Goal: Information Seeking & Learning: Compare options

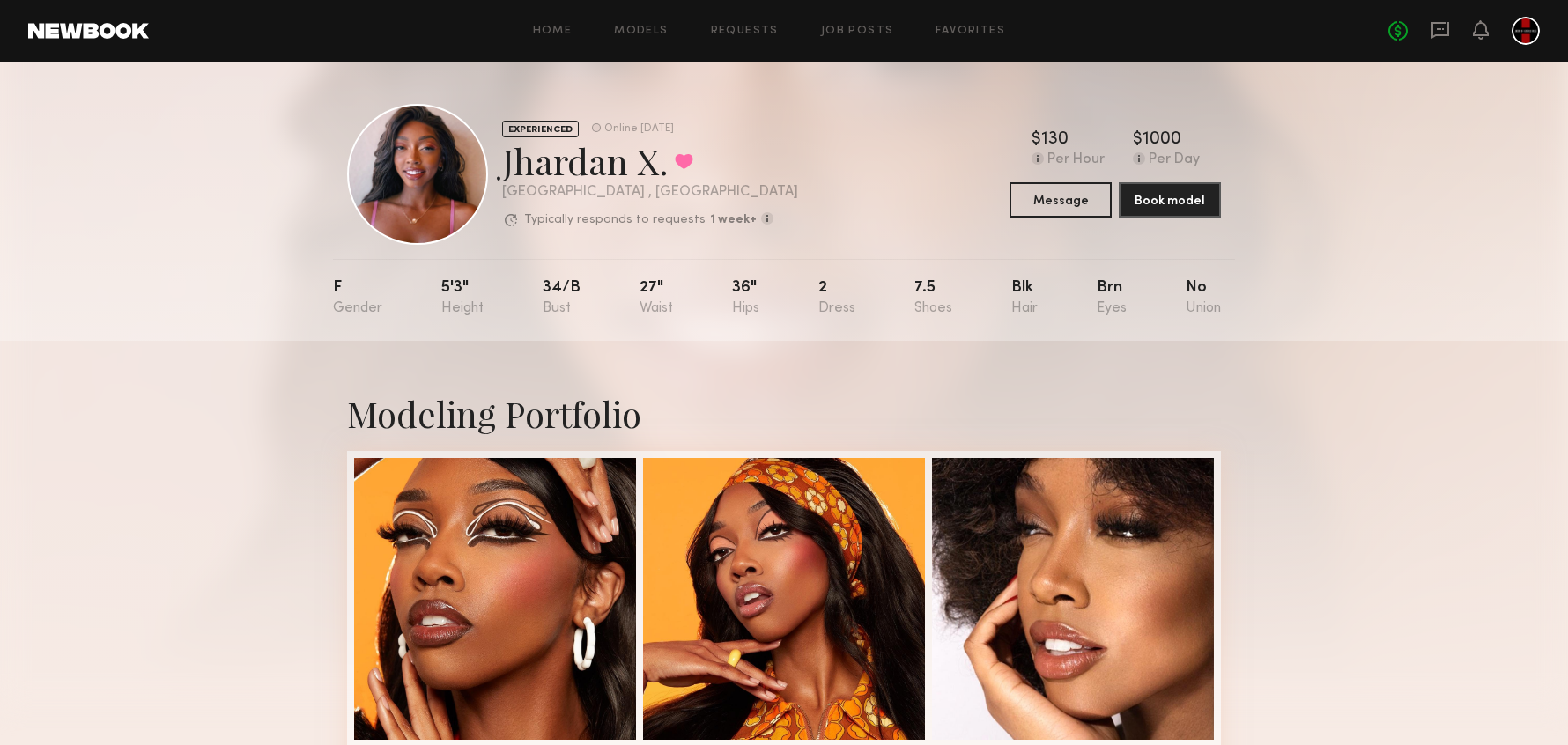
drag, startPoint x: 445, startPoint y: 285, endPoint x: 460, endPoint y: 285, distance: 15.0
click at [460, 285] on nb-model-profile-props "F 5'3" 34/b 27" 36" 2 7.5 Blk Brn No" at bounding box center [783, 300] width 902 height 82
drag, startPoint x: 440, startPoint y: 285, endPoint x: 470, endPoint y: 286, distance: 30.0
click at [470, 286] on nb-model-profile-props "F 5'3" 34/b 27" 36" 2 7.5 Blk Brn No" at bounding box center [783, 300] width 902 height 82
click at [470, 286] on div "5'3"" at bounding box center [462, 298] width 43 height 36
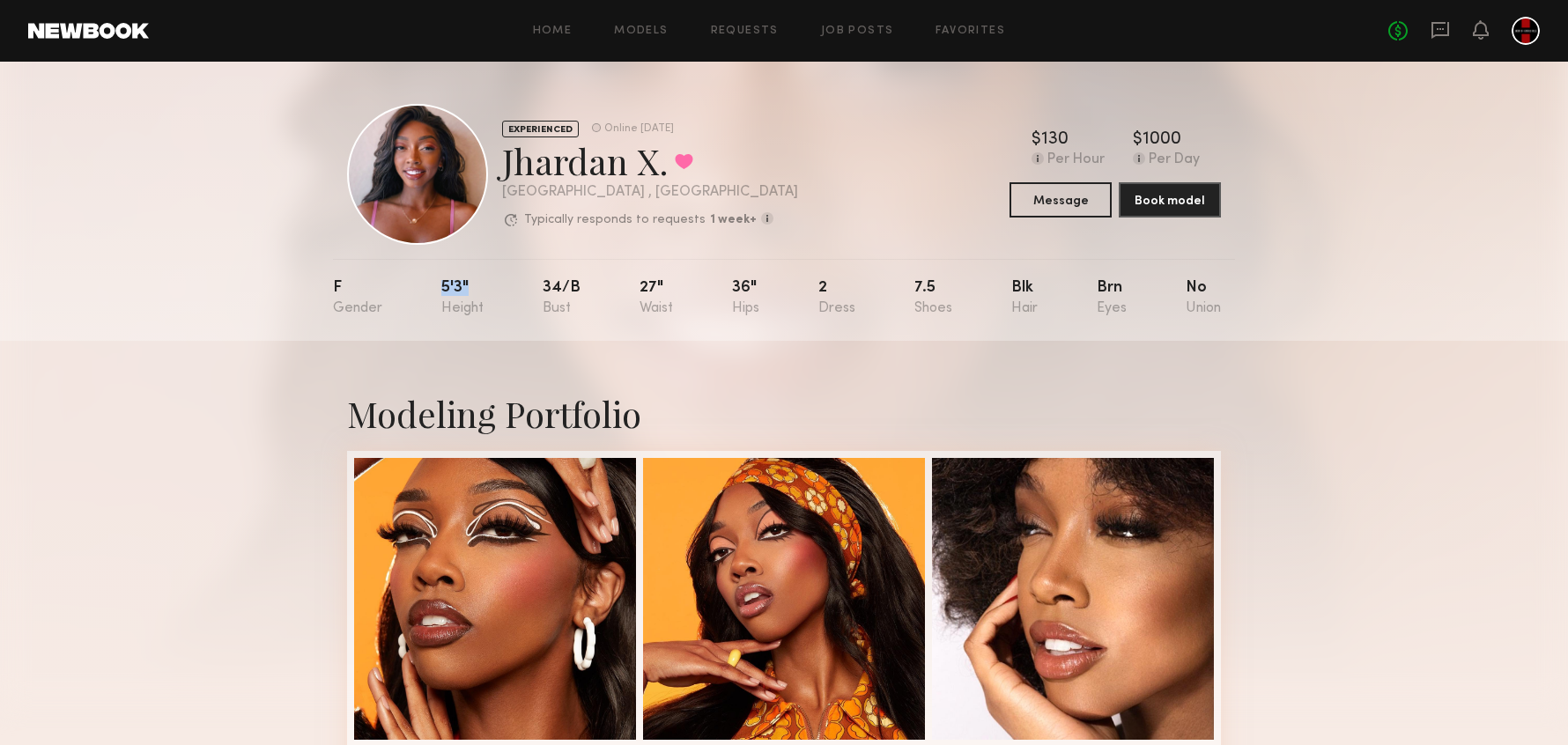
drag, startPoint x: 465, startPoint y: 282, endPoint x: 443, endPoint y: 284, distance: 22.1
click at [443, 284] on nb-model-profile-props "F 5'3" 34/b 27" 36" 2 7.5 Blk Brn No" at bounding box center [783, 300] width 902 height 82
click at [443, 284] on div "5'3"" at bounding box center [462, 298] width 43 height 36
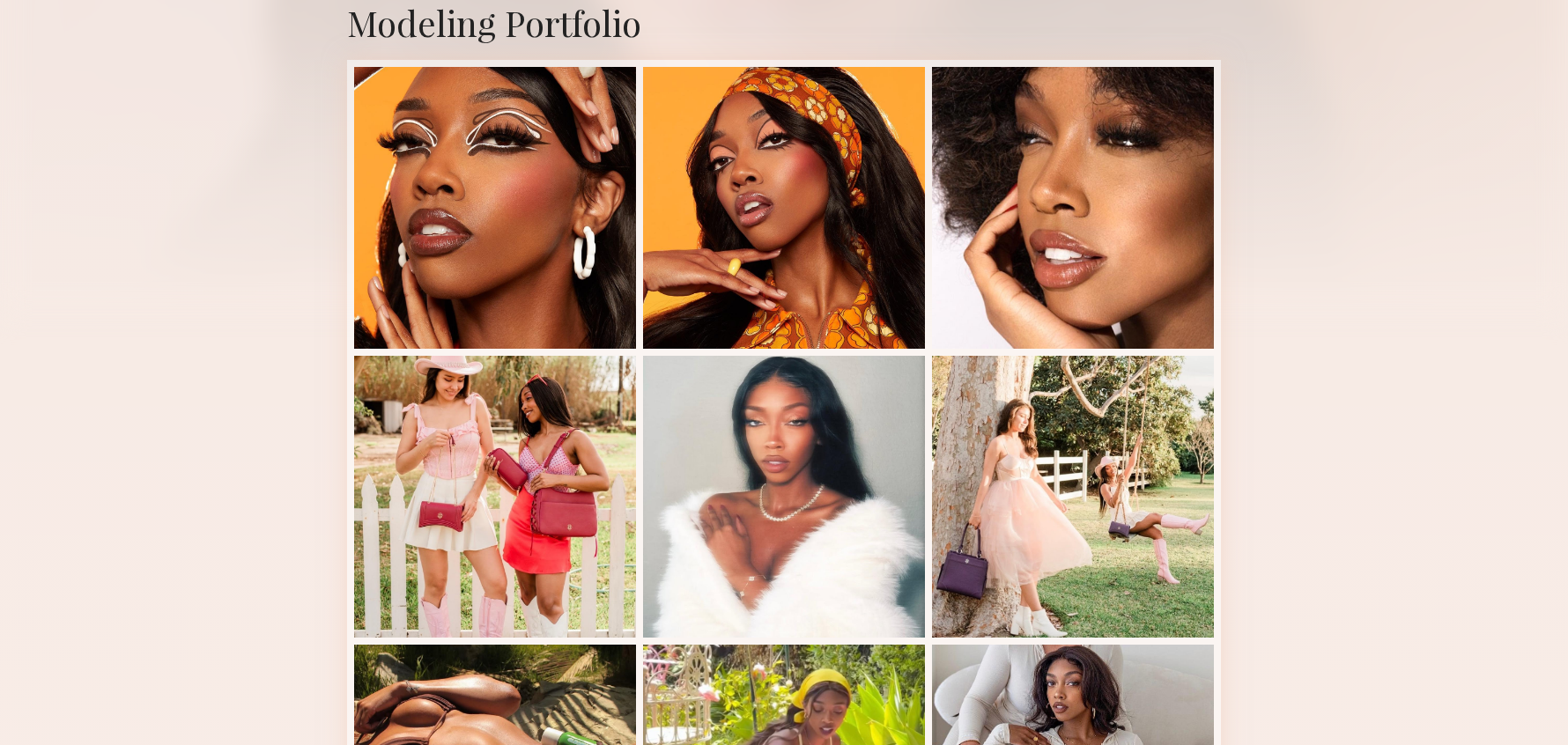
scroll to position [566, 0]
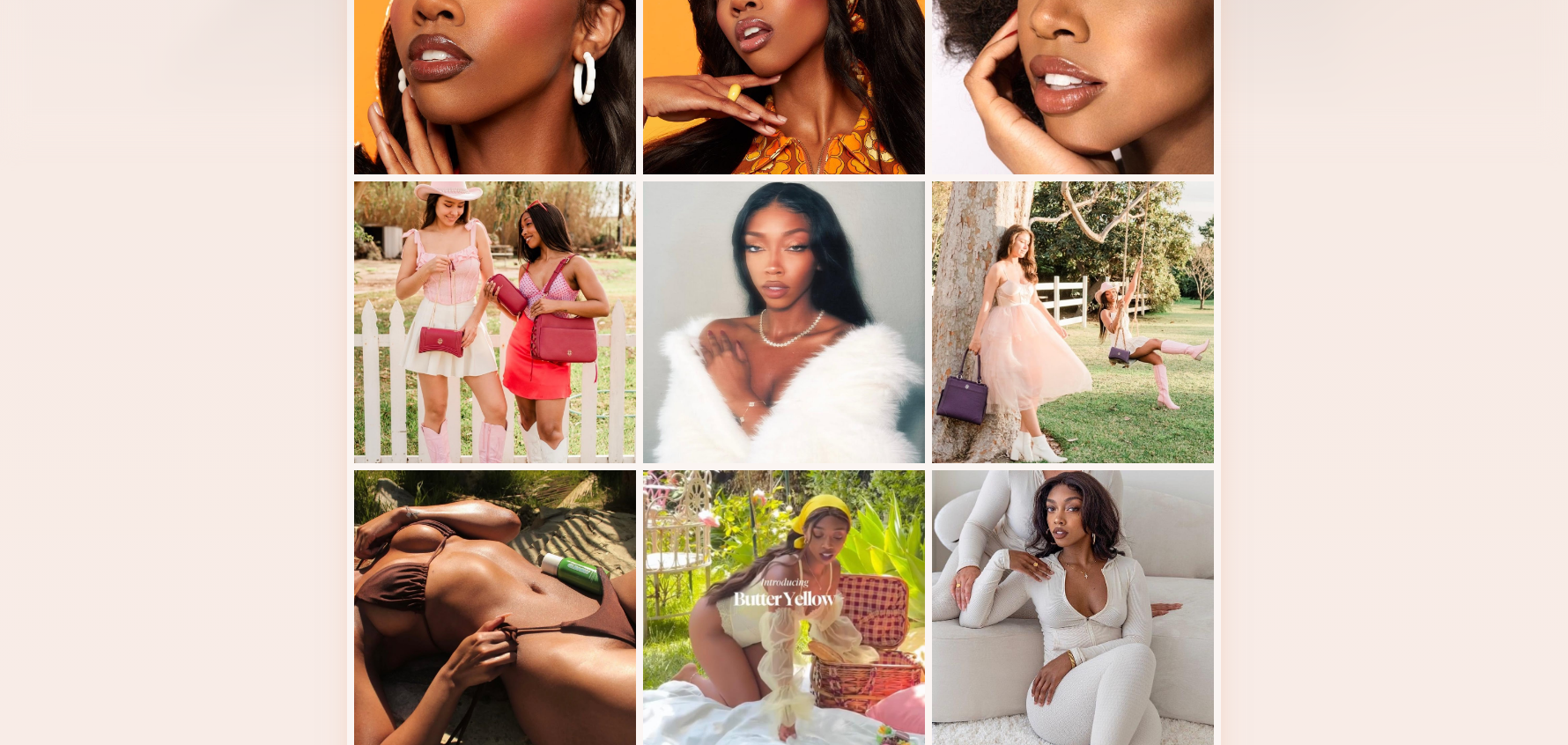
drag, startPoint x: 276, startPoint y: 365, endPoint x: 292, endPoint y: 358, distance: 17.5
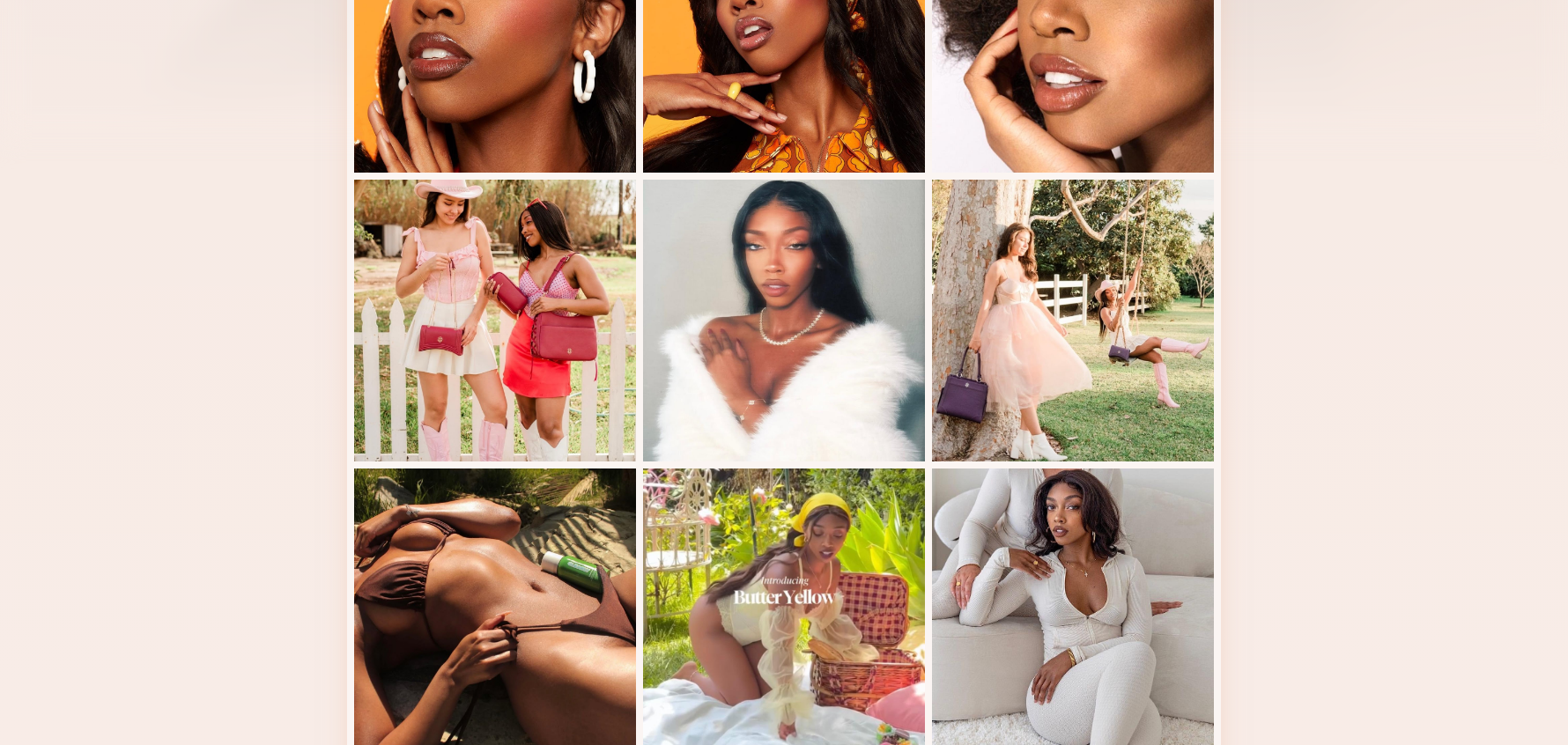
scroll to position [568, 0]
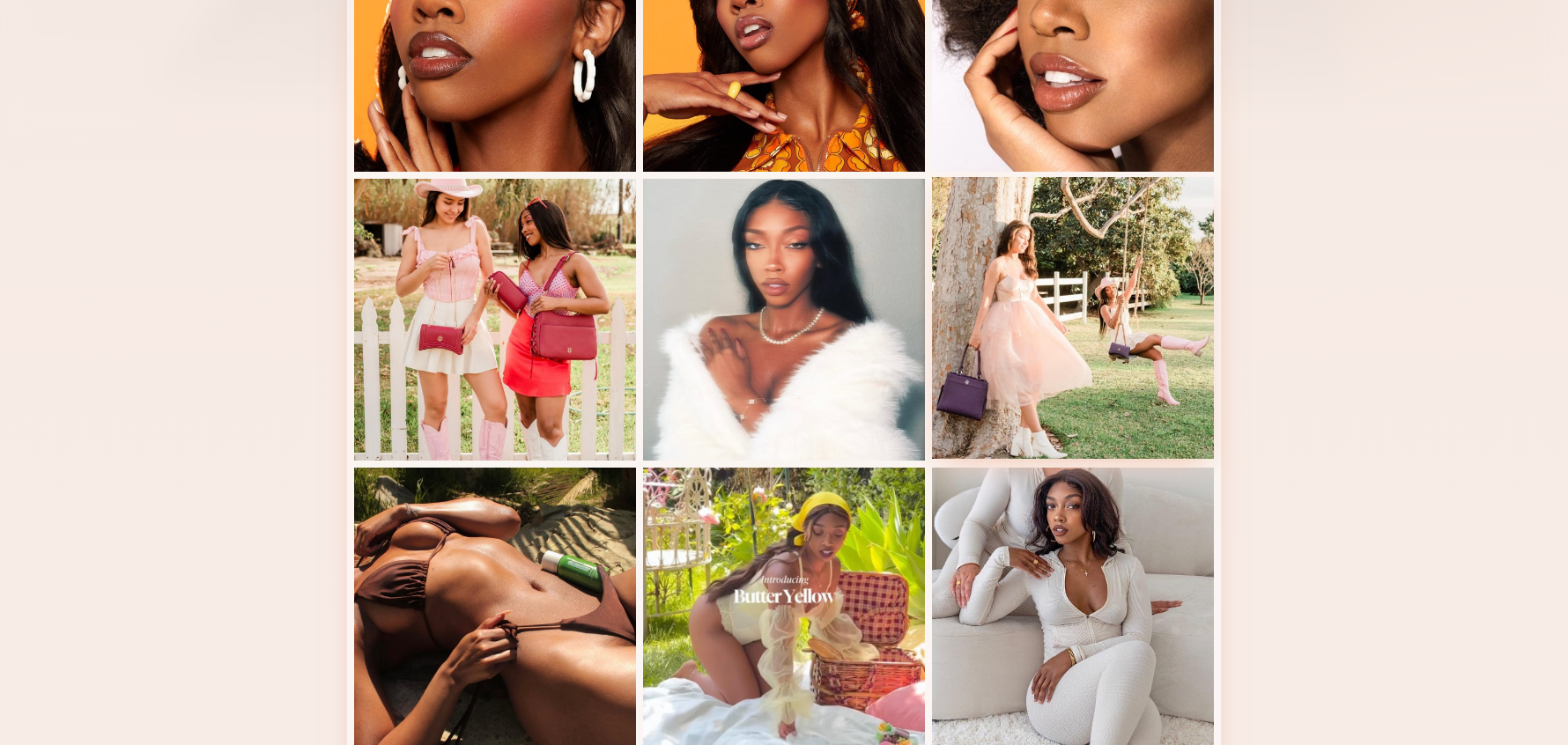
click at [1162, 361] on div at bounding box center [1072, 317] width 282 height 282
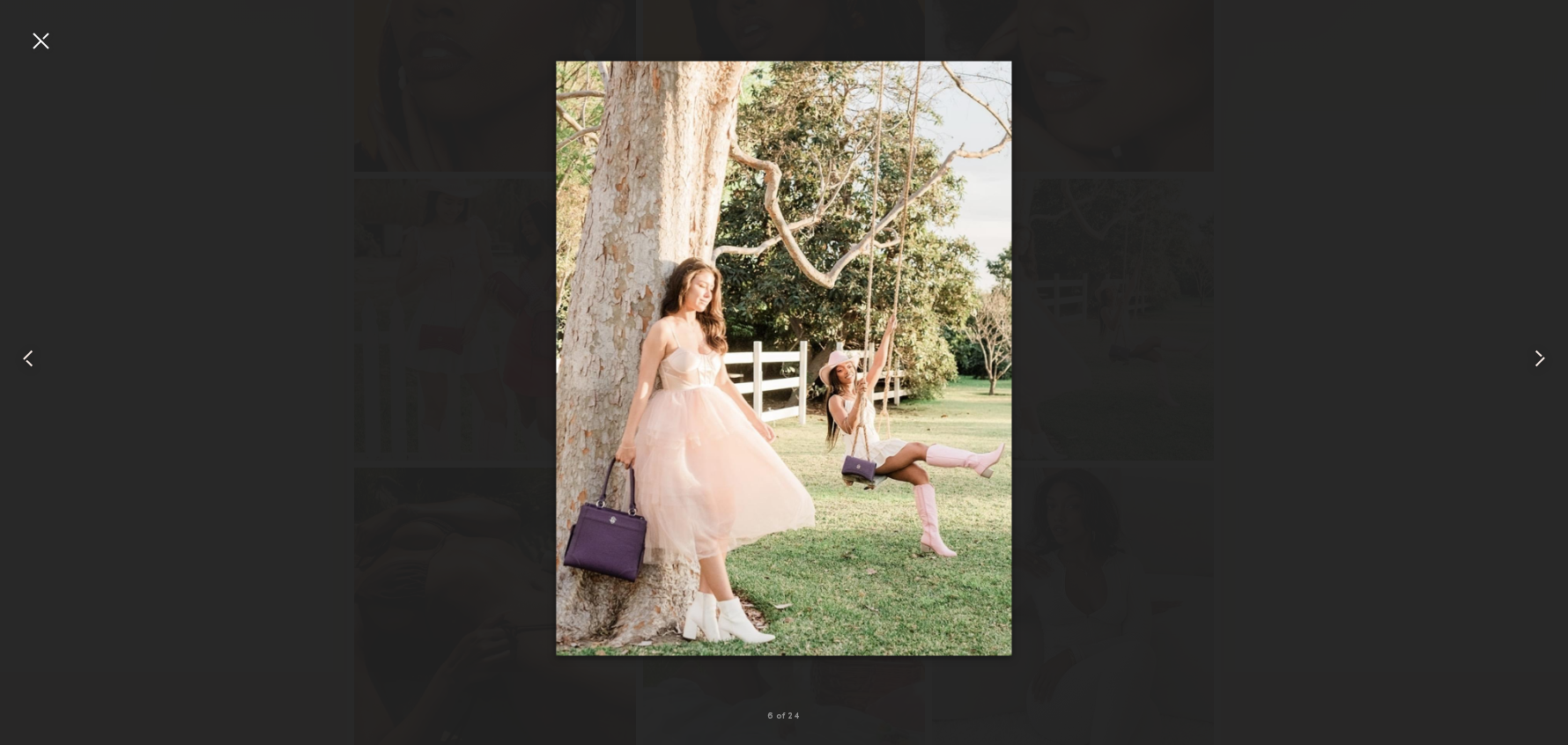
click at [51, 35] on div at bounding box center [40, 40] width 28 height 28
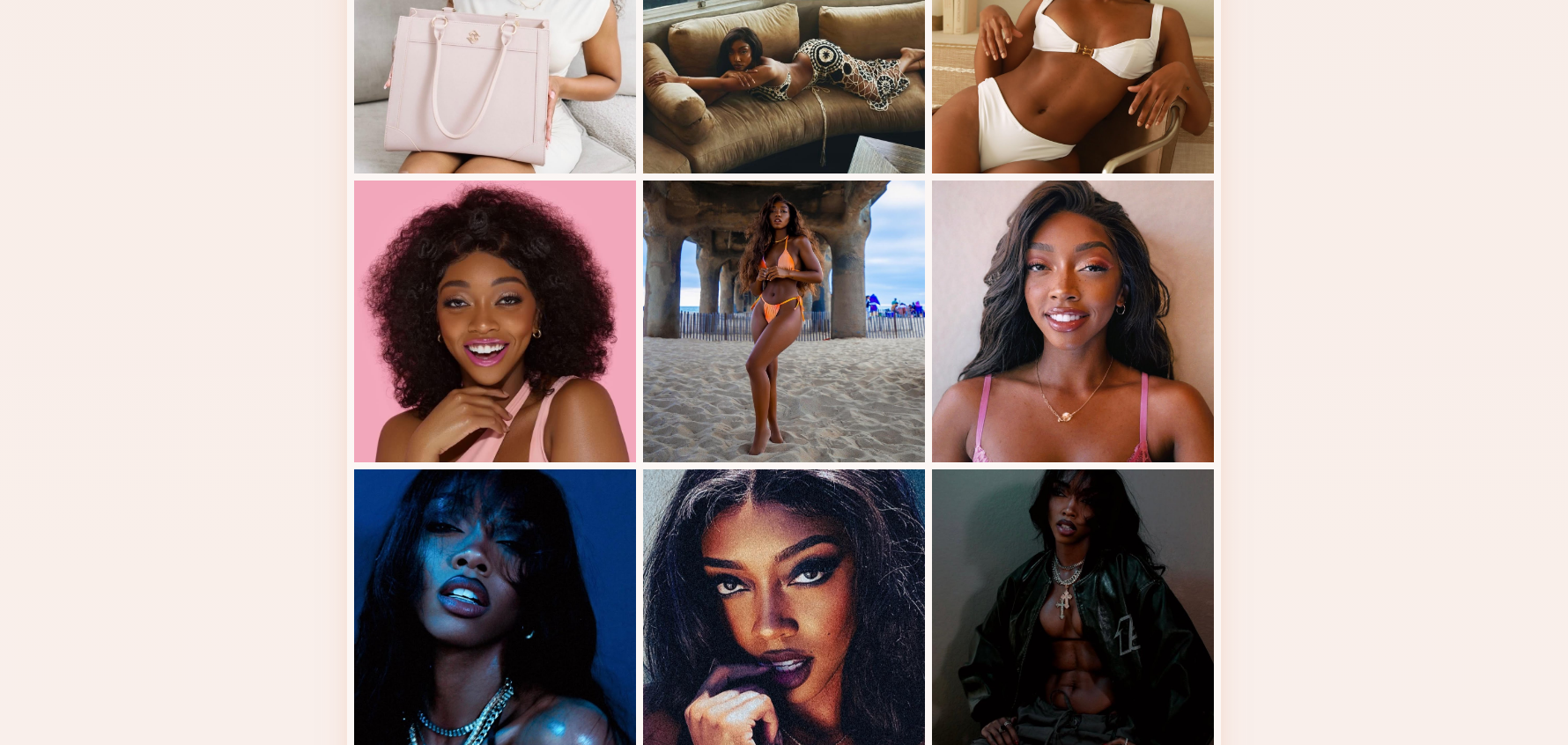
scroll to position [2010, 0]
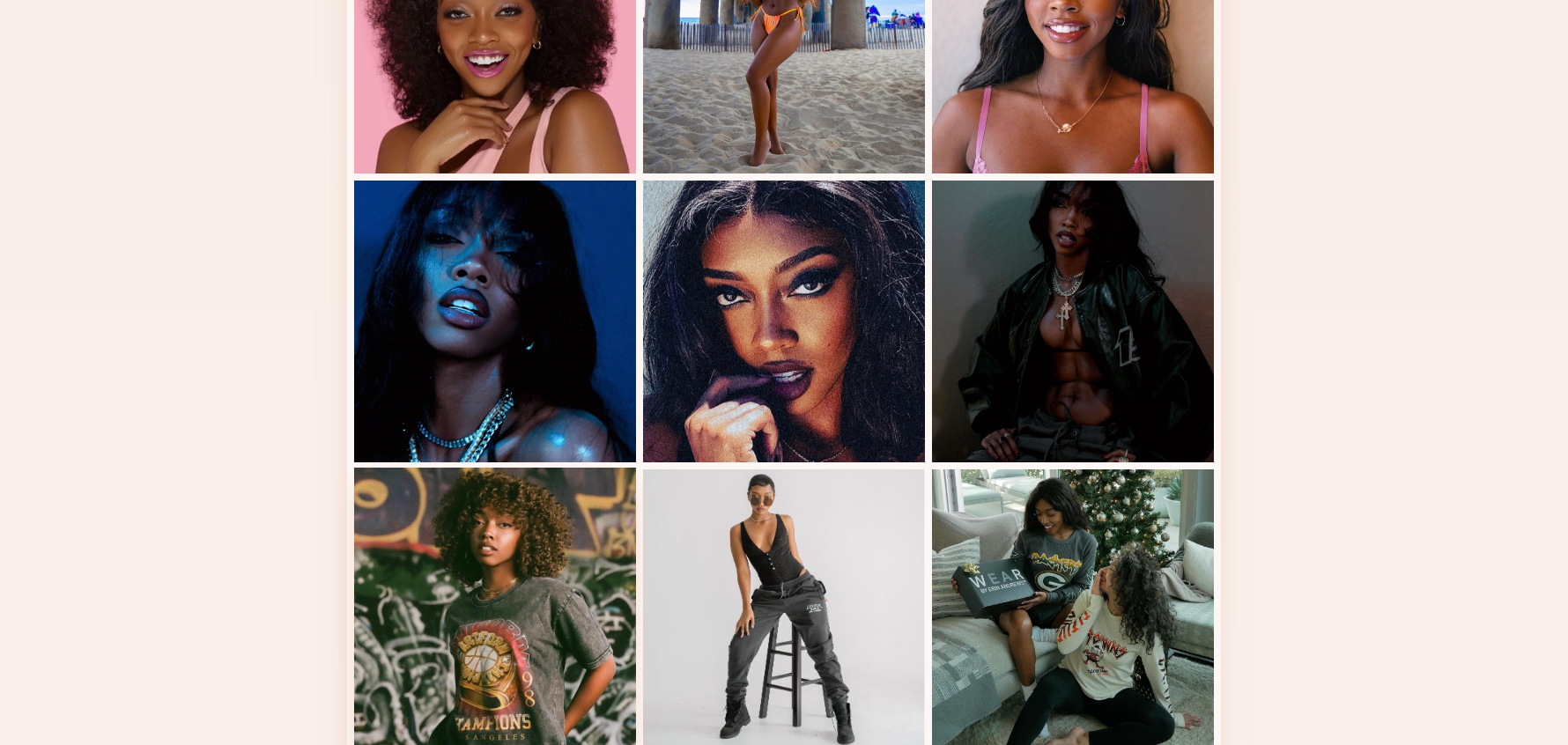
click at [546, 542] on div at bounding box center [495, 608] width 282 height 282
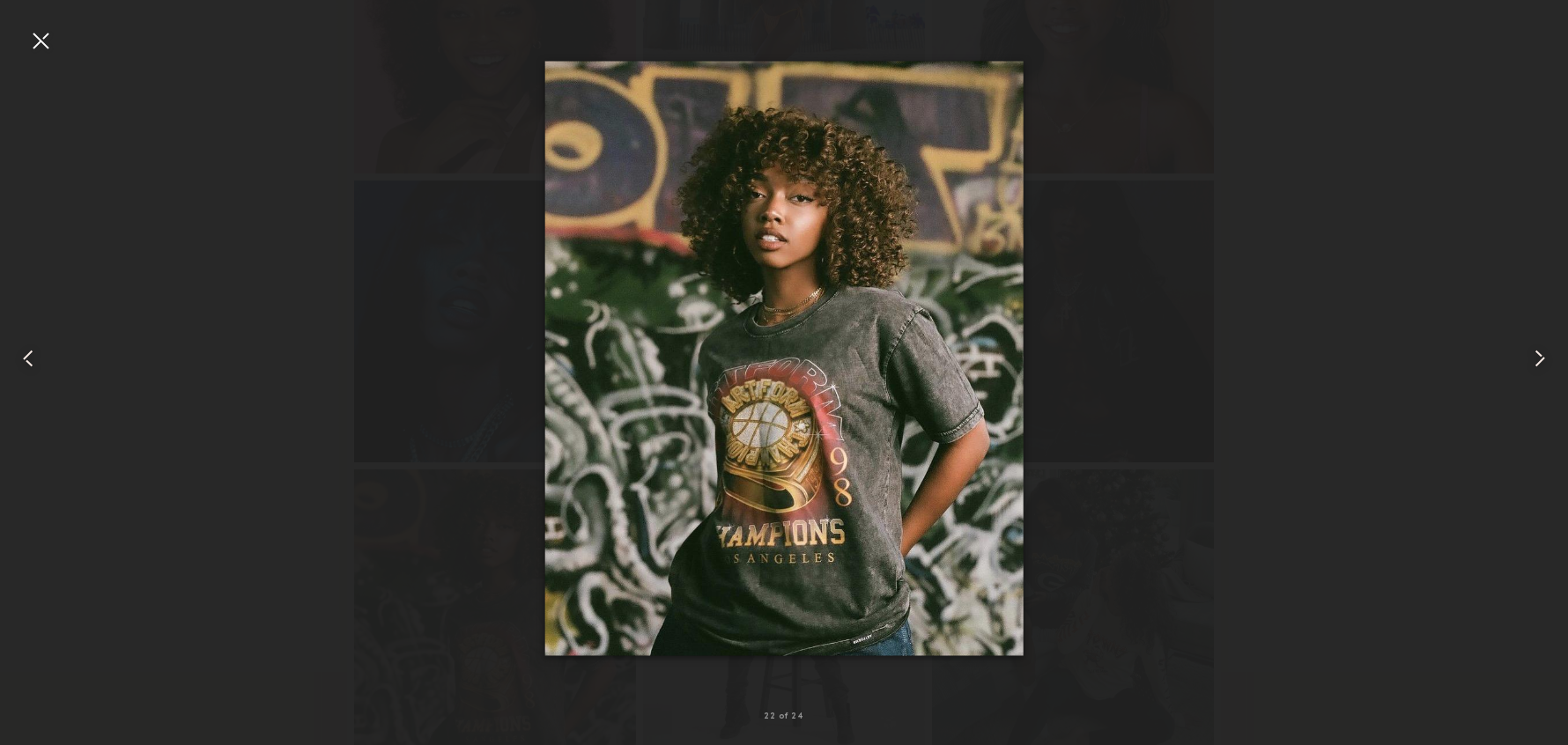
click at [1538, 363] on common-icon at bounding box center [1539, 358] width 28 height 28
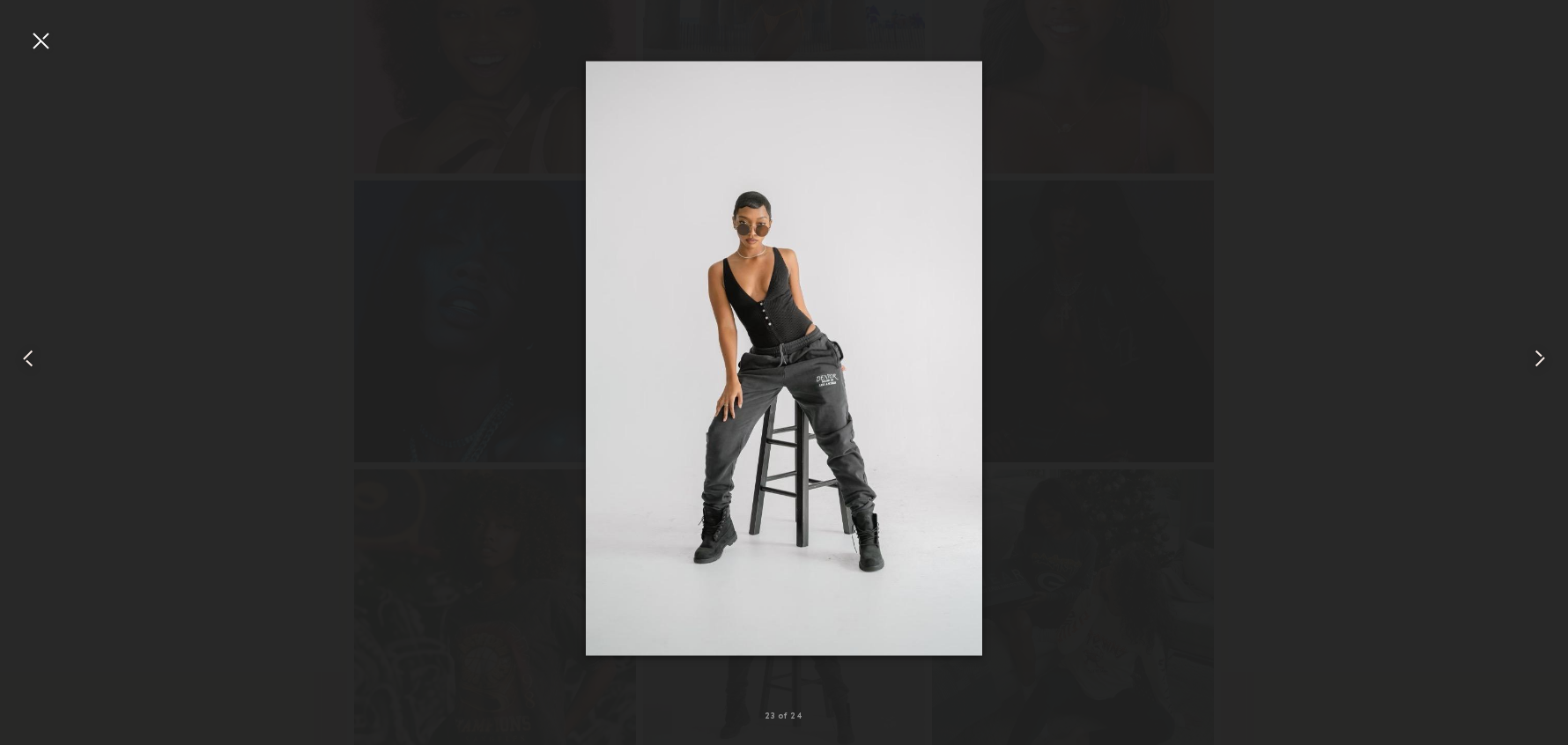
click at [1538, 363] on common-icon at bounding box center [1539, 358] width 28 height 28
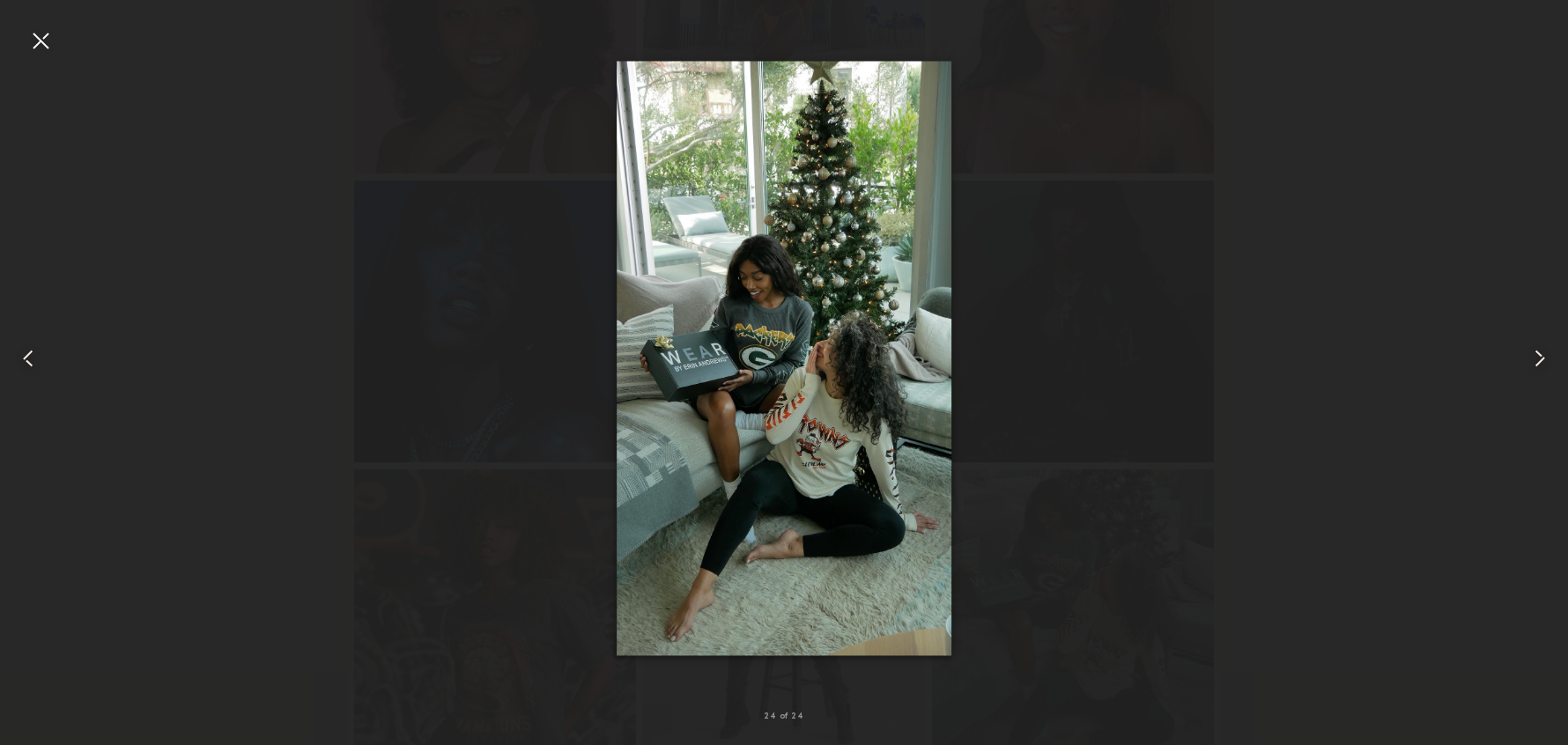
click at [1537, 363] on common-icon at bounding box center [1539, 358] width 28 height 28
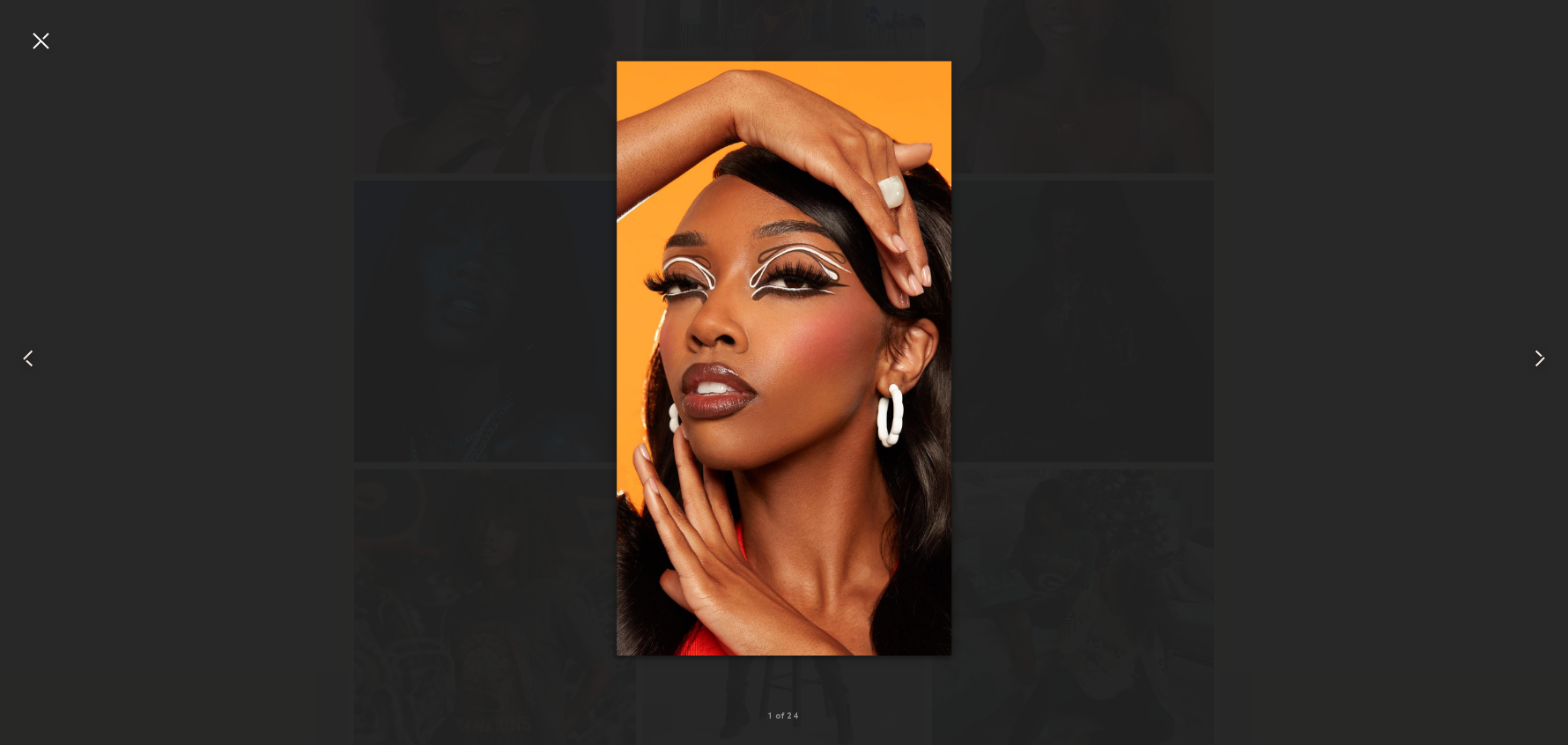
click at [1536, 363] on common-icon at bounding box center [1539, 358] width 28 height 28
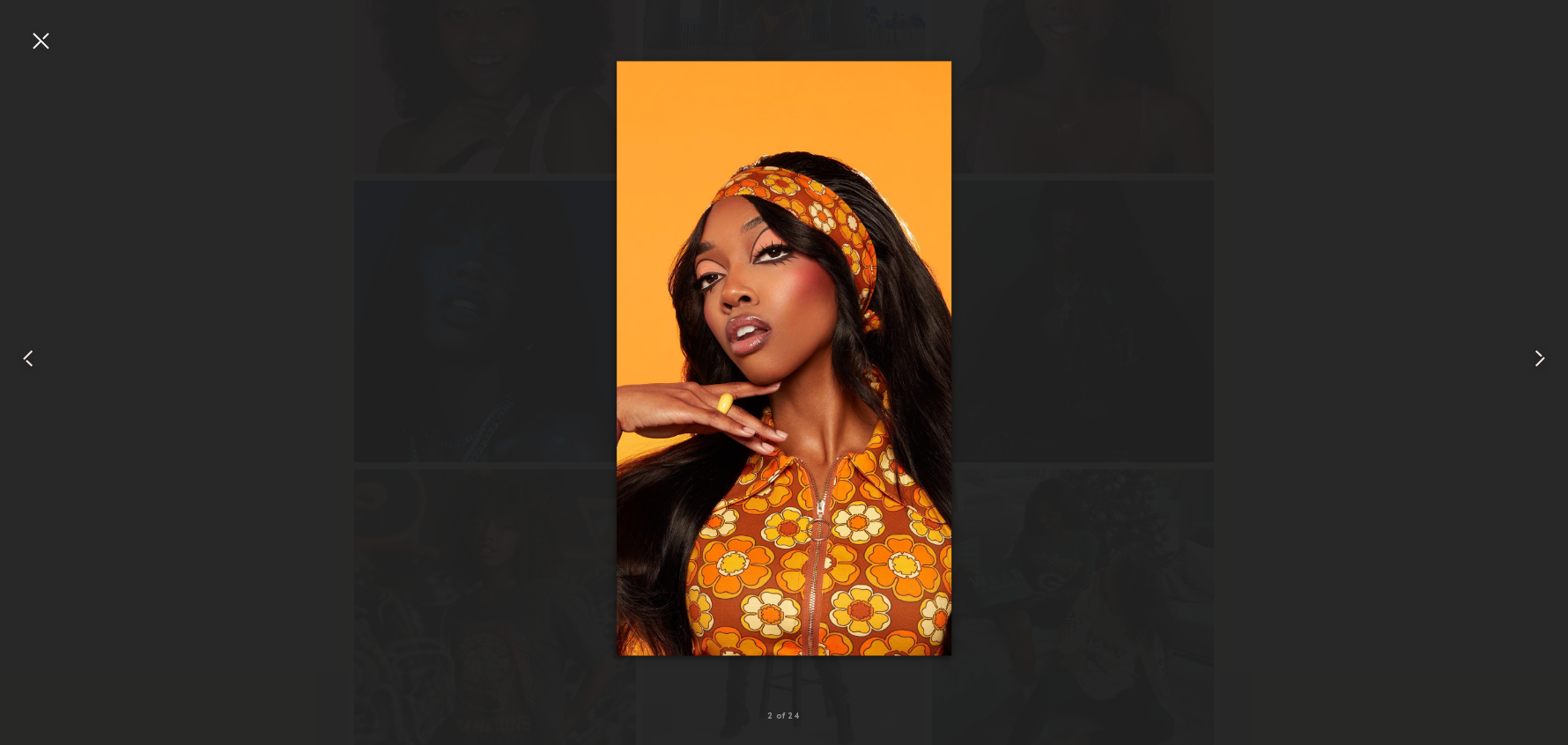
click at [1536, 363] on common-icon at bounding box center [1539, 358] width 28 height 28
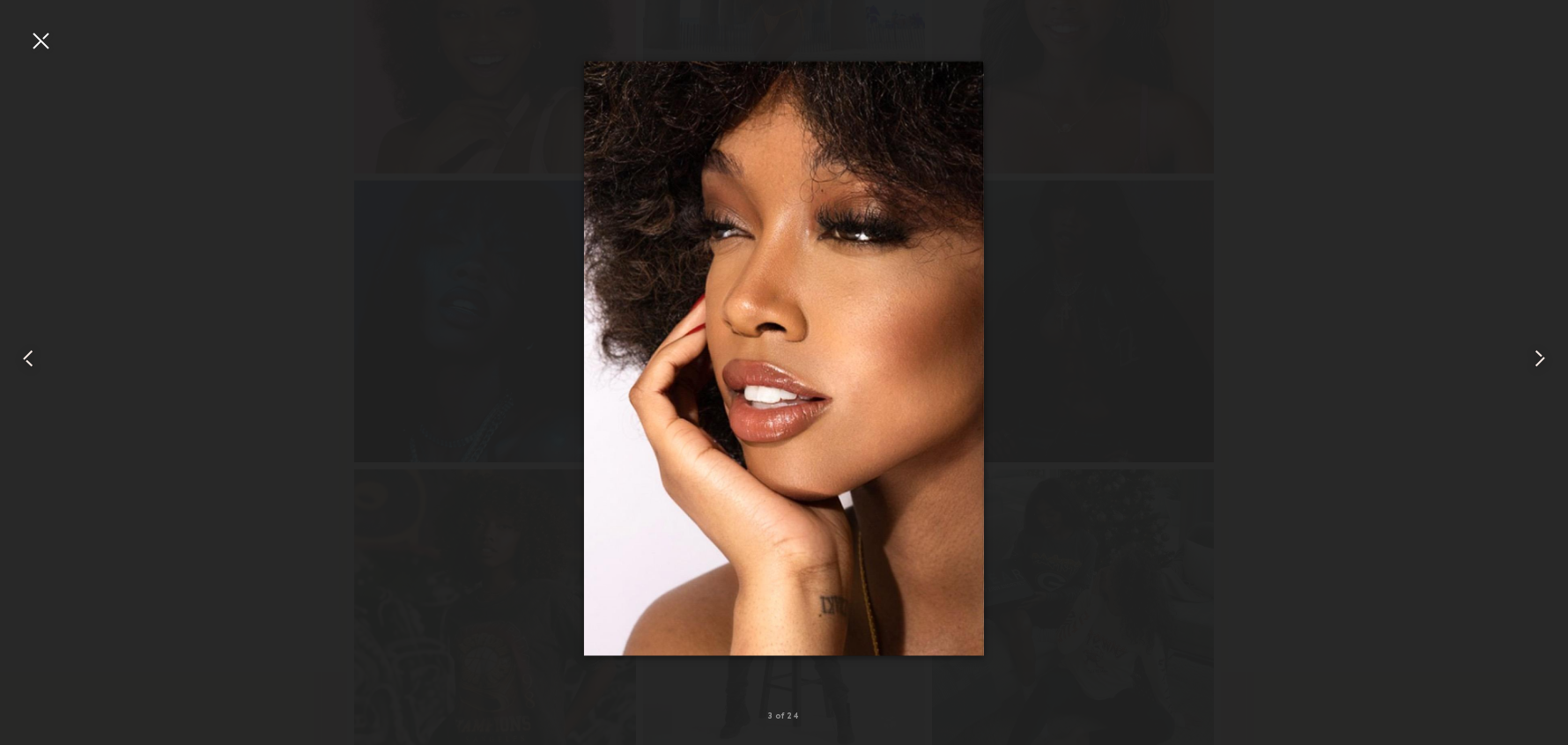
click at [1536, 363] on common-icon at bounding box center [1539, 358] width 28 height 28
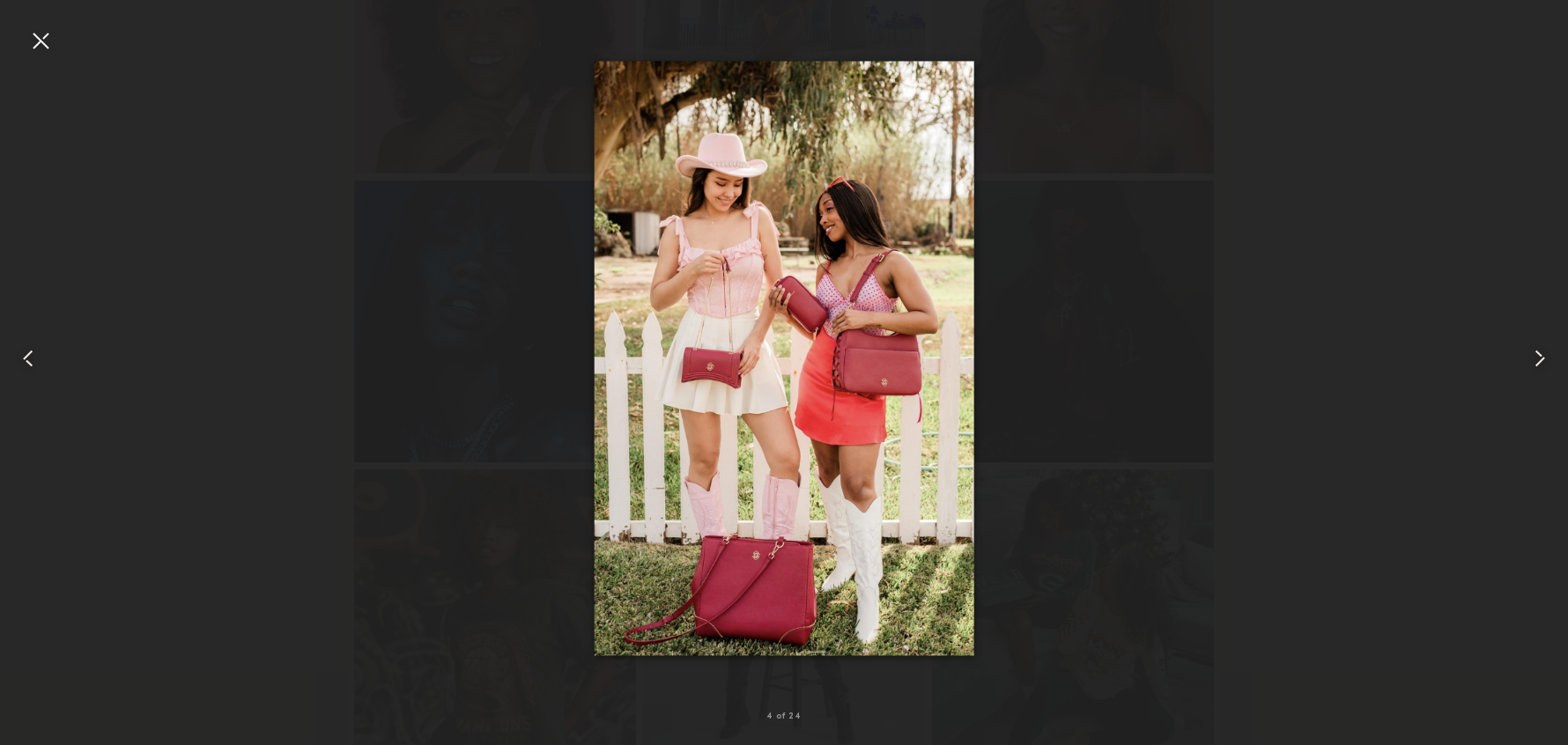
click at [1536, 363] on common-icon at bounding box center [1539, 358] width 28 height 28
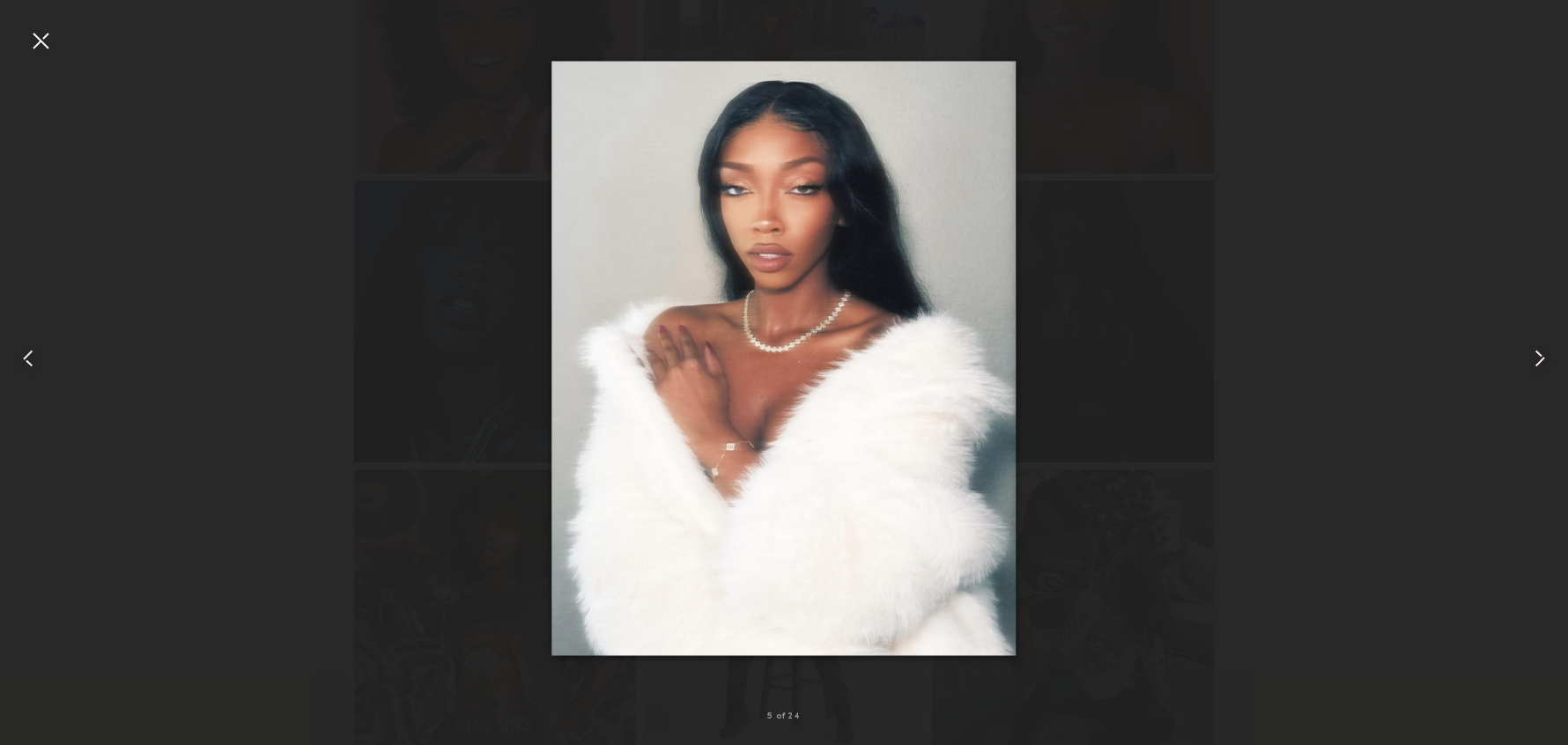
click at [32, 358] on common-icon at bounding box center [28, 358] width 28 height 28
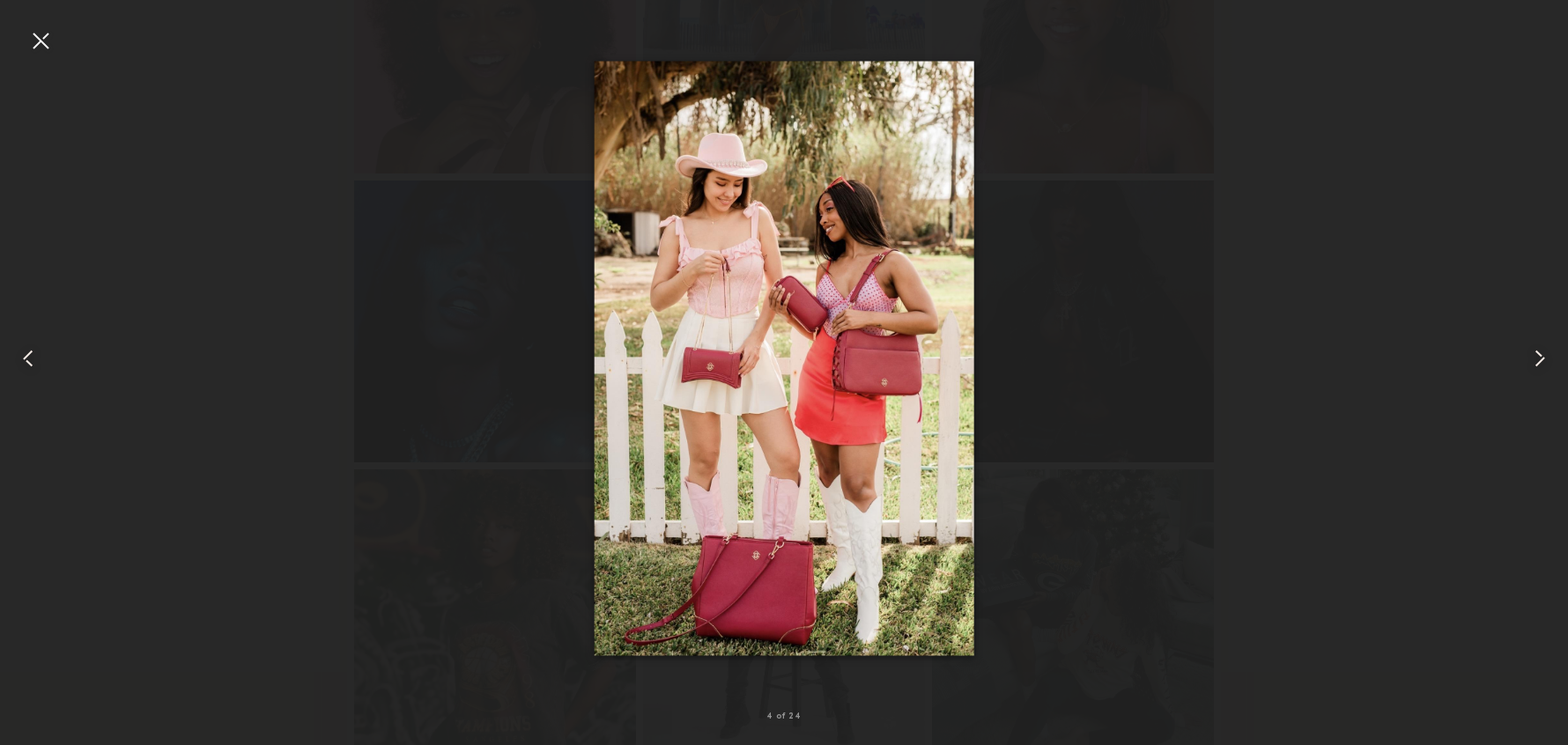
click at [1535, 357] on common-icon at bounding box center [1539, 358] width 28 height 28
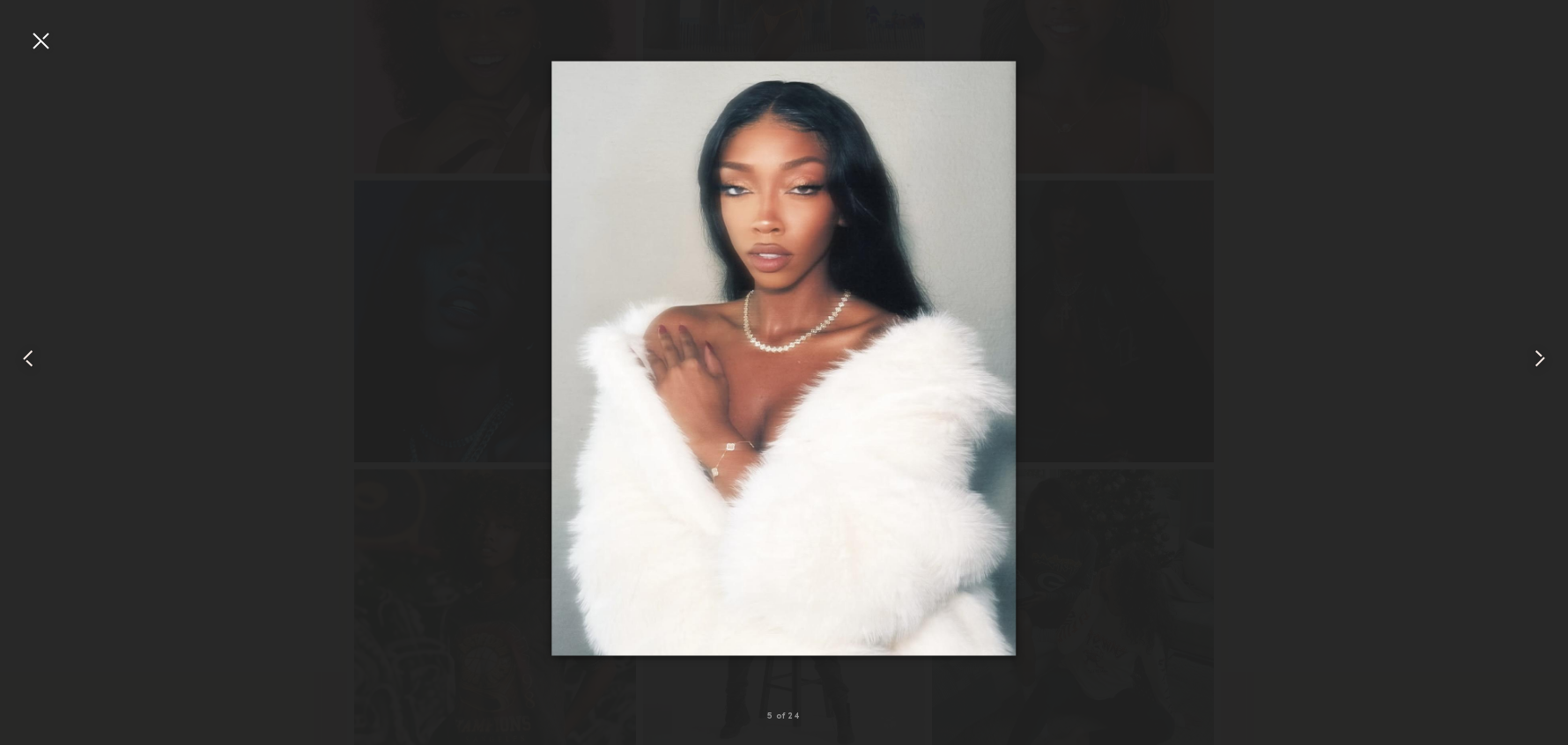
click at [1535, 357] on common-icon at bounding box center [1539, 358] width 28 height 28
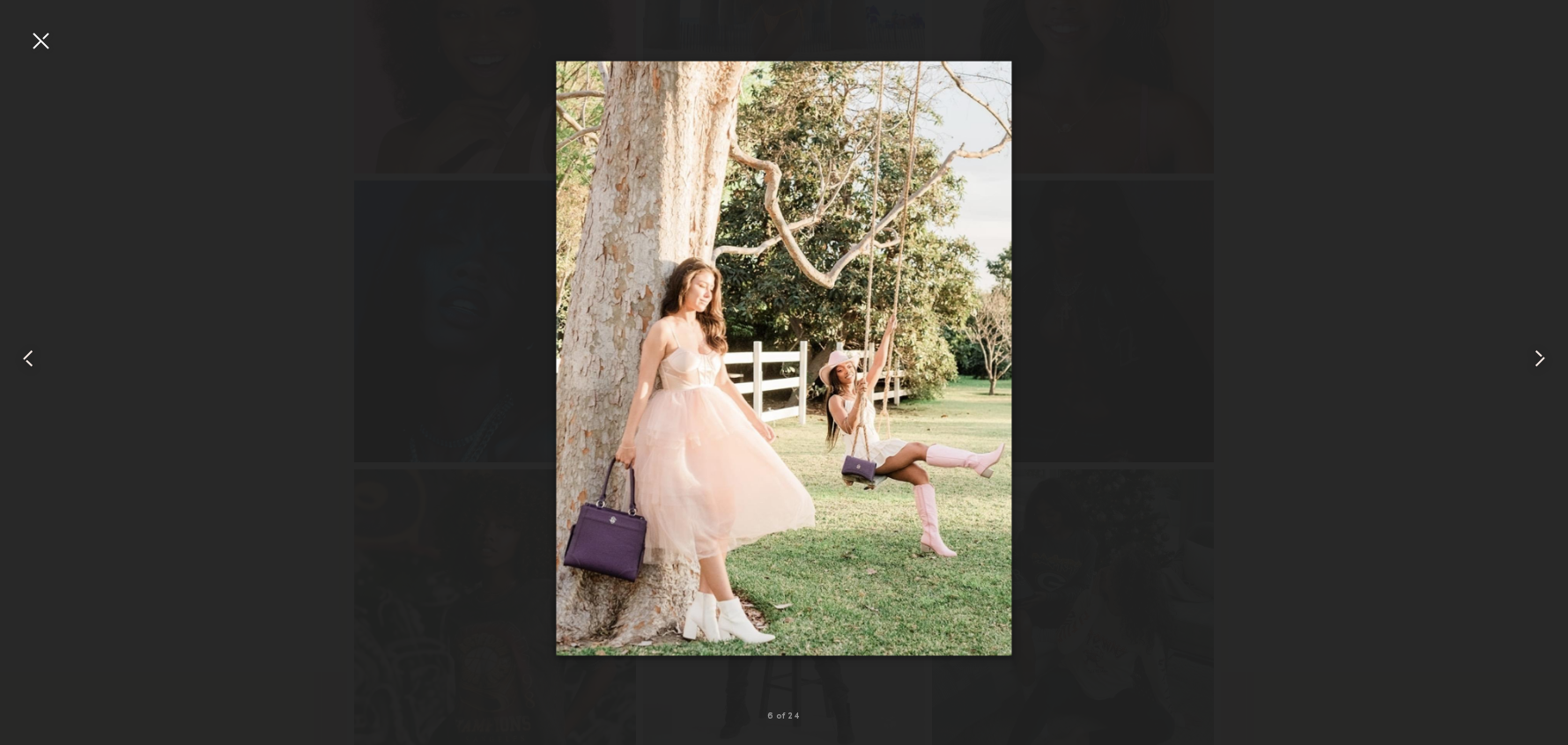
click at [1535, 357] on common-icon at bounding box center [1539, 358] width 28 height 28
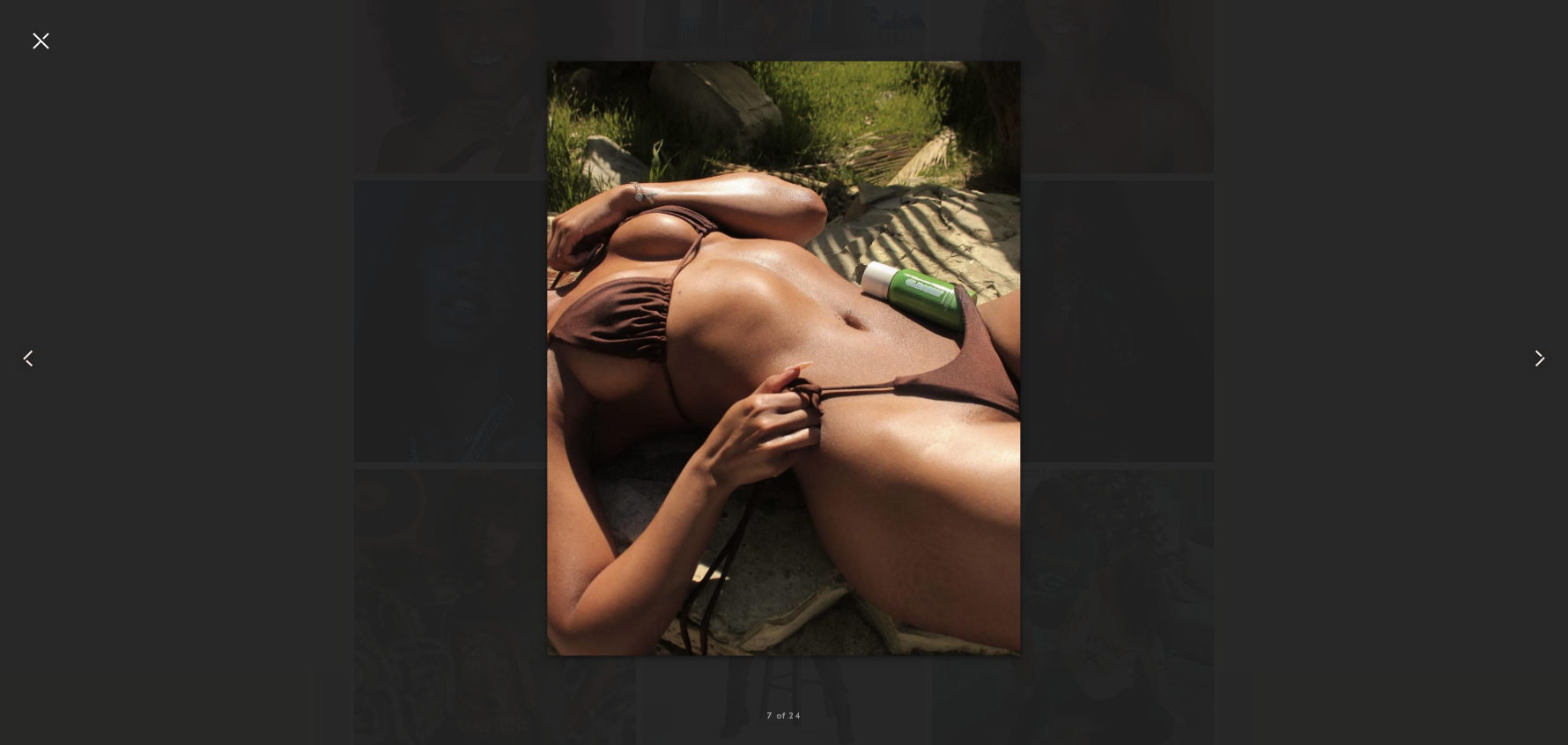
click at [1534, 357] on common-icon at bounding box center [1539, 358] width 28 height 28
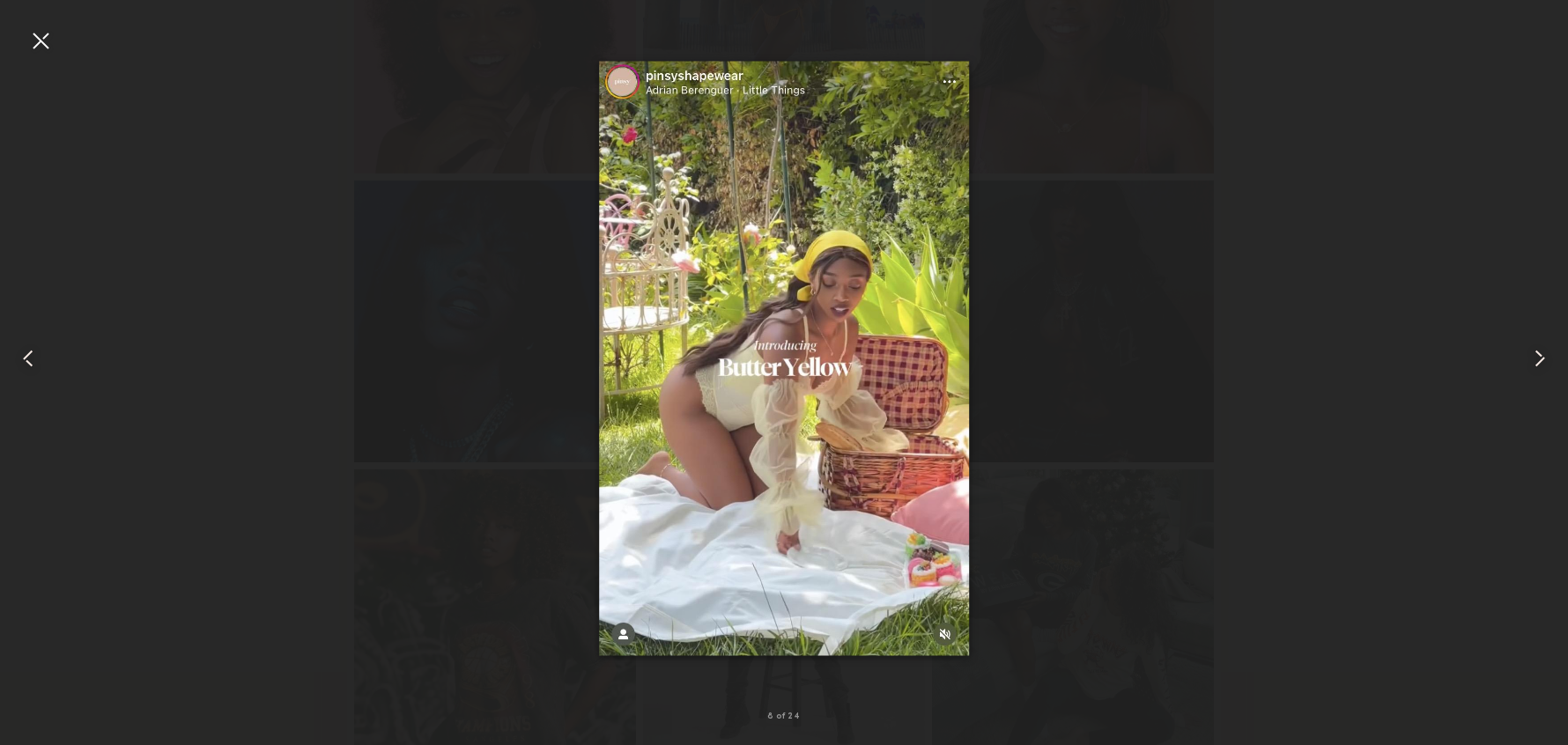
click at [1534, 357] on common-icon at bounding box center [1539, 358] width 28 height 28
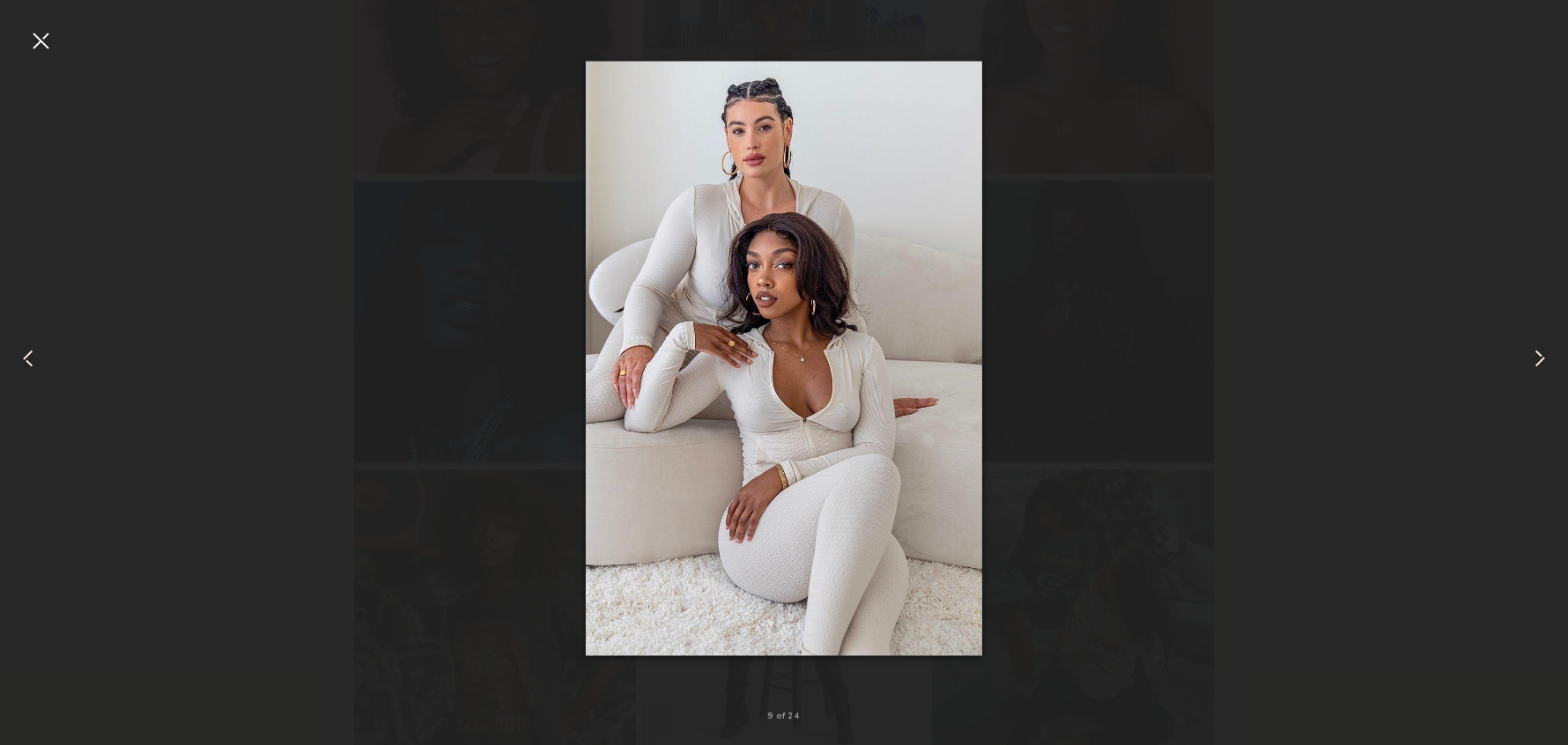
click at [1534, 357] on common-icon at bounding box center [1539, 358] width 28 height 28
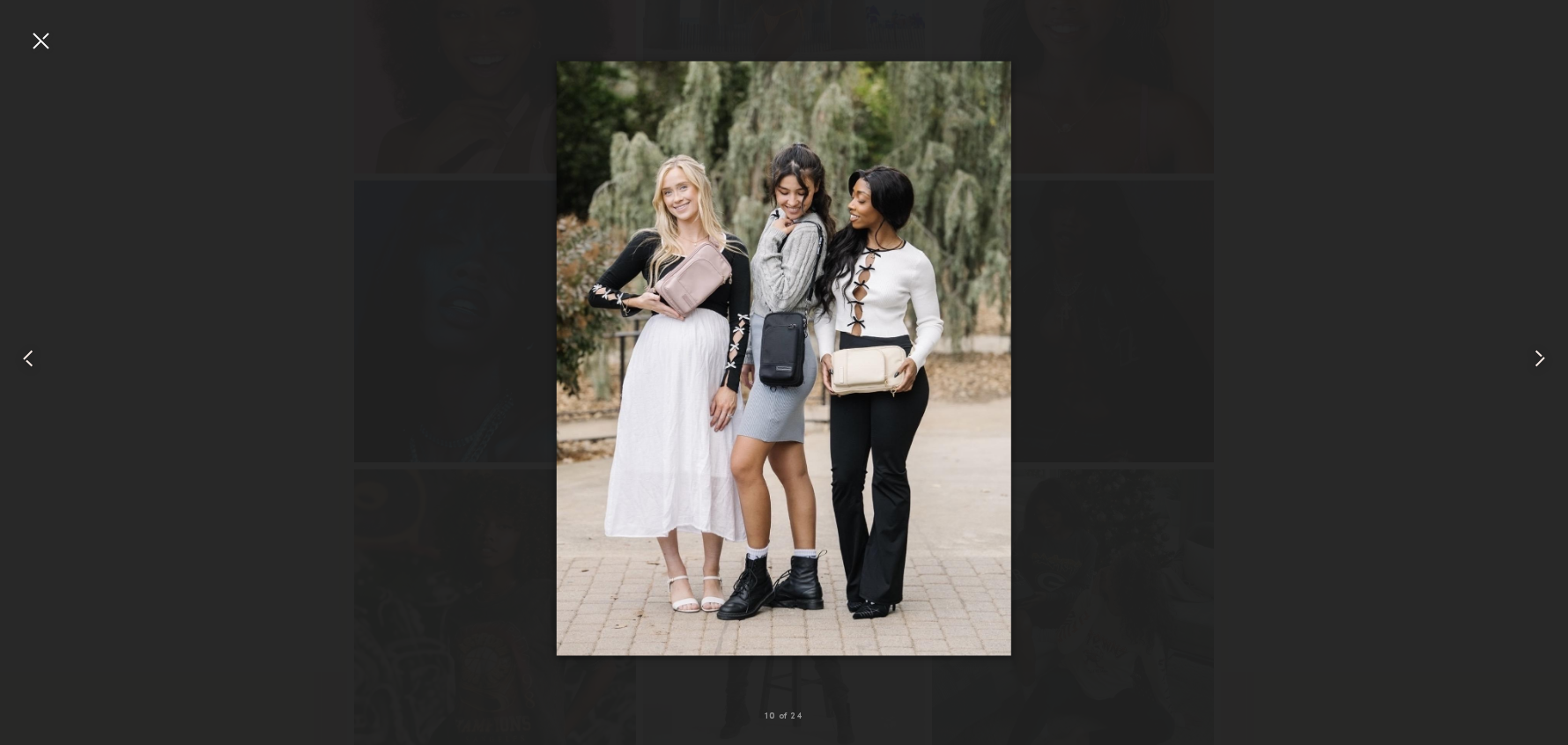
click at [1534, 357] on common-icon at bounding box center [1539, 358] width 28 height 28
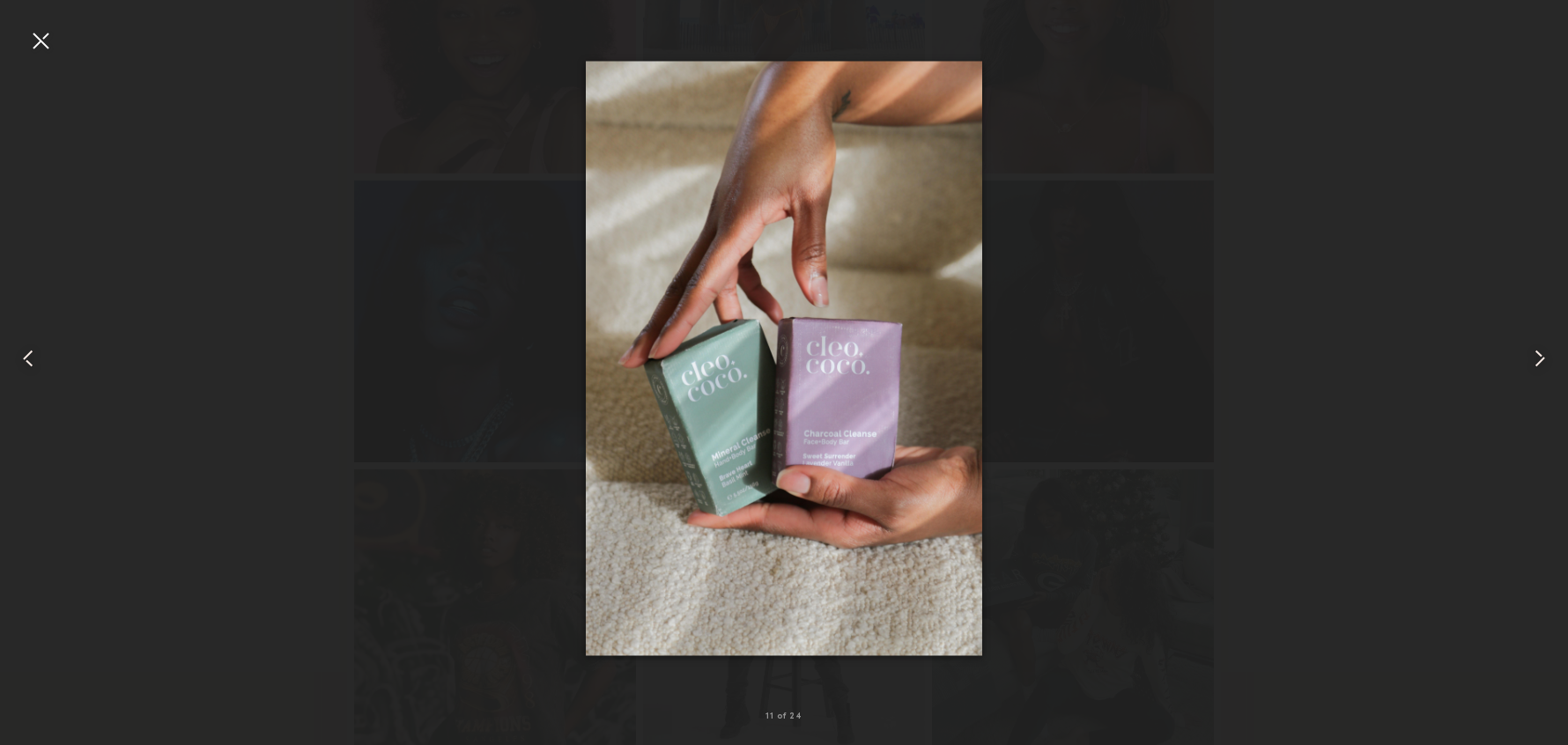
click at [30, 354] on common-icon at bounding box center [28, 358] width 28 height 28
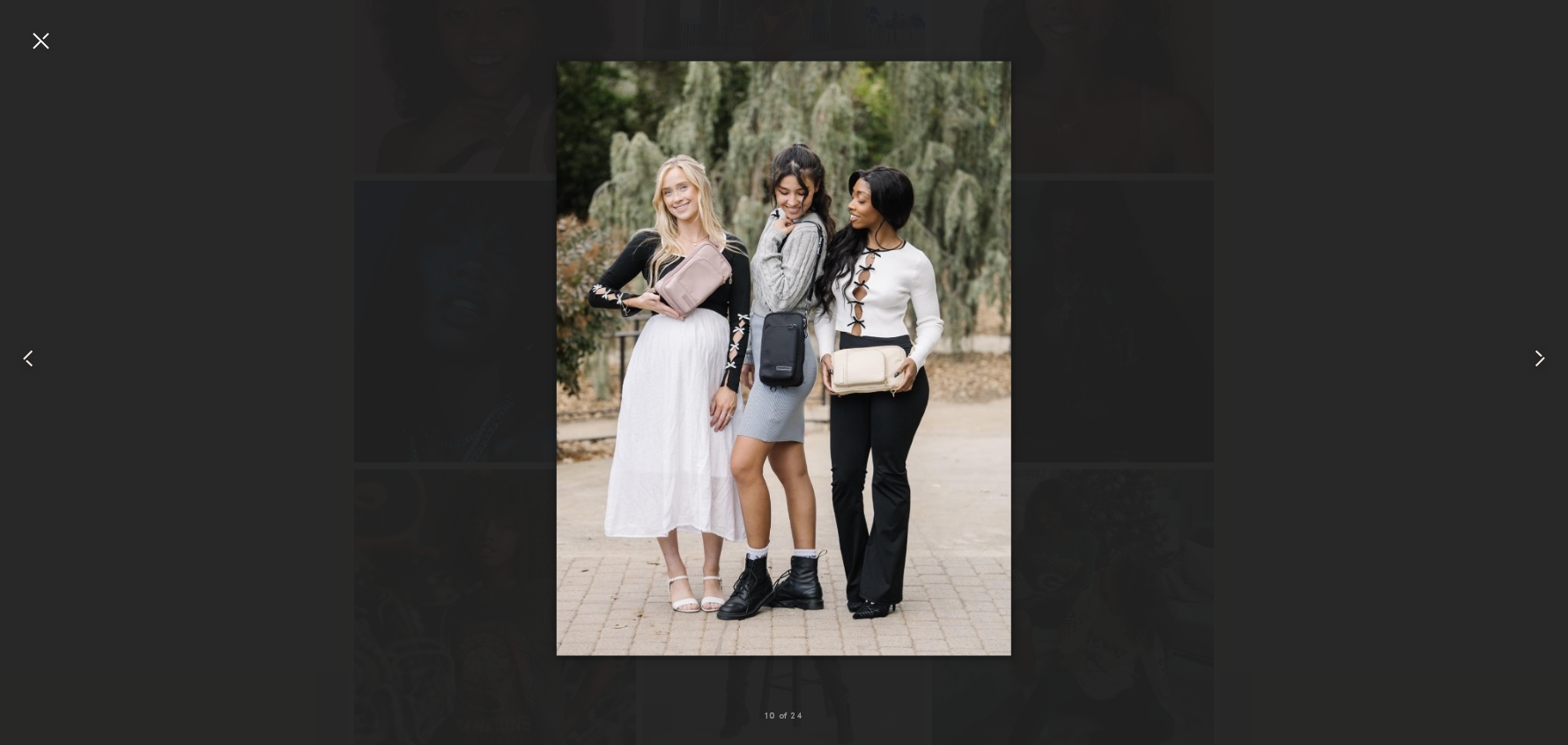
click at [1536, 359] on common-icon at bounding box center [1539, 358] width 28 height 28
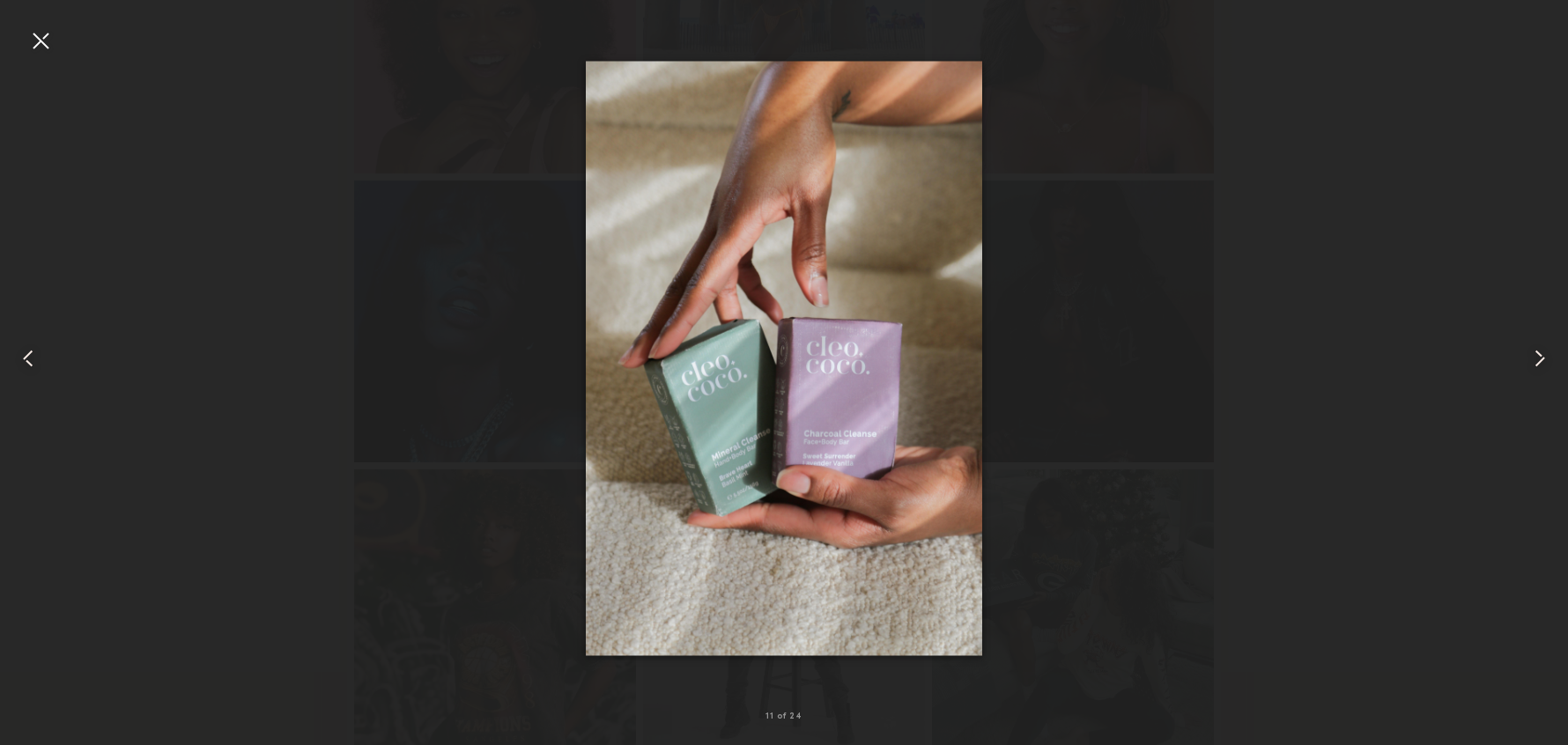
click at [1536, 360] on common-icon at bounding box center [1539, 358] width 28 height 28
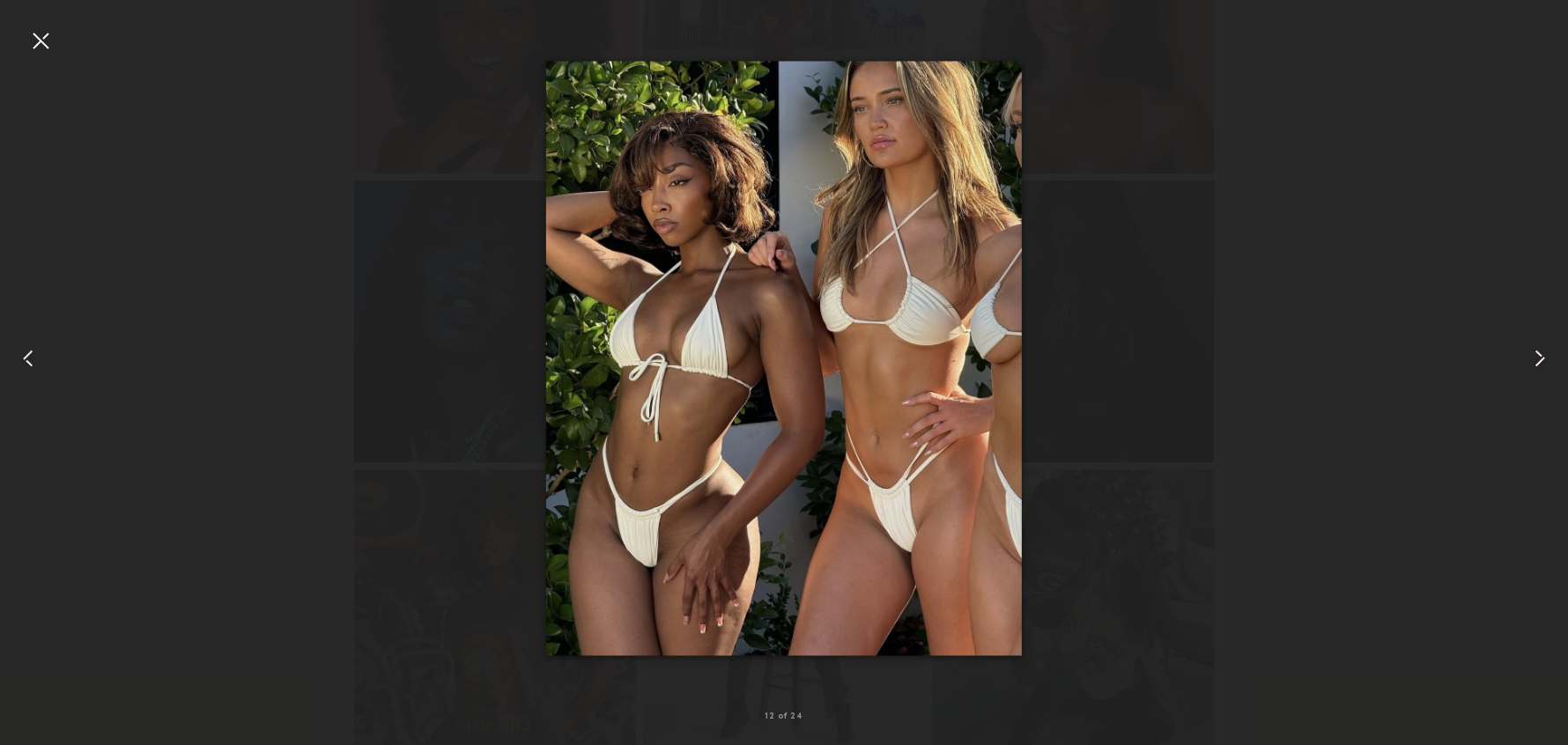
click at [1535, 361] on common-icon at bounding box center [1539, 358] width 28 height 28
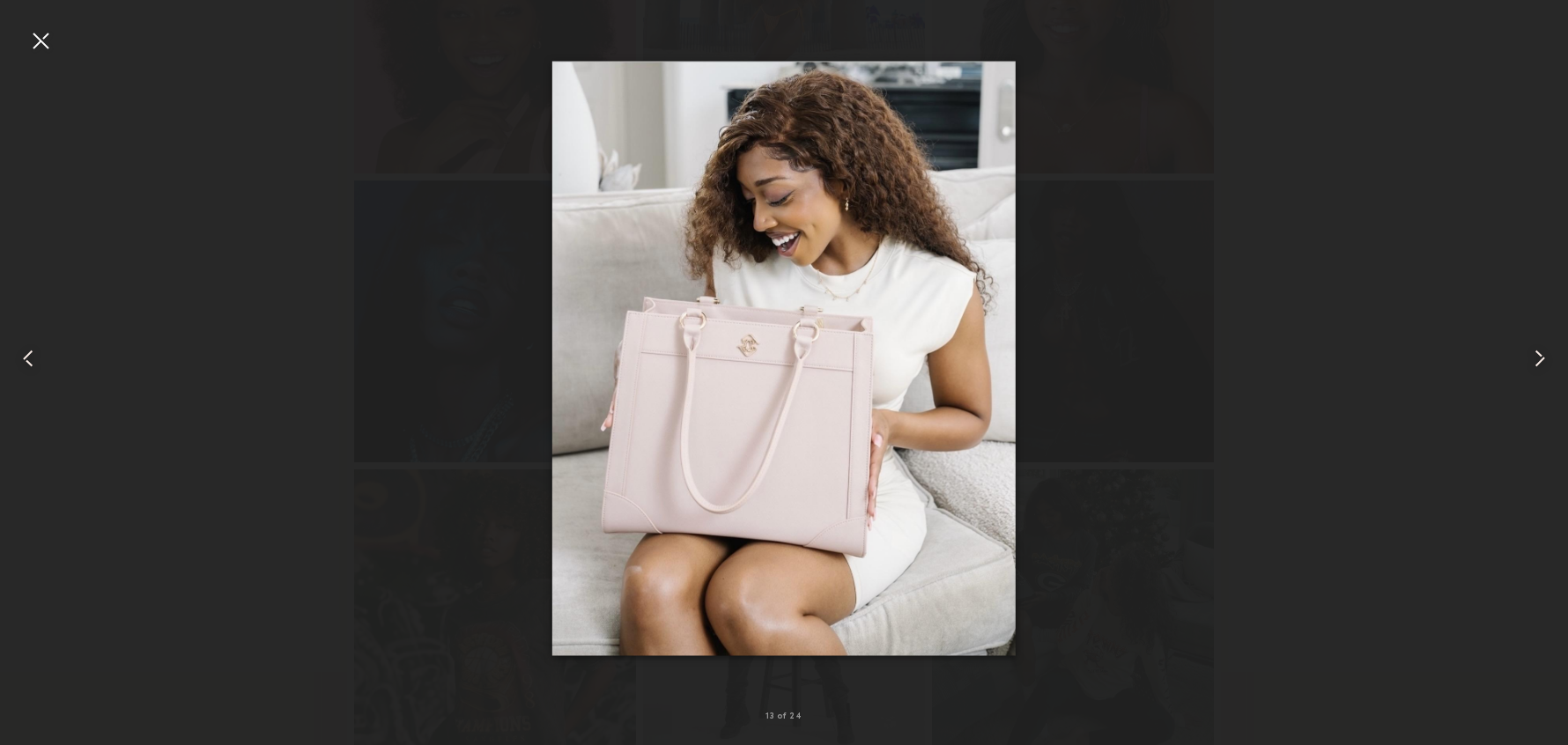
click at [1534, 362] on common-icon at bounding box center [1539, 358] width 28 height 28
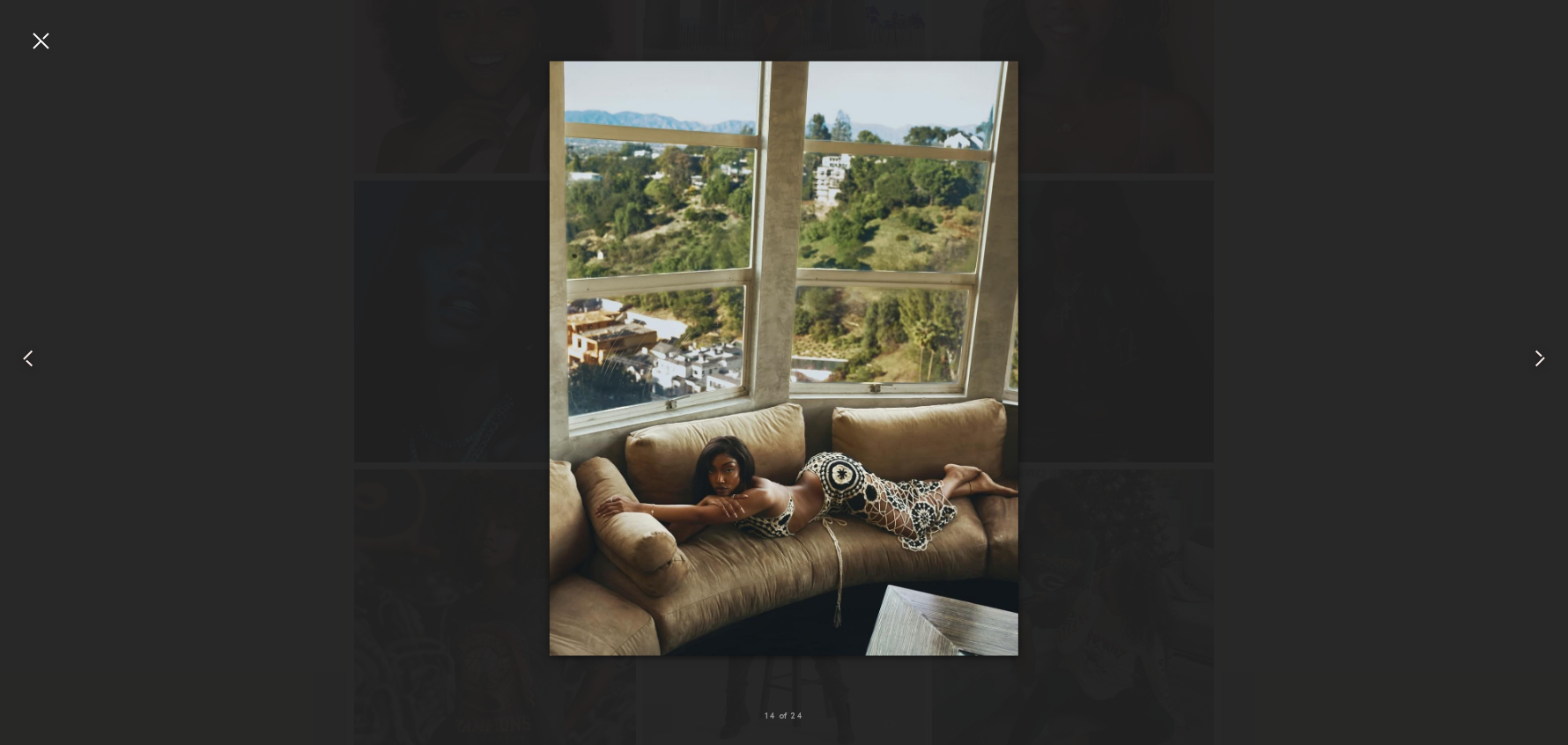
click at [1534, 362] on common-icon at bounding box center [1539, 358] width 28 height 28
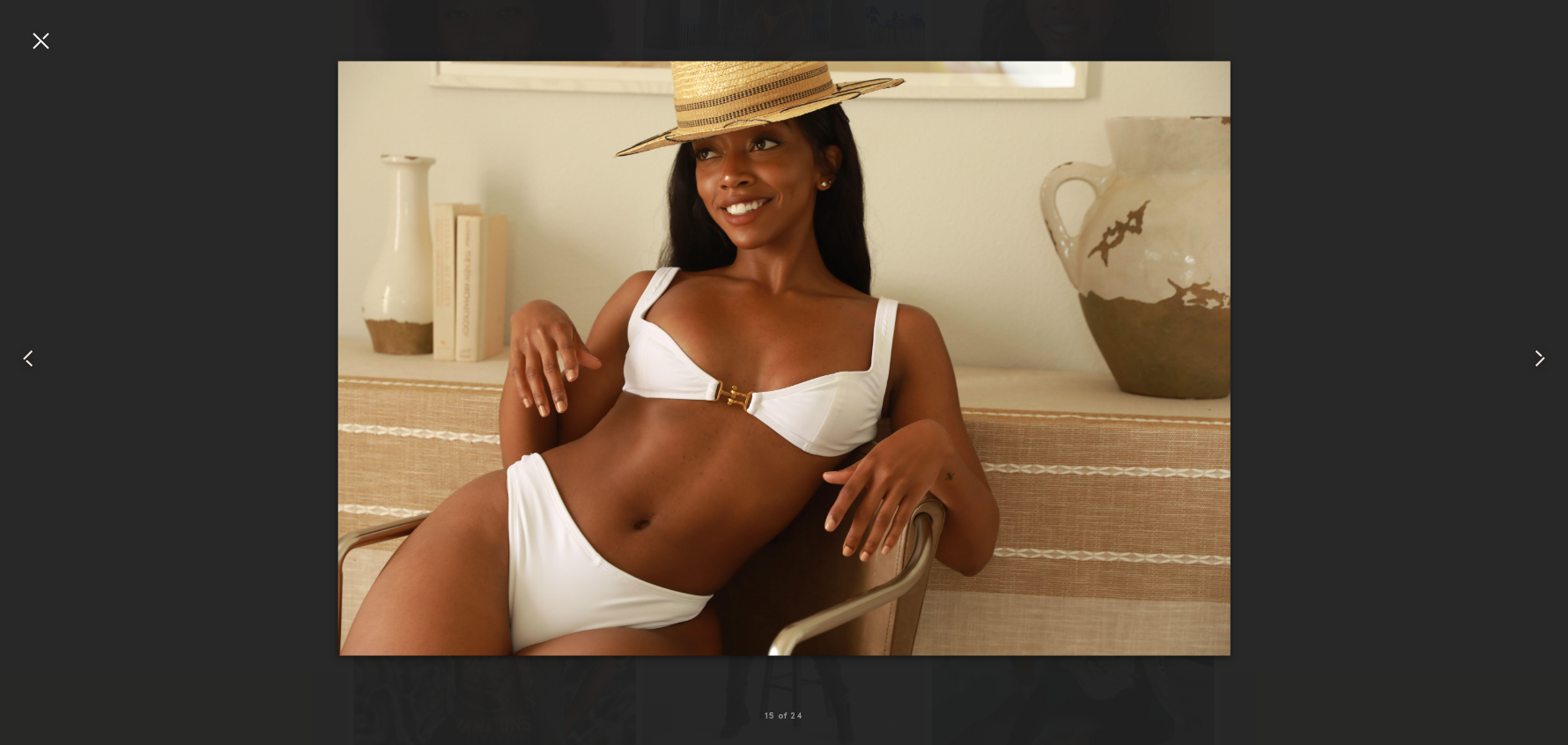
click at [1534, 362] on common-icon at bounding box center [1539, 358] width 28 height 28
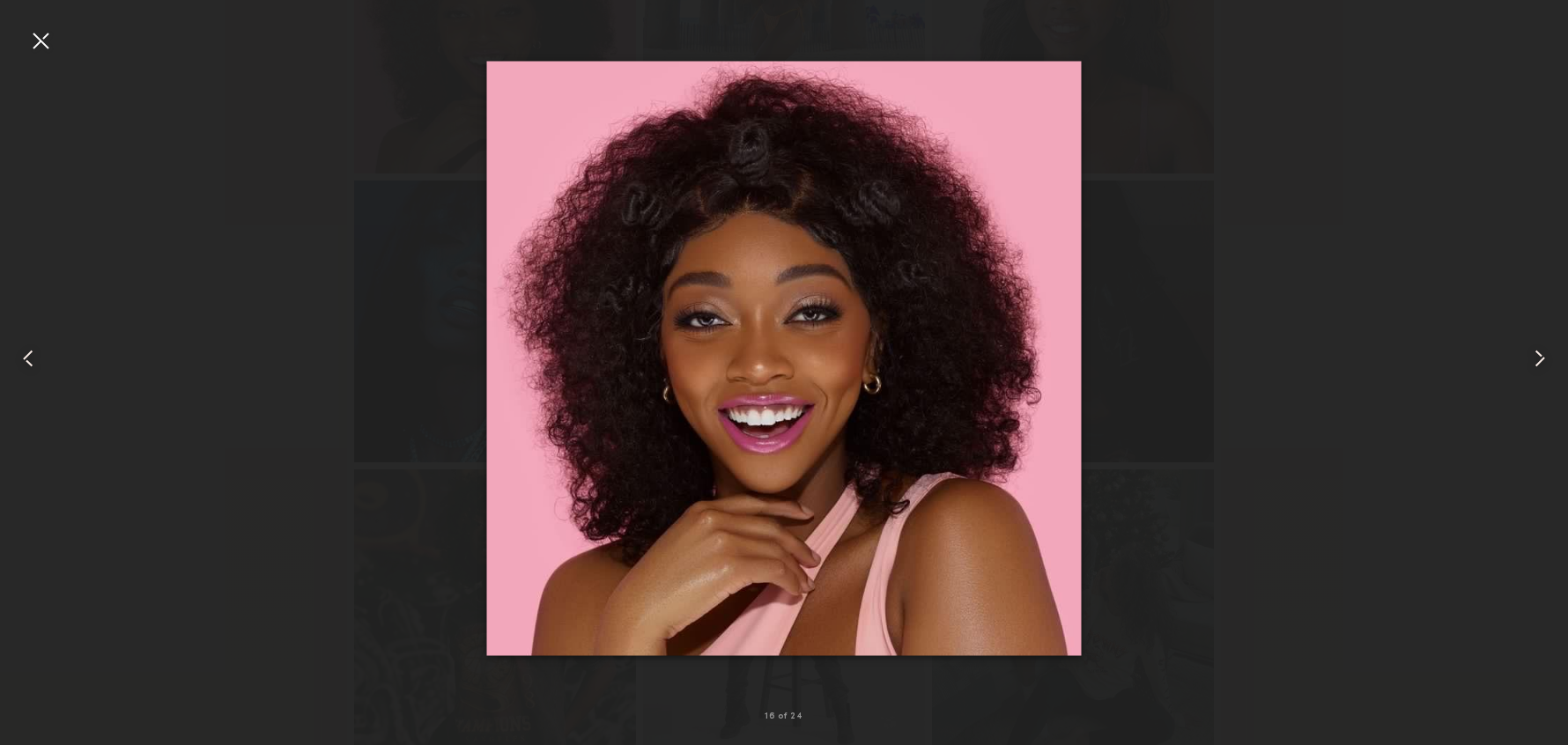
click at [1534, 362] on common-icon at bounding box center [1539, 358] width 28 height 28
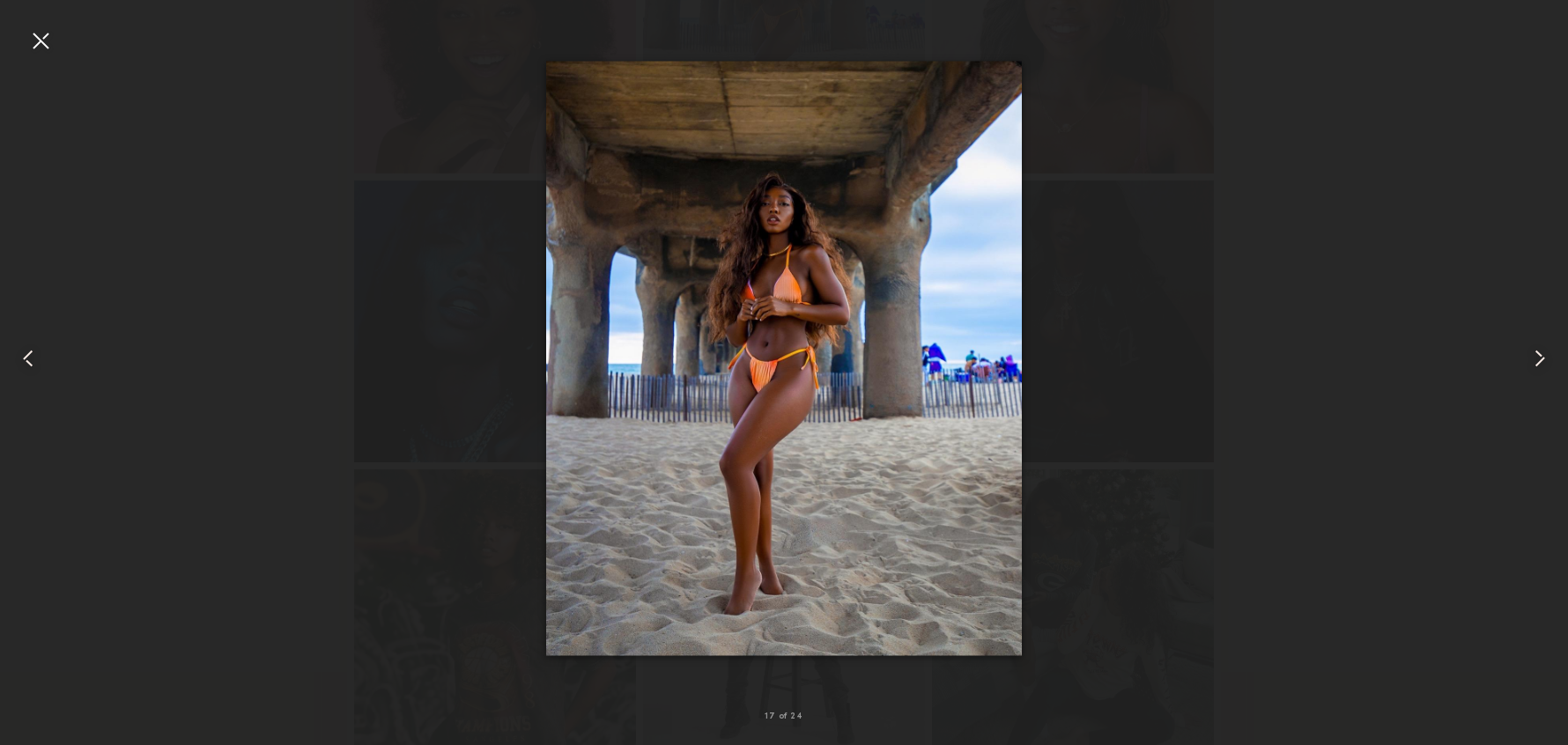
click at [1534, 362] on common-icon at bounding box center [1539, 358] width 28 height 28
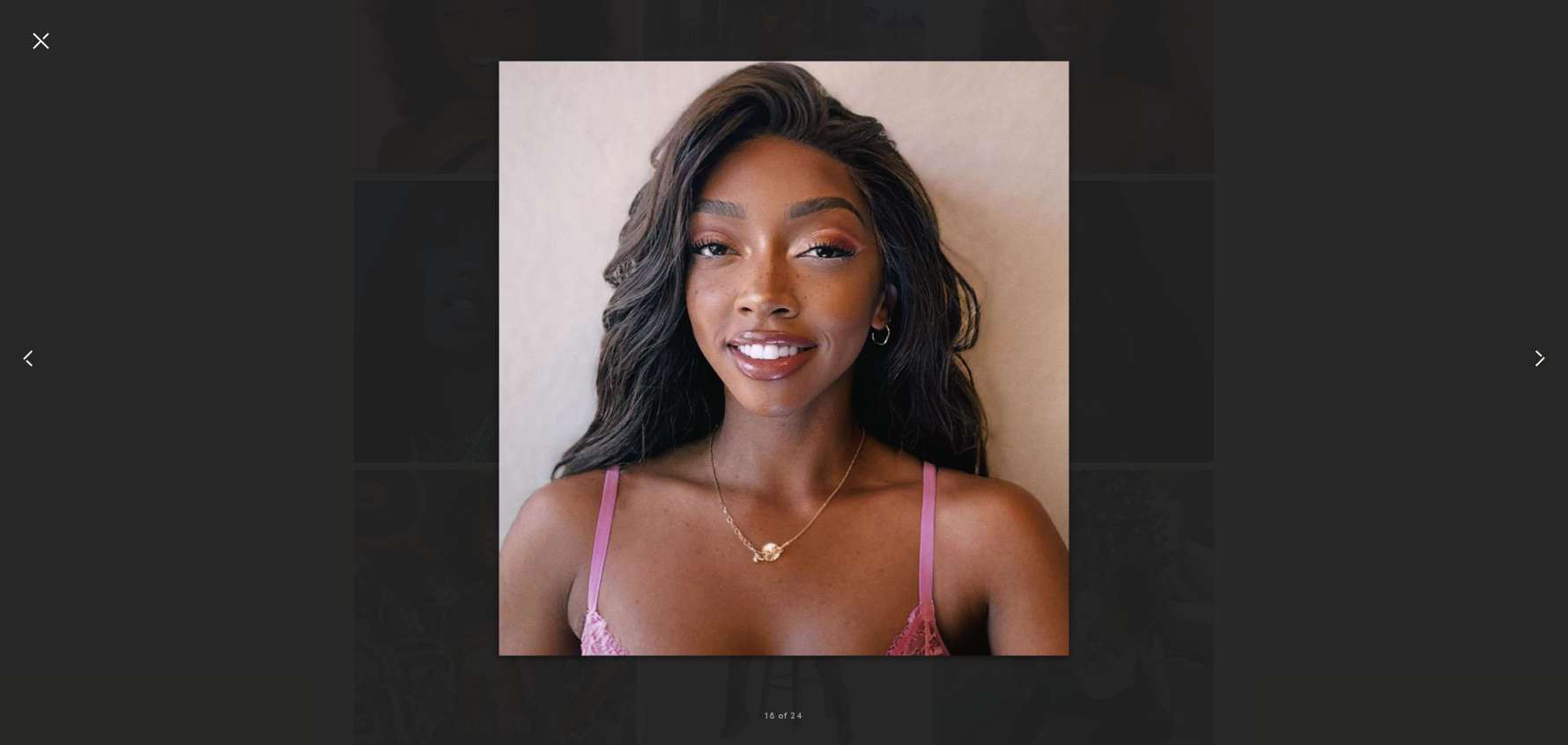
click at [1534, 362] on common-icon at bounding box center [1539, 358] width 28 height 28
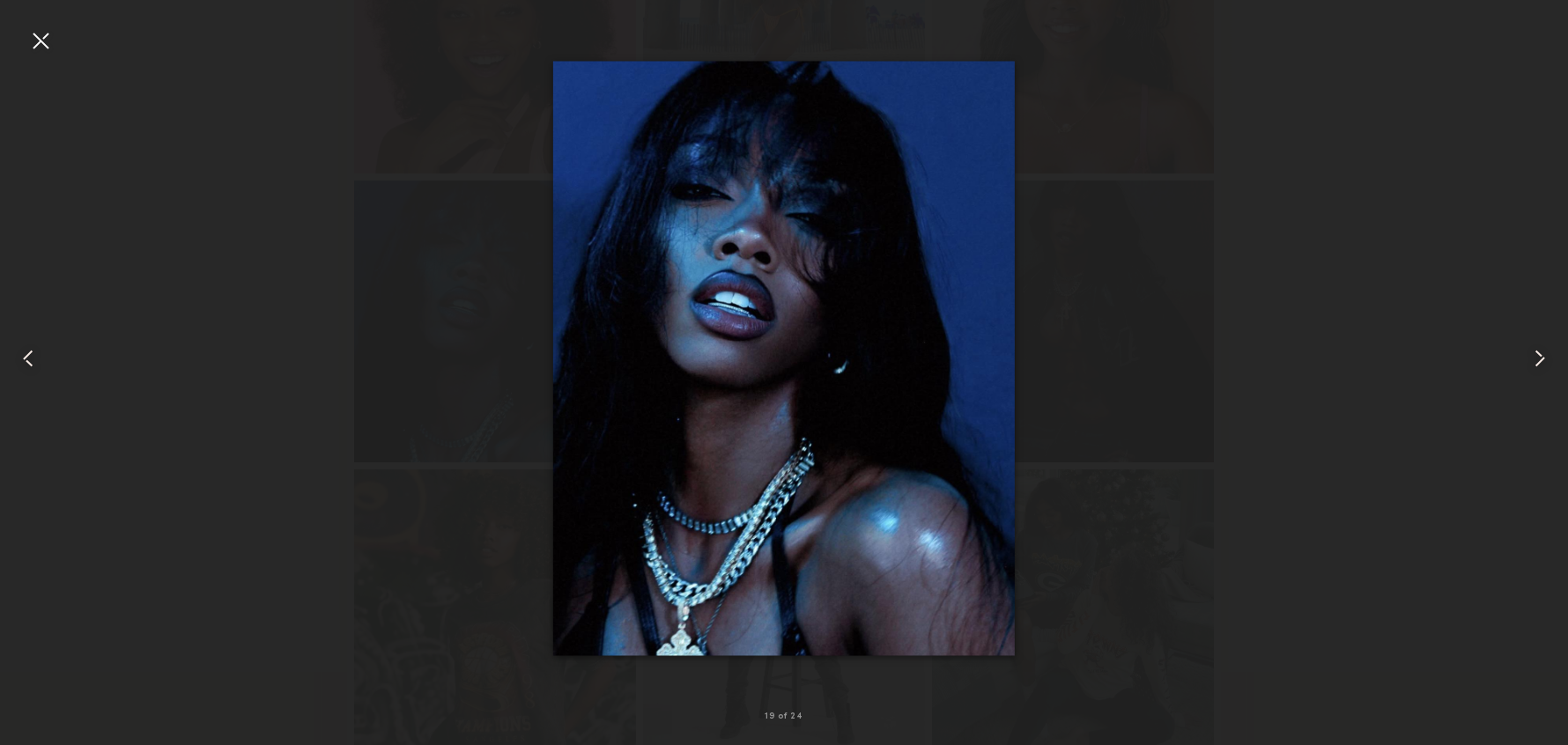
click at [294, 139] on div at bounding box center [784, 358] width 1568 height 661
click at [45, 35] on div at bounding box center [40, 40] width 28 height 28
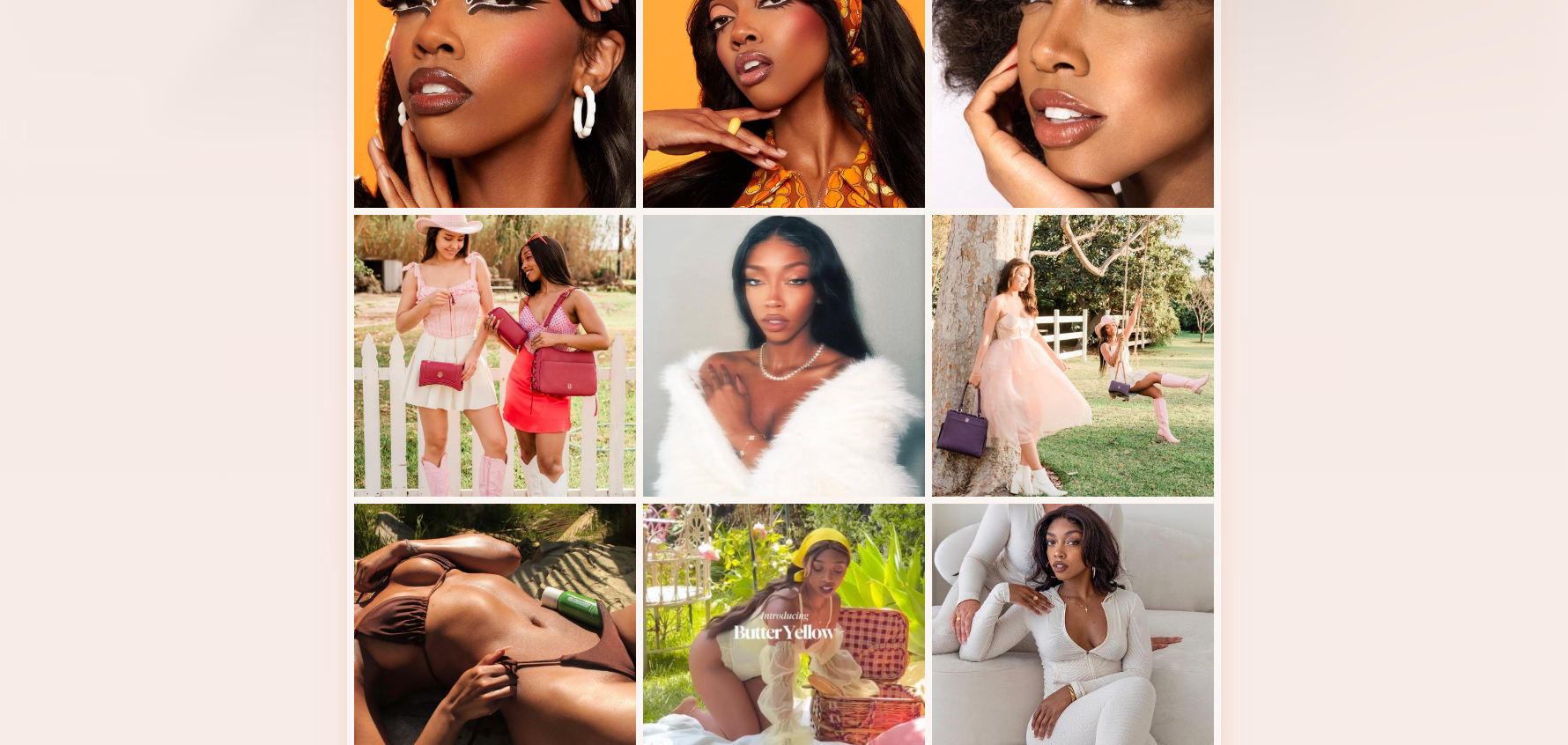
scroll to position [0, 0]
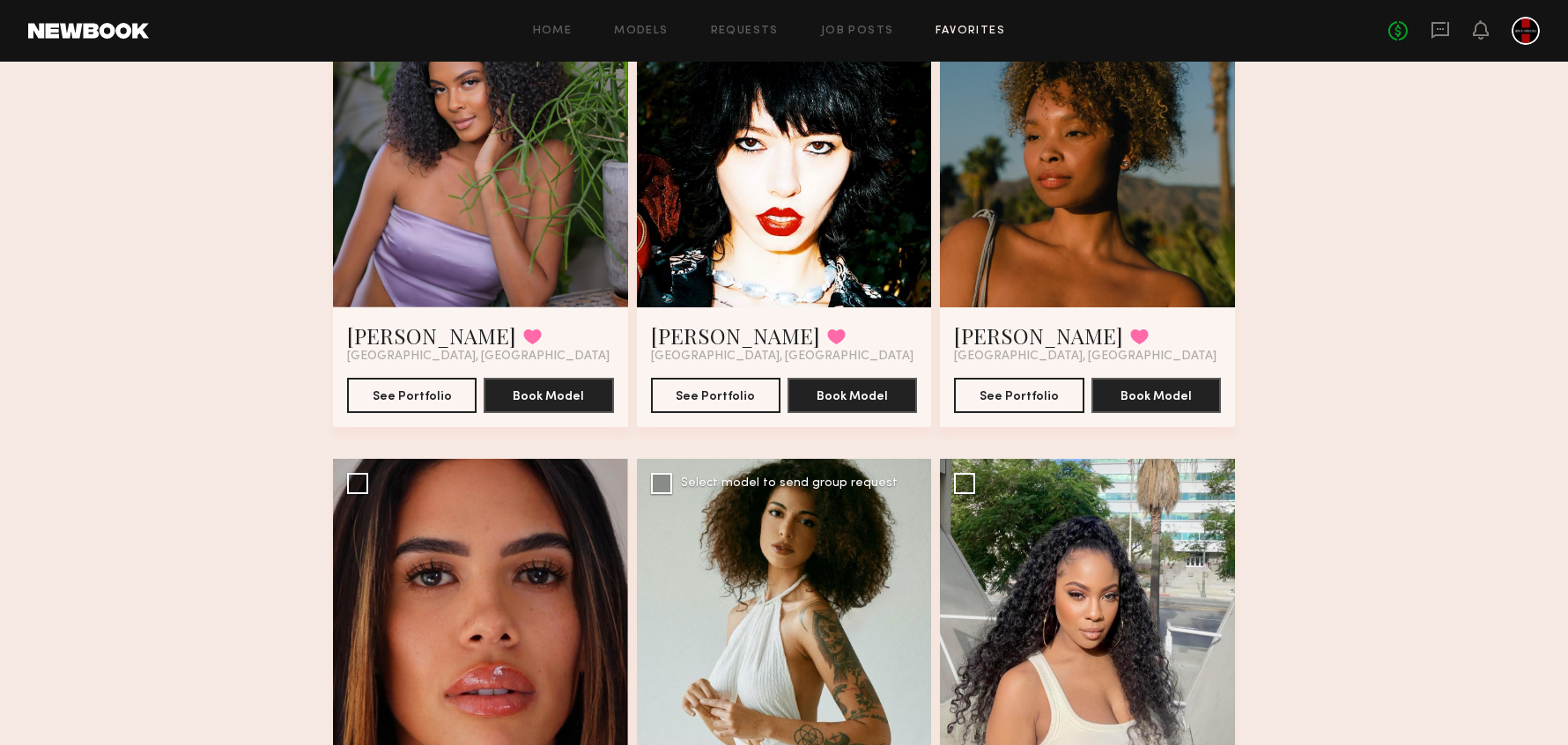
scroll to position [898, 0]
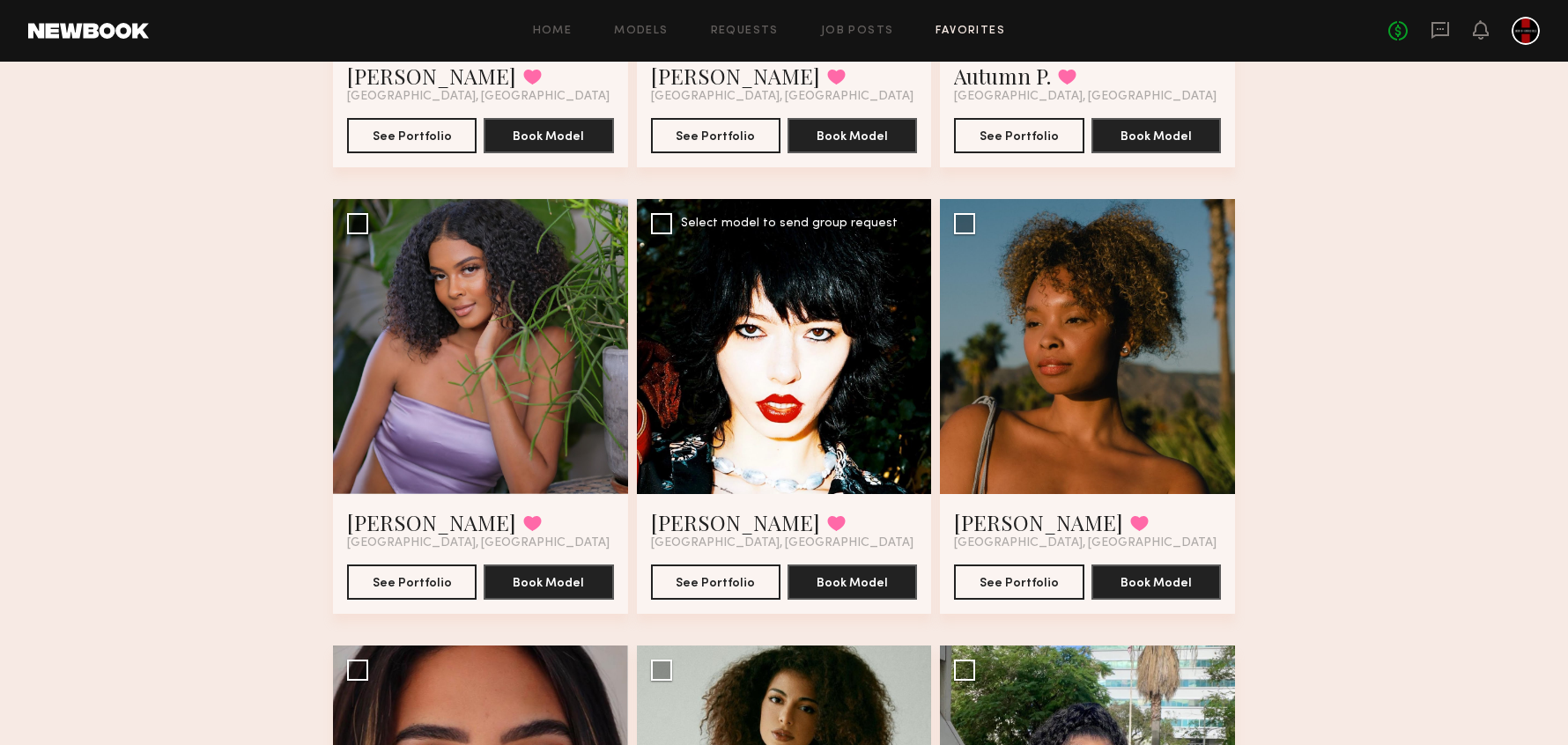
click at [793, 329] on div at bounding box center [785, 347] width 295 height 295
click at [793, 331] on div at bounding box center [785, 347] width 295 height 295
click at [730, 576] on button "See Portfolio" at bounding box center [715, 581] width 130 height 35
click at [650, 42] on div "Home Models Requests Job Posts Favorites Sign Out No fees up to $5,000" at bounding box center [844, 30] width 1390 height 28
click at [647, 36] on link "Models" at bounding box center [640, 31] width 53 height 12
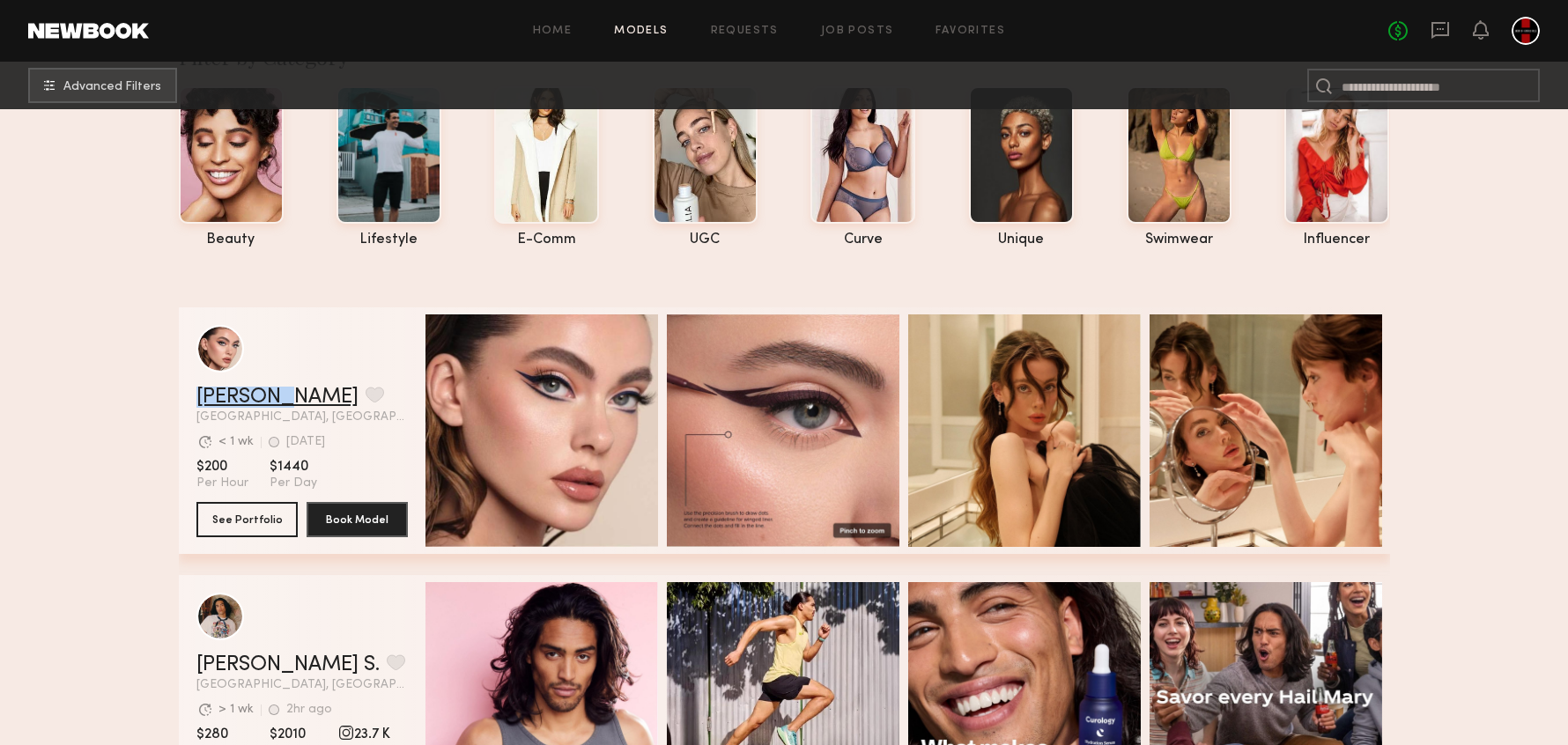
scroll to position [123, 0]
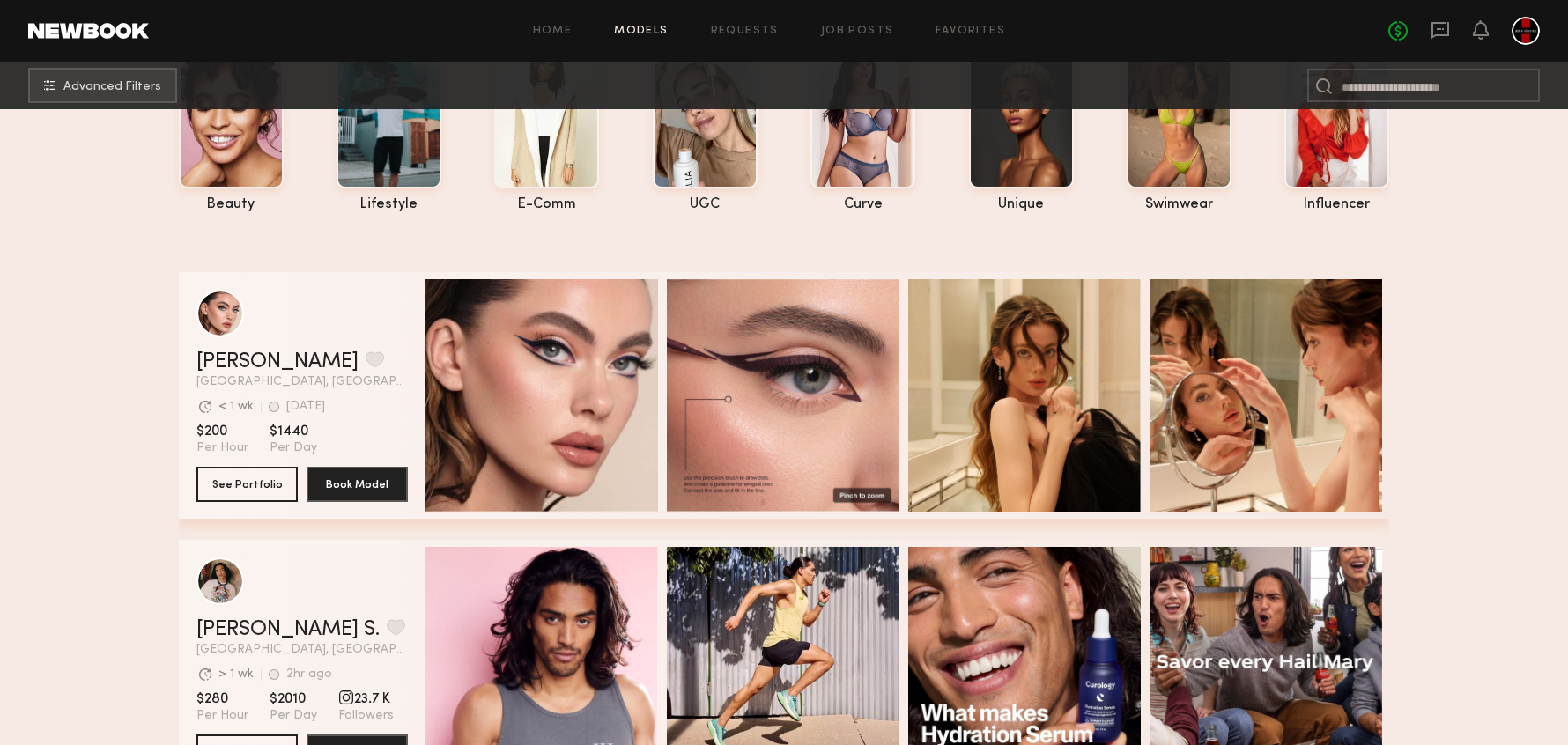
click at [334, 314] on div "grid" at bounding box center [302, 314] width 211 height 47
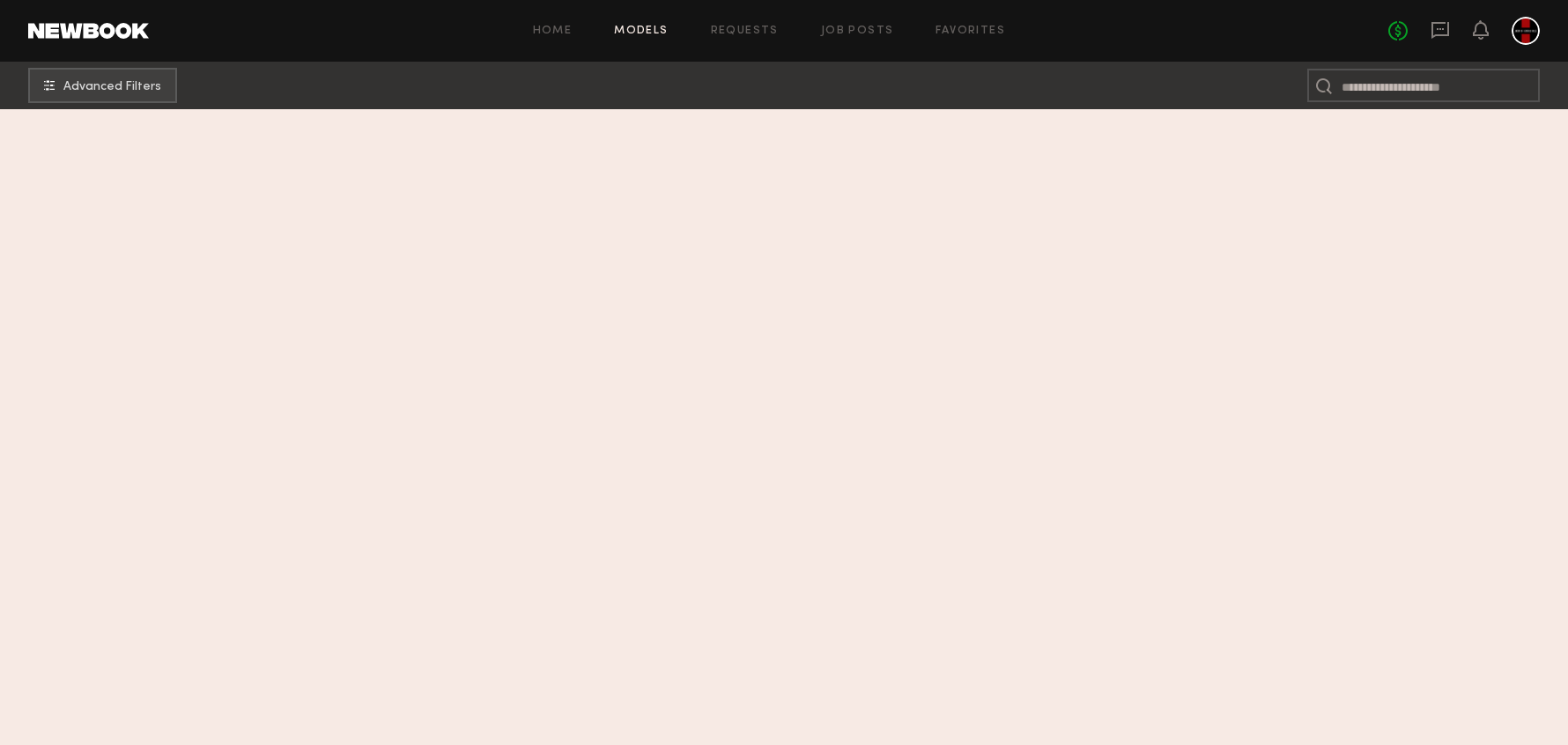
scroll to position [0, 0]
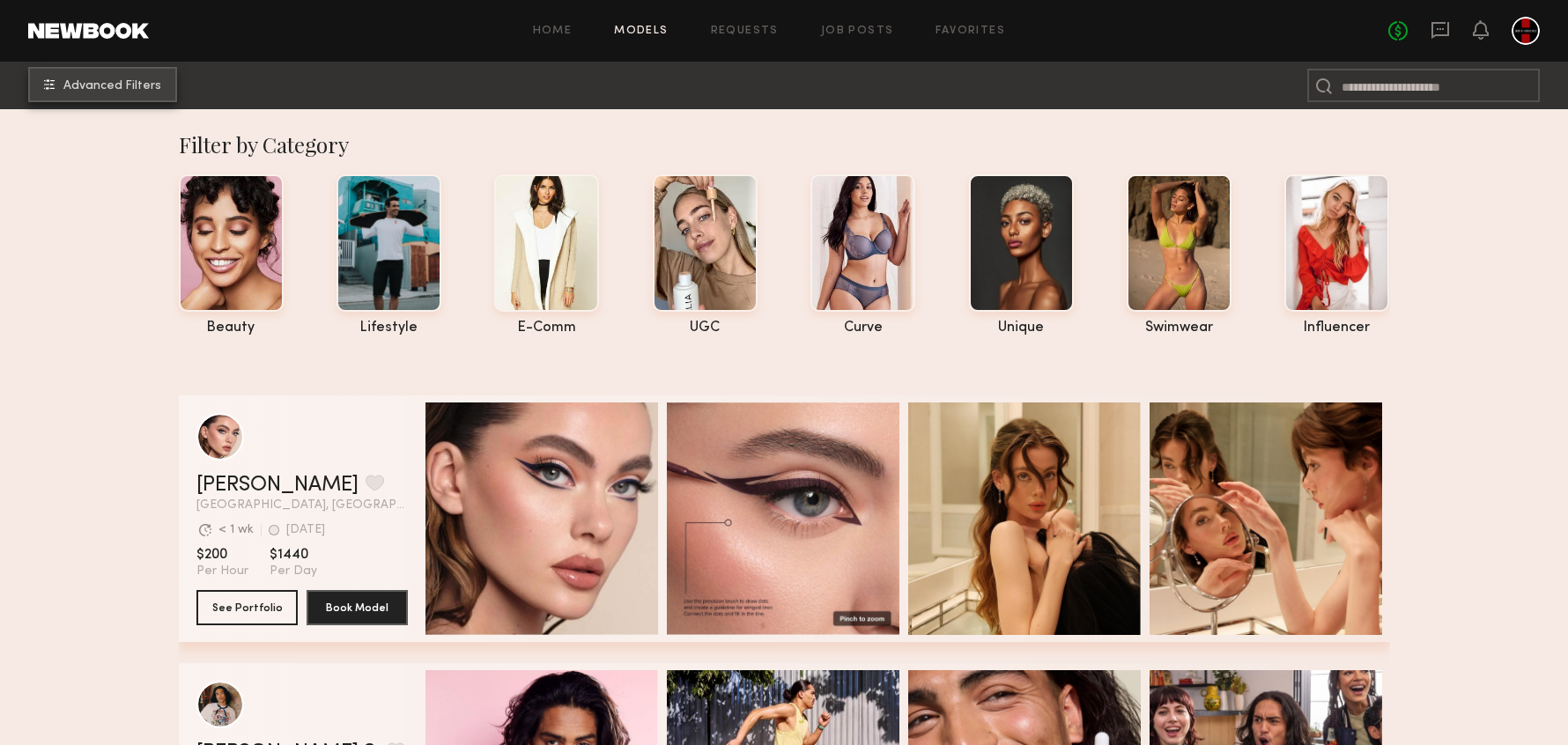
click at [90, 80] on span "Advanced Filters" at bounding box center [112, 86] width 98 height 13
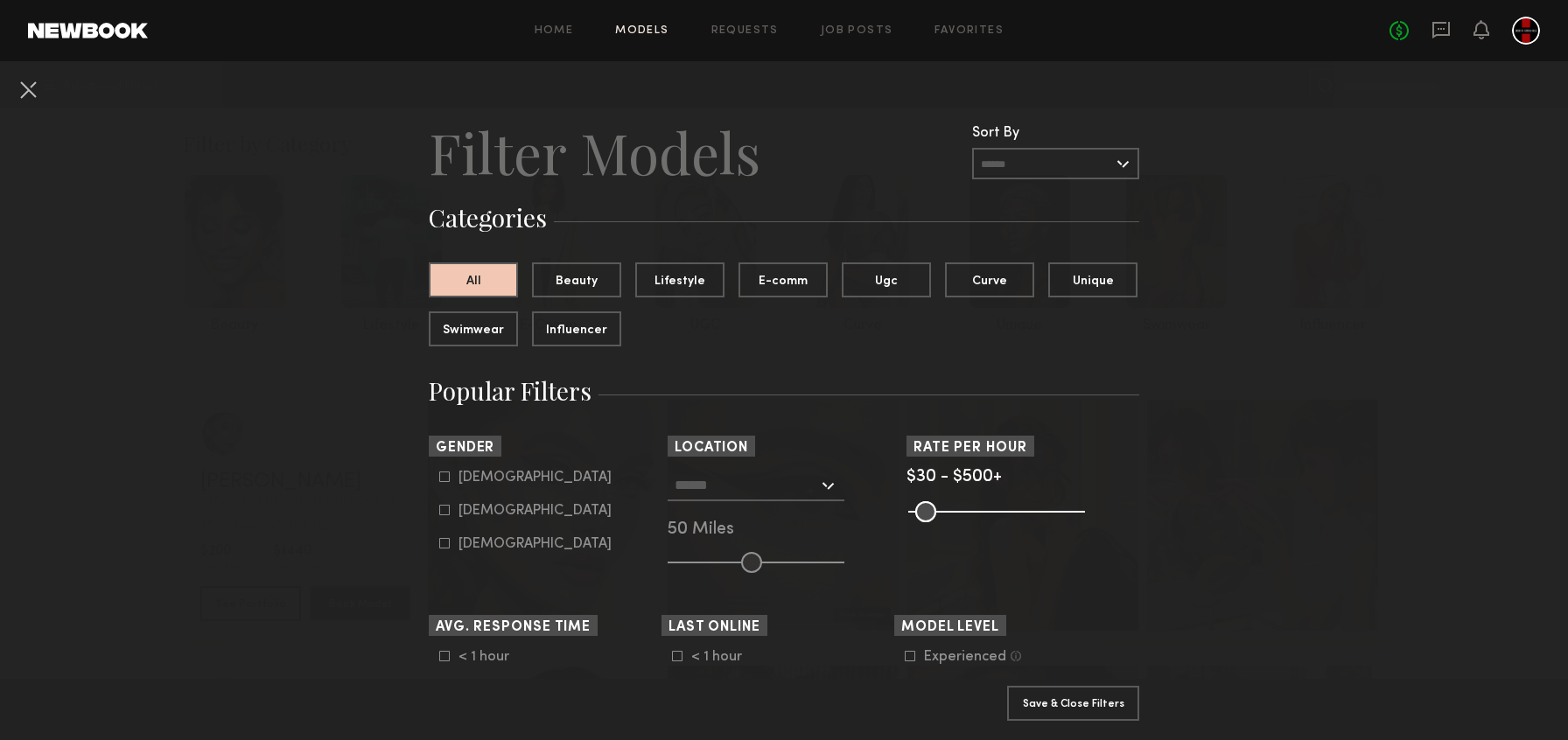
click at [440, 511] on icon at bounding box center [445, 510] width 10 height 10
type input "**"
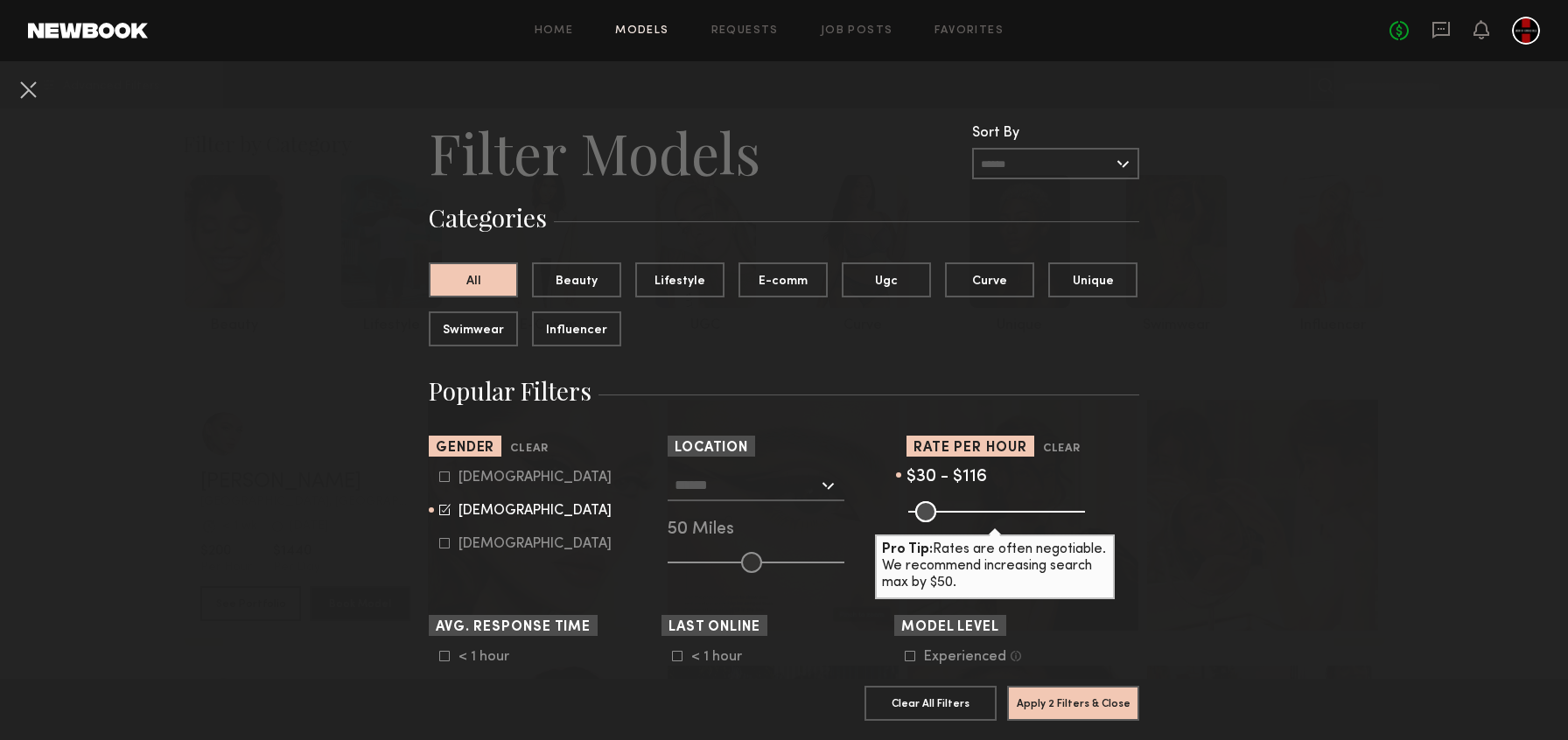
type input "***"
click at [1066, 698] on button "Apply 2 Filters & Close" at bounding box center [1073, 702] width 132 height 35
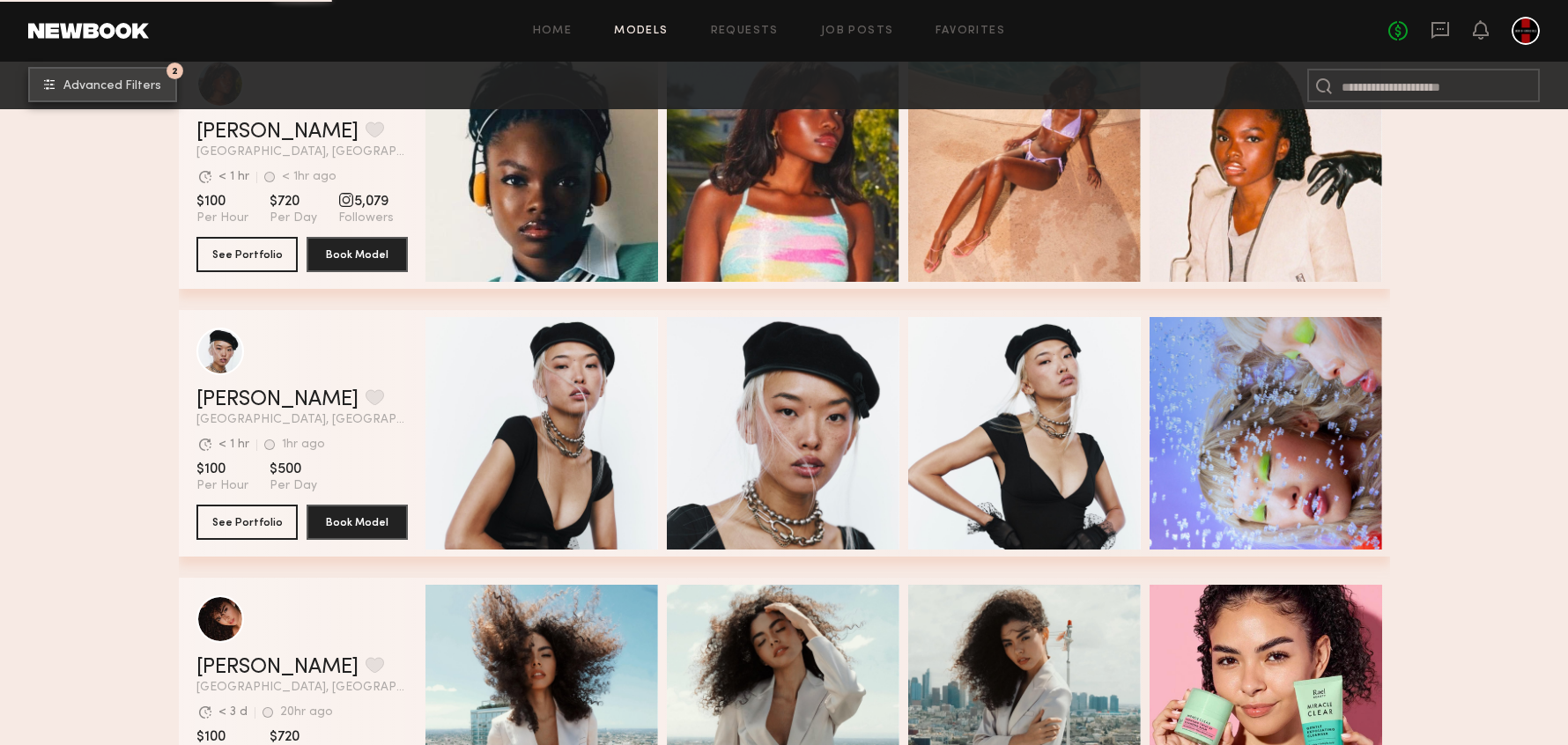
scroll to position [2223, 0]
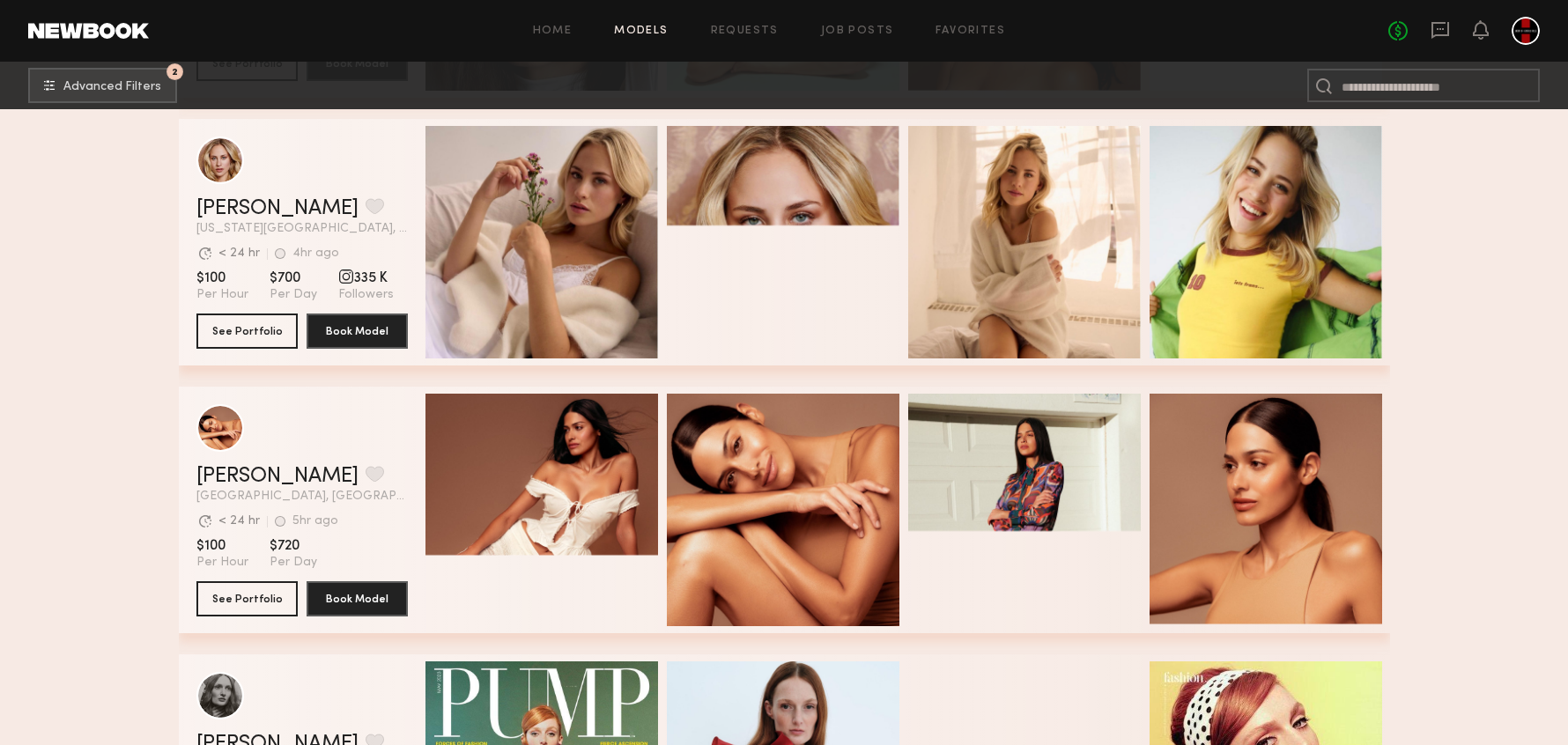
scroll to position [6737, 0]
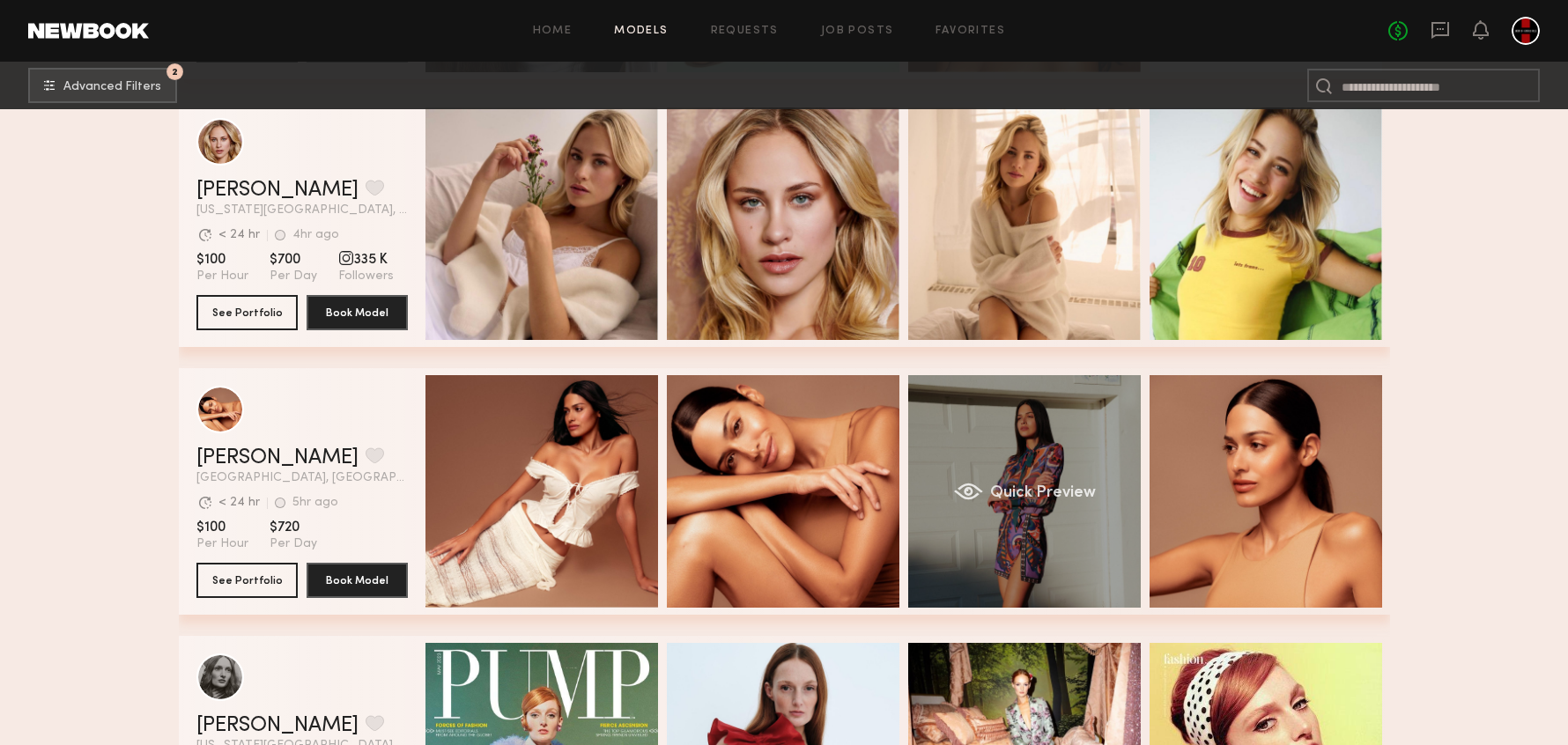
click at [1000, 465] on div "Quick Preview" at bounding box center [1024, 491] width 233 height 233
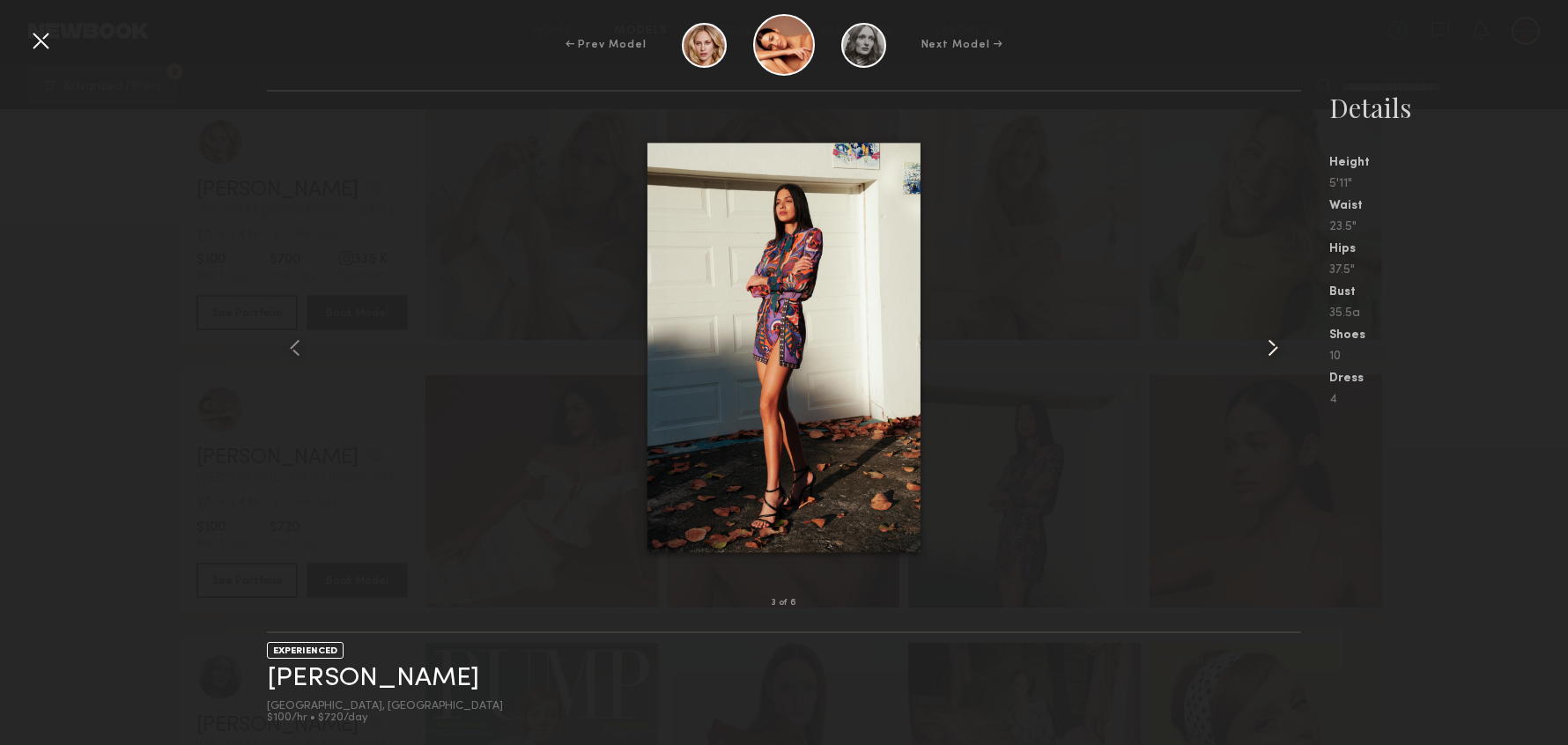
click at [1261, 343] on common-icon at bounding box center [1273, 347] width 28 height 28
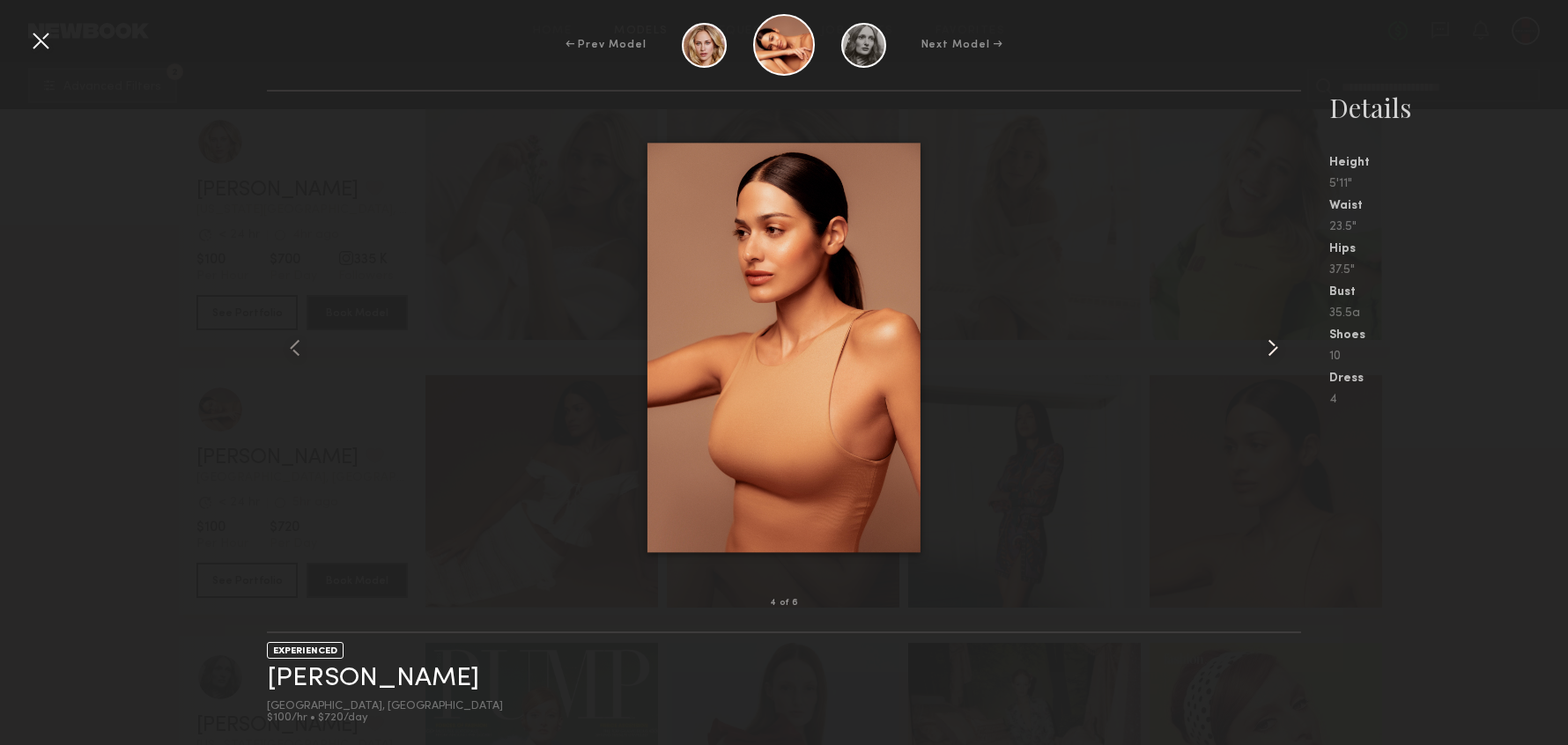
click at [1278, 345] on common-icon at bounding box center [1273, 347] width 28 height 28
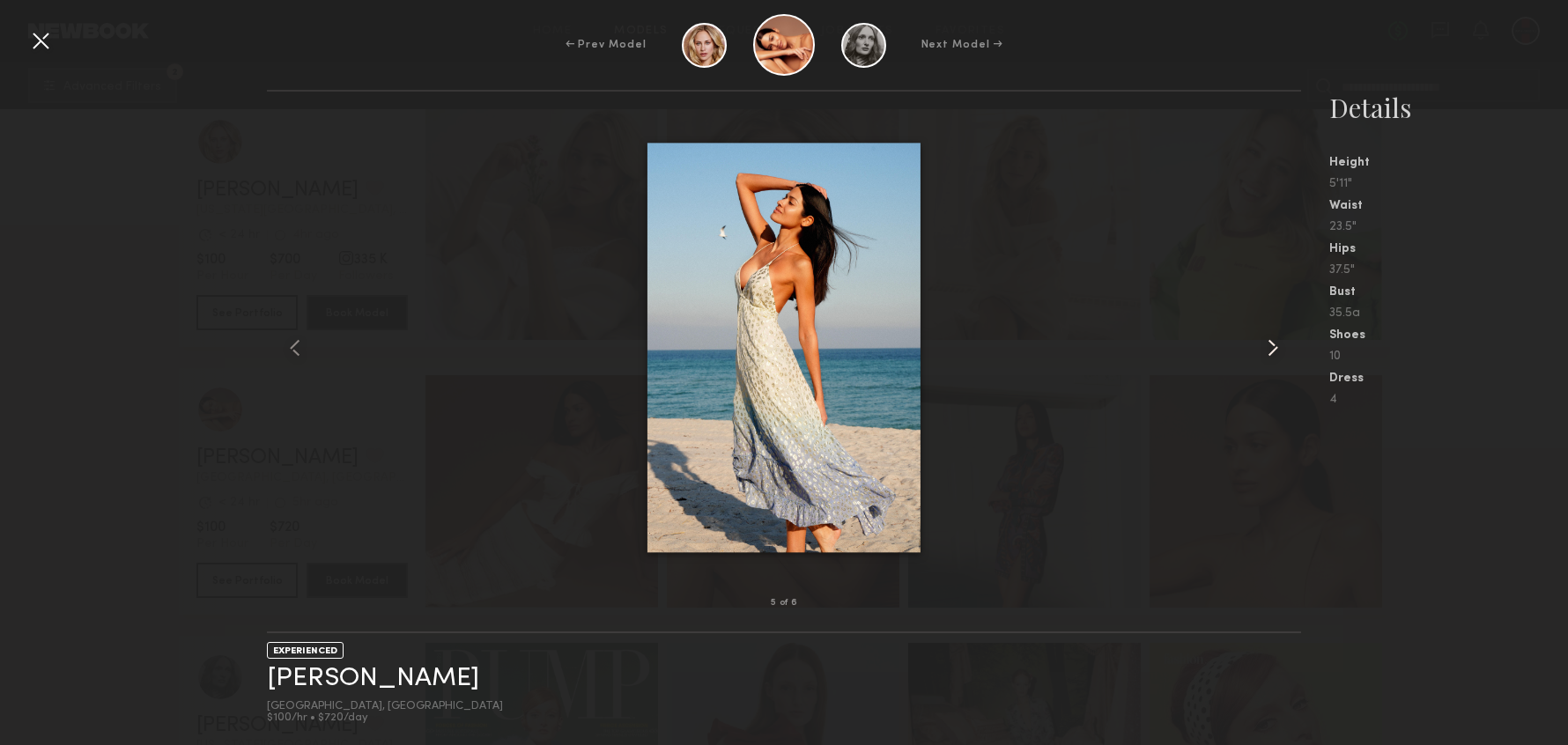
click at [1278, 345] on common-icon at bounding box center [1273, 347] width 28 height 28
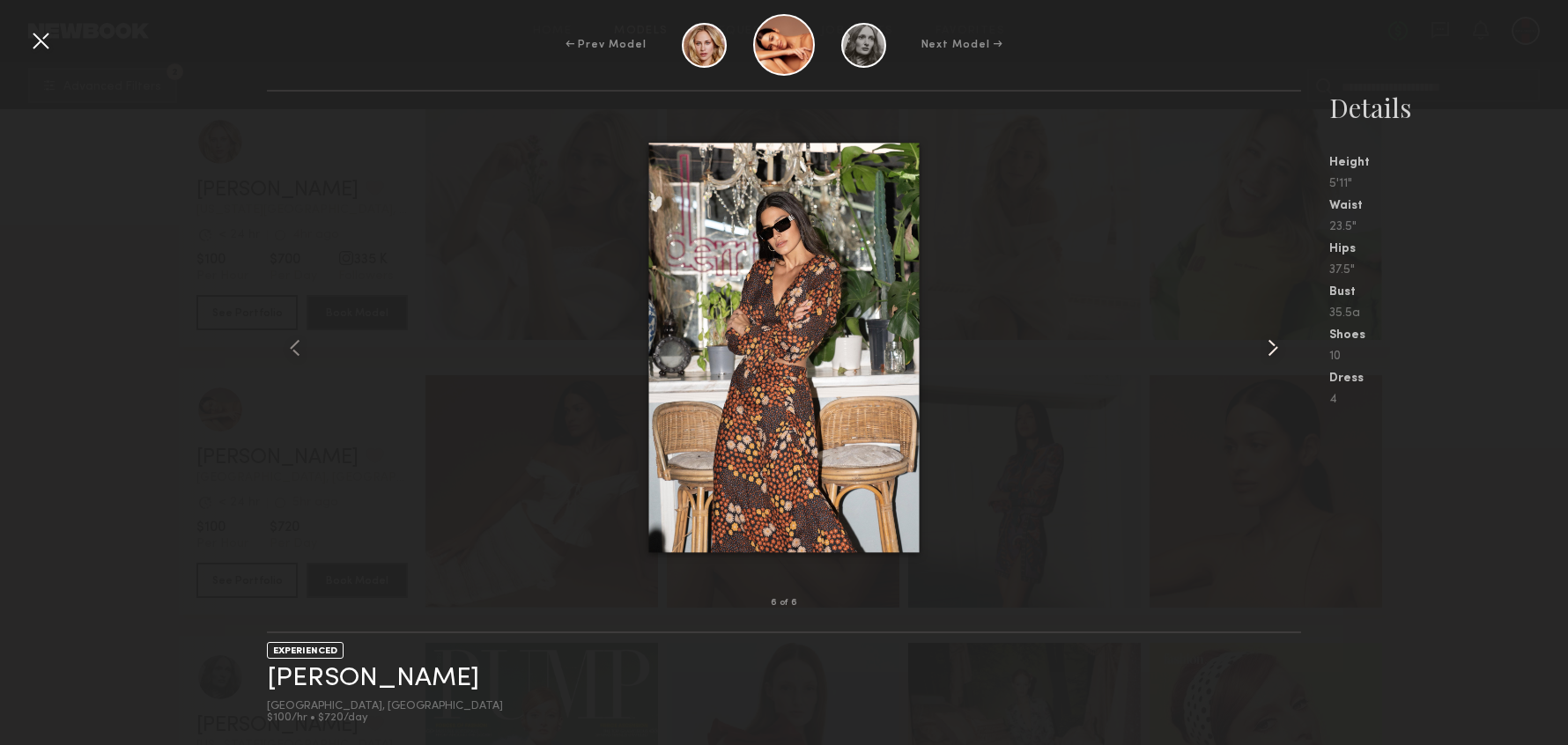
click at [1278, 345] on common-icon at bounding box center [1273, 347] width 28 height 28
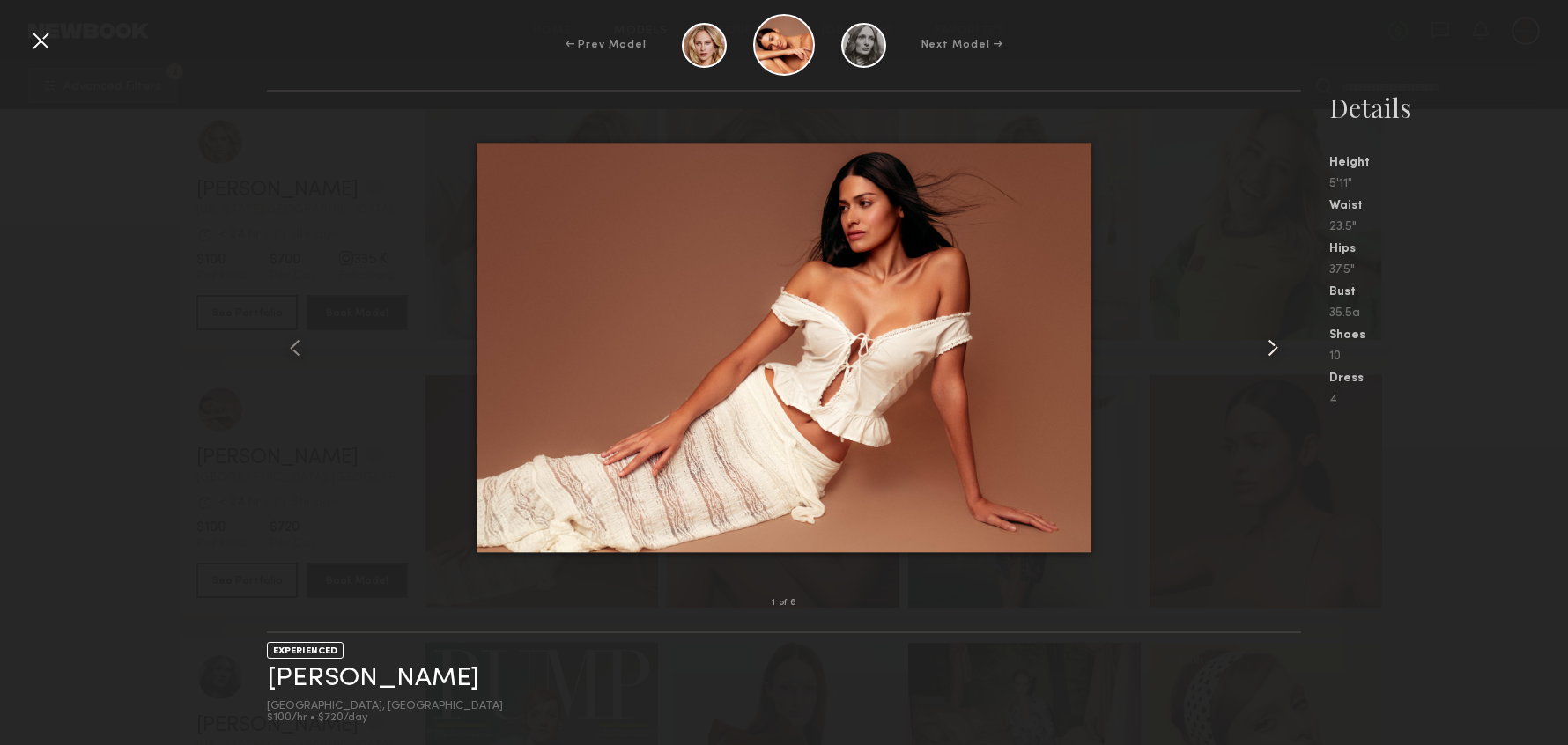
click at [1278, 345] on common-icon at bounding box center [1273, 347] width 28 height 28
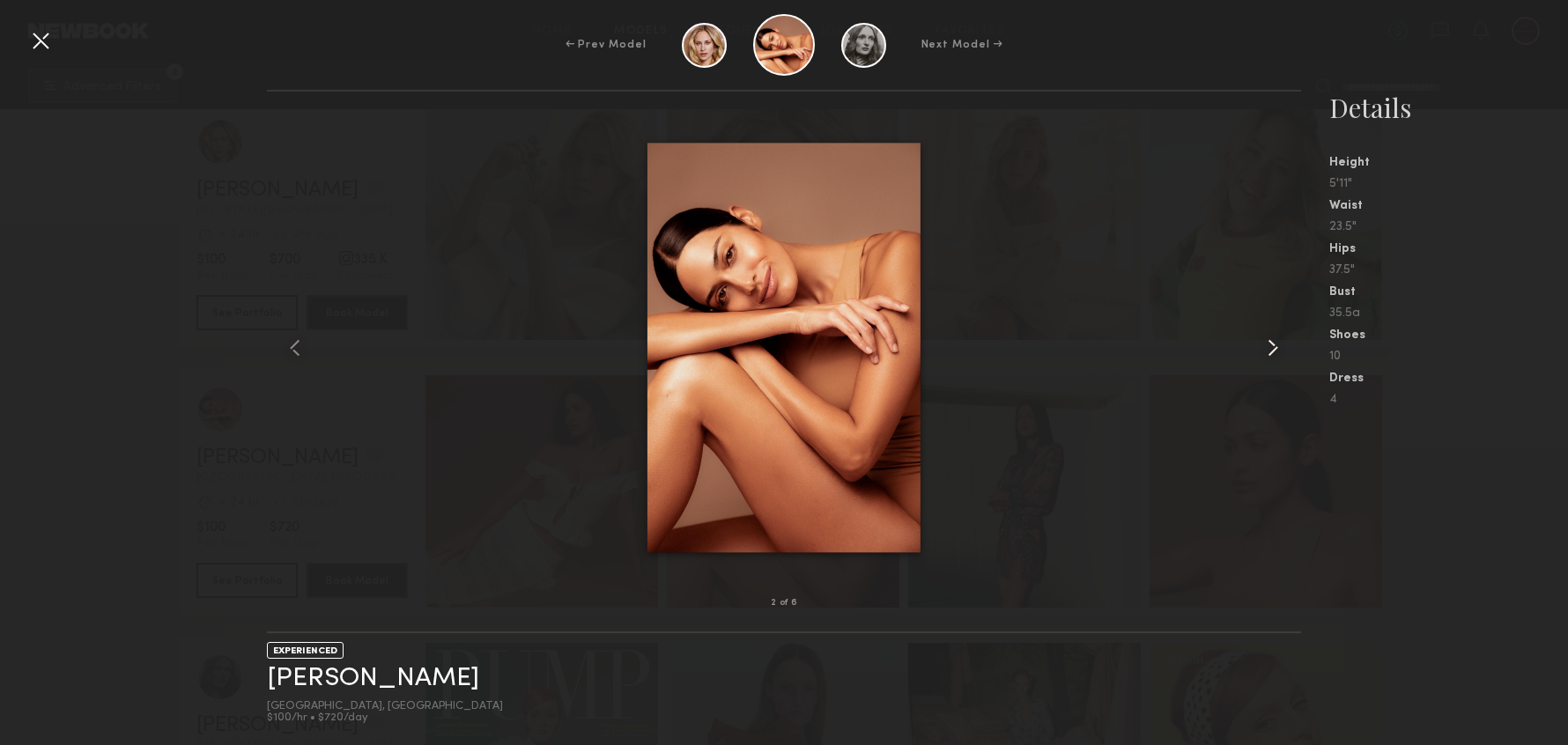
click at [1278, 345] on common-icon at bounding box center [1273, 347] width 28 height 28
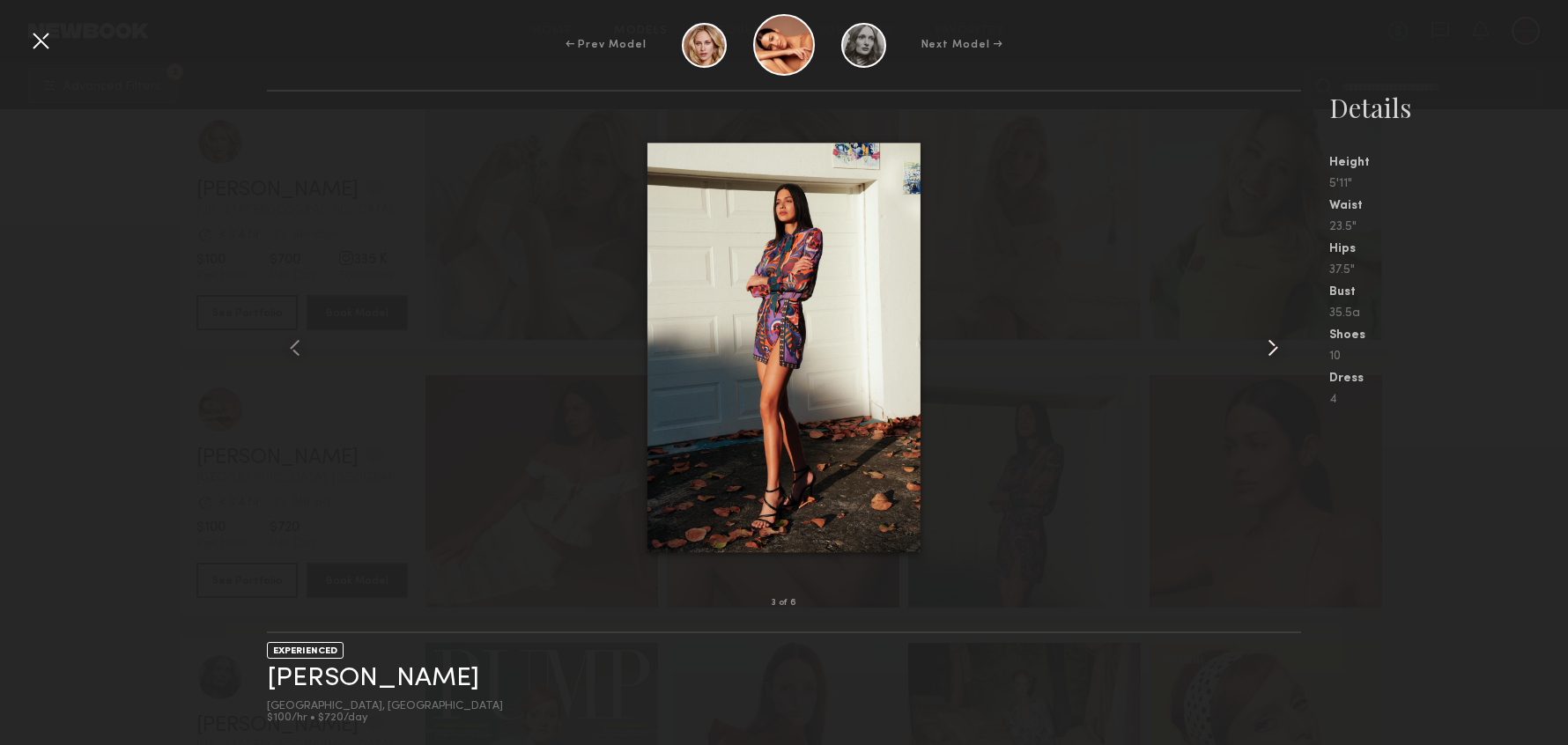
click at [1278, 345] on common-icon at bounding box center [1273, 347] width 28 height 28
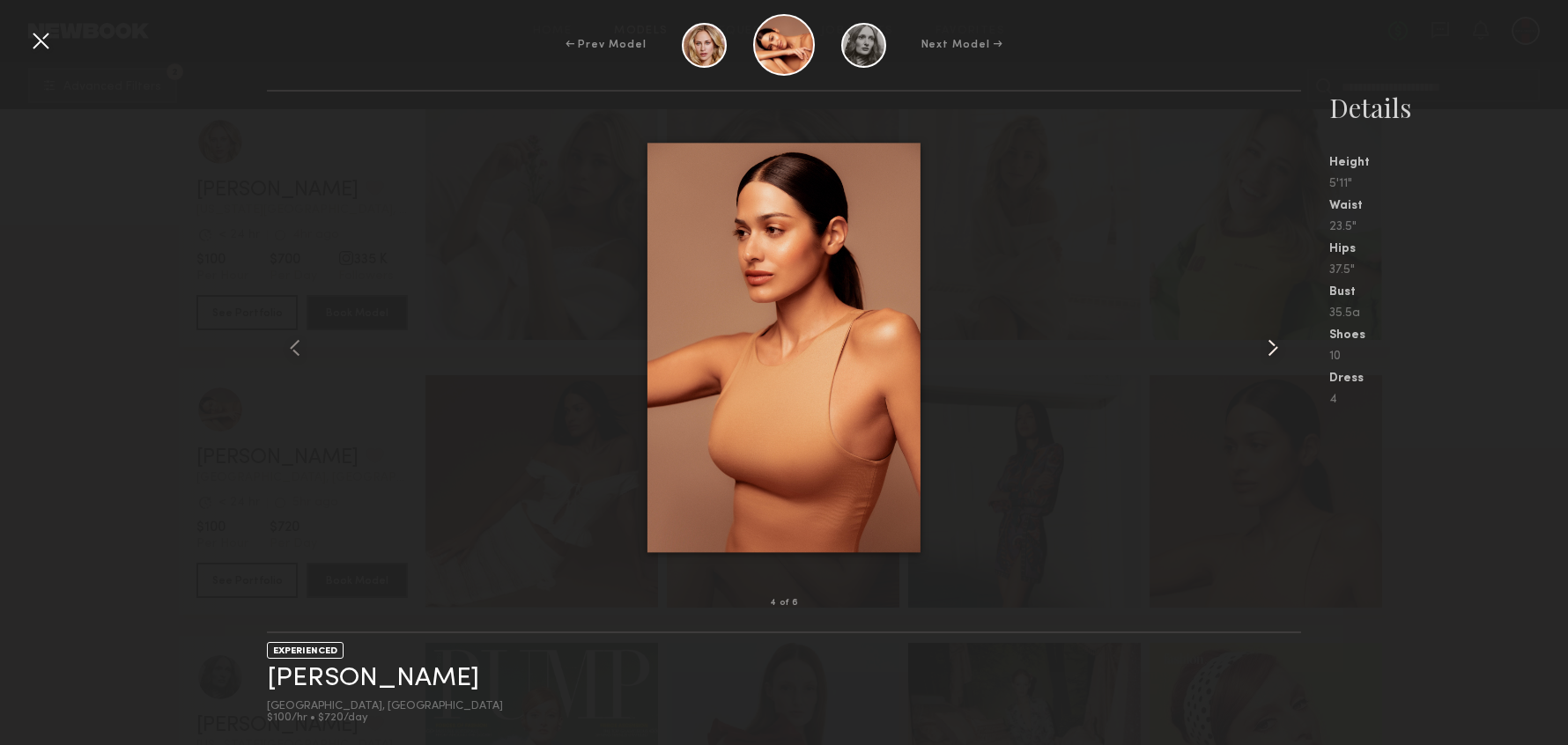
click at [1279, 345] on common-icon at bounding box center [1273, 347] width 28 height 28
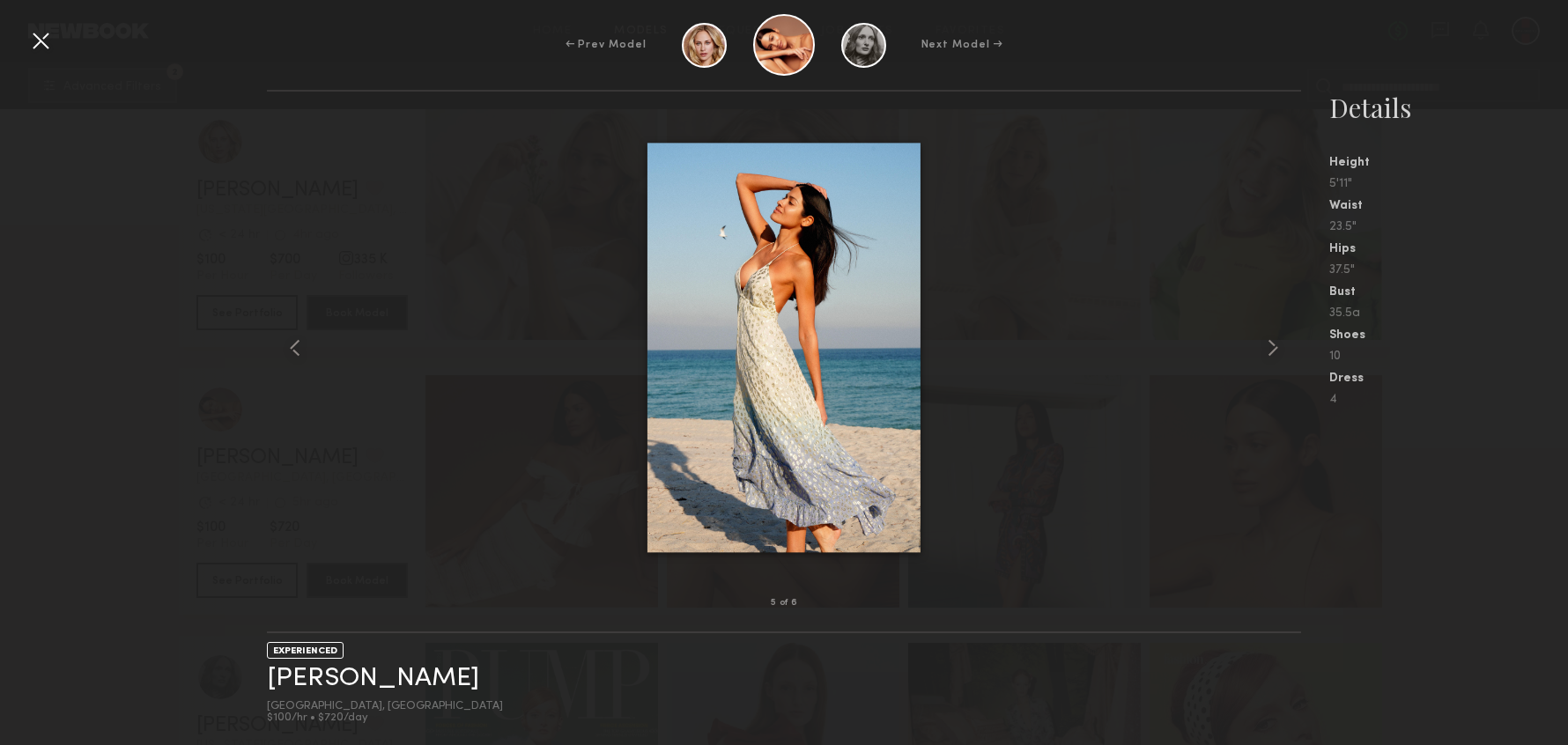
drag, startPoint x: 49, startPoint y: 39, endPoint x: 166, endPoint y: 145, distance: 157.9
click at [49, 39] on div at bounding box center [40, 40] width 28 height 28
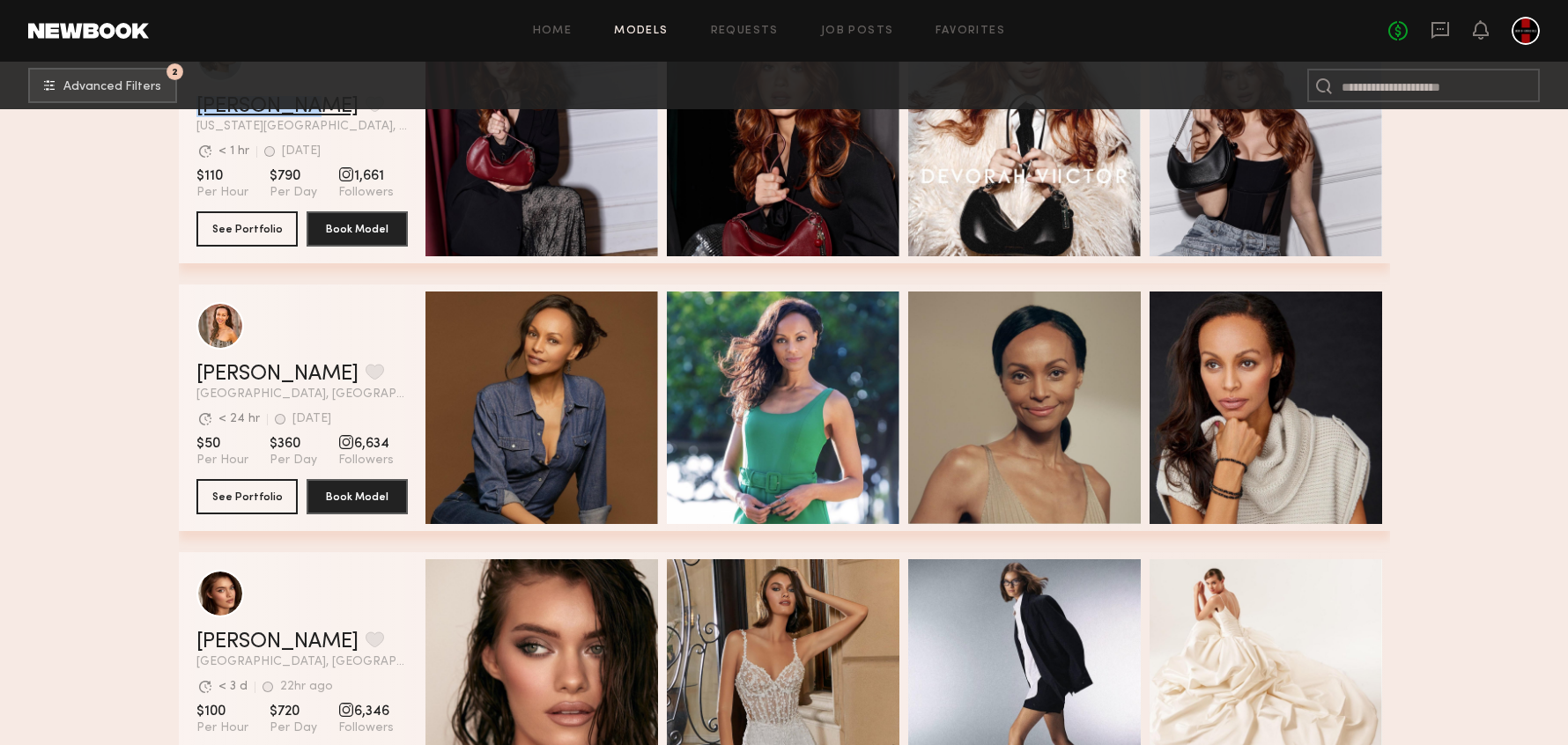
scroll to position [9888, 0]
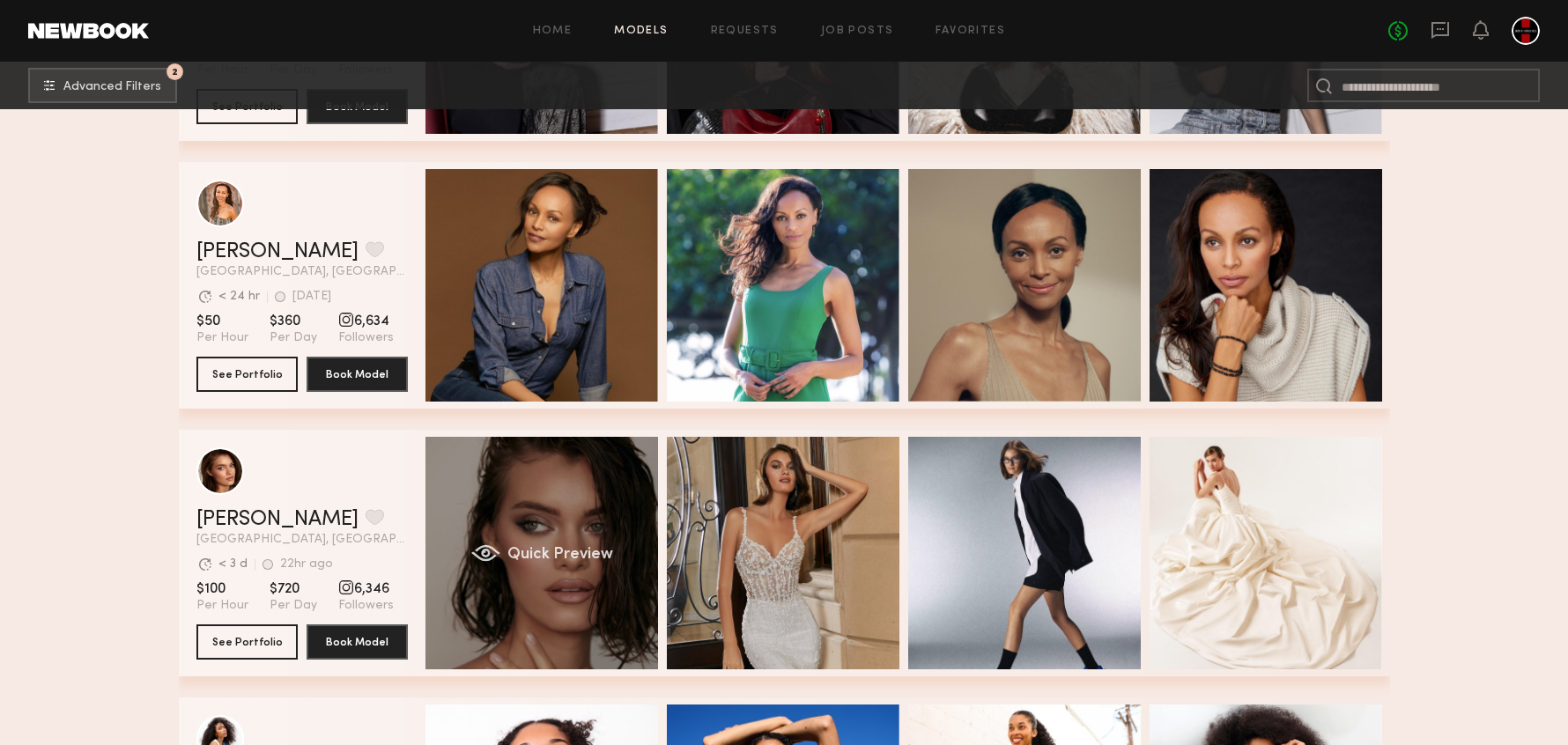
click at [561, 496] on div "Quick Preview" at bounding box center [541, 553] width 233 height 233
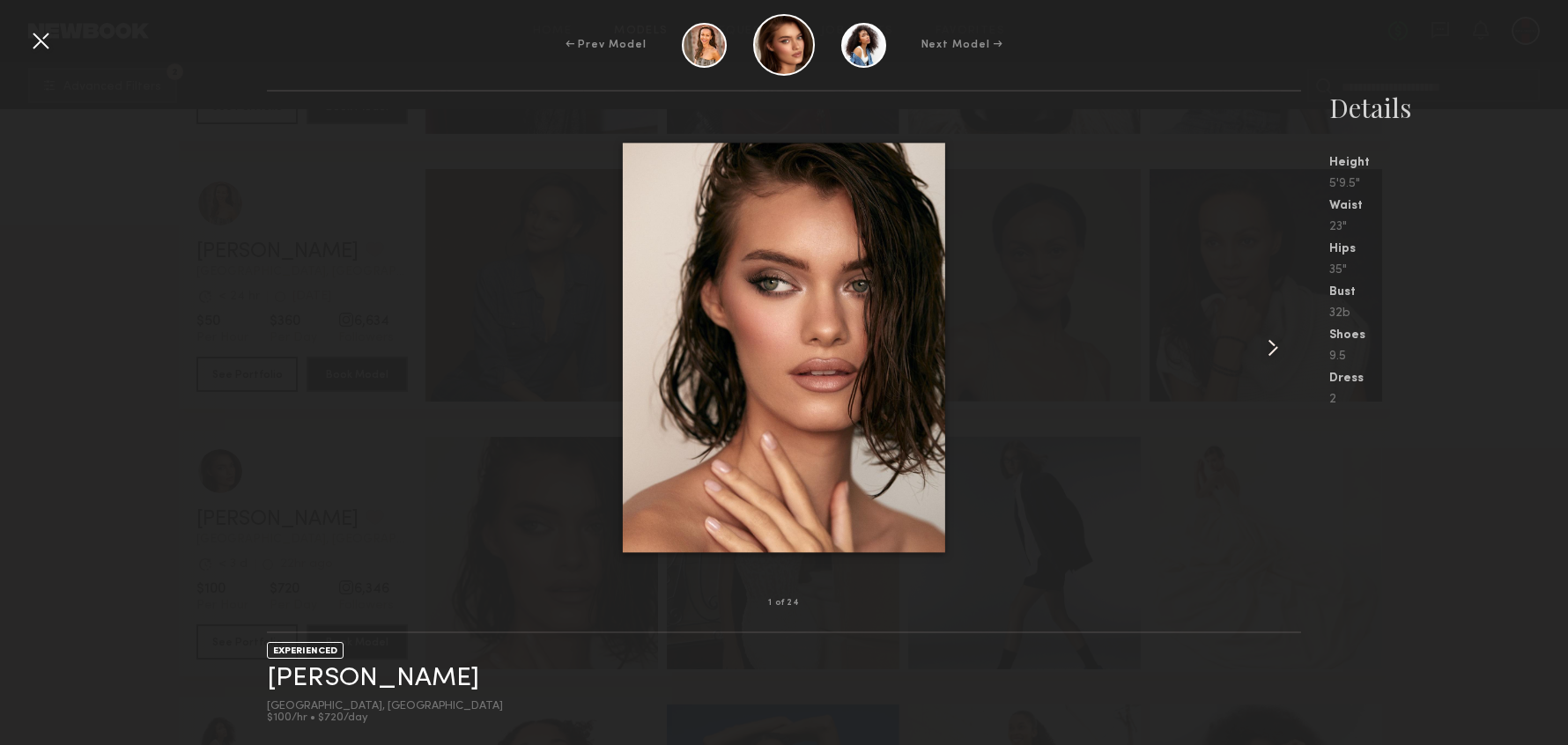
click at [1264, 343] on common-icon at bounding box center [1273, 347] width 28 height 28
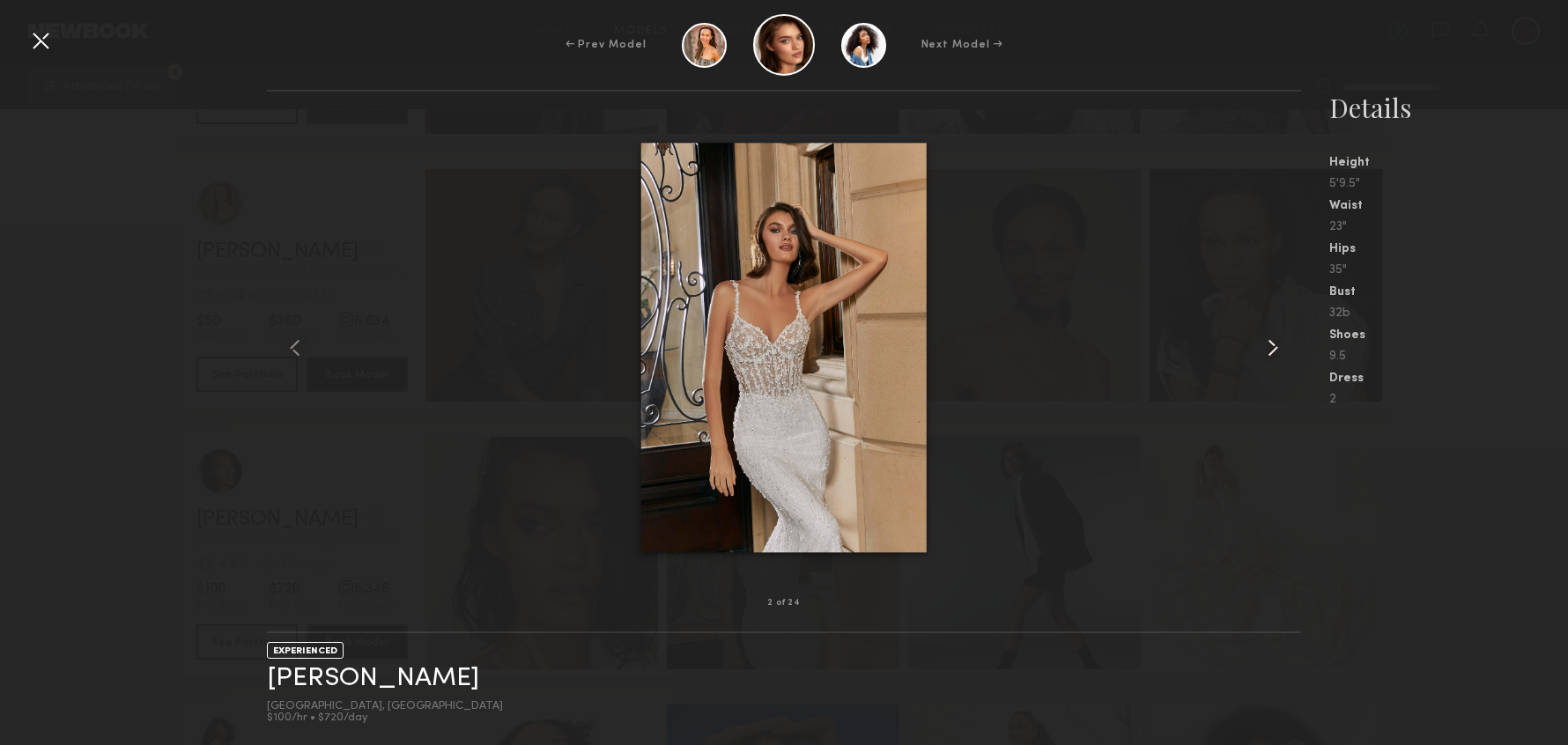
click at [1264, 343] on common-icon at bounding box center [1273, 347] width 28 height 28
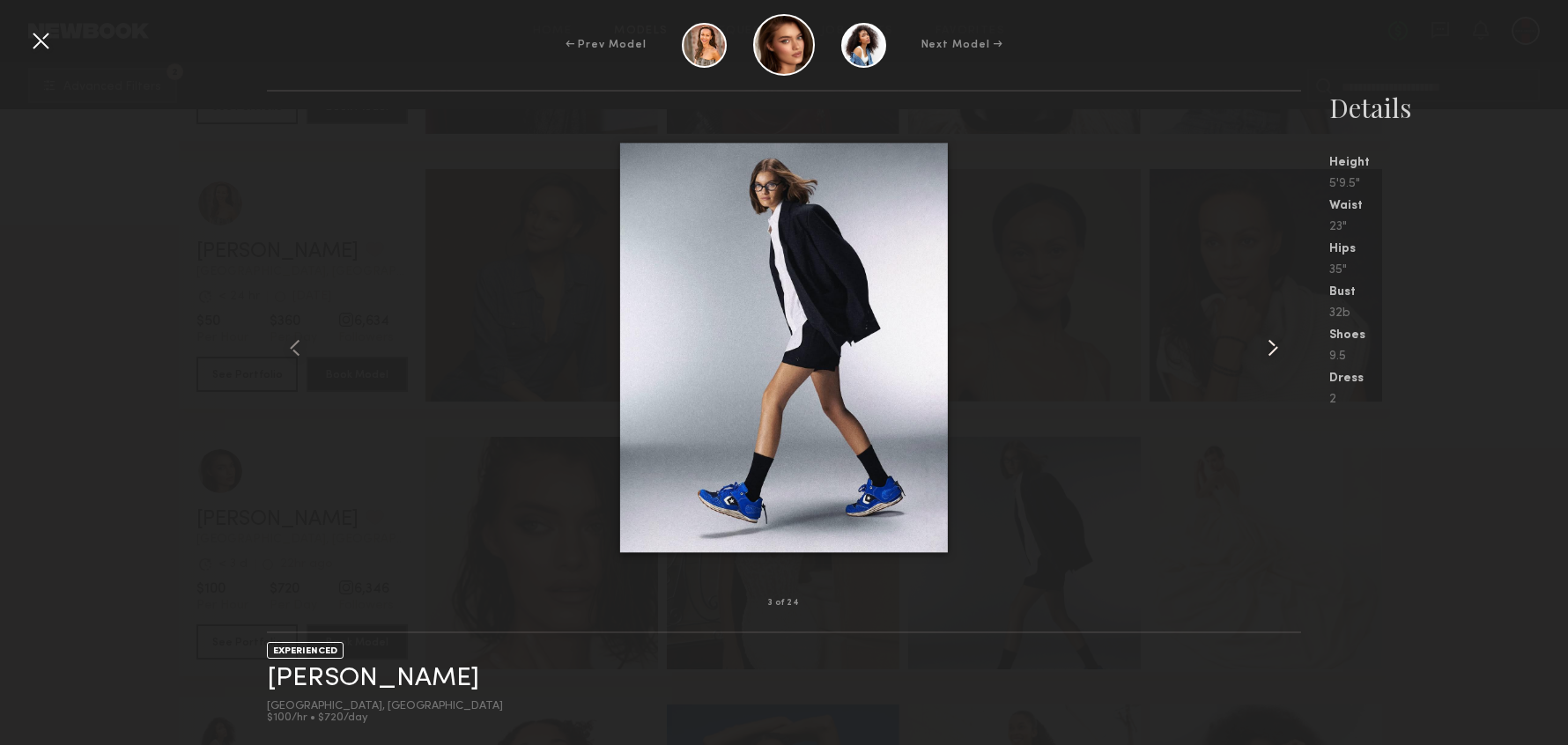
click at [1264, 343] on common-icon at bounding box center [1273, 347] width 28 height 28
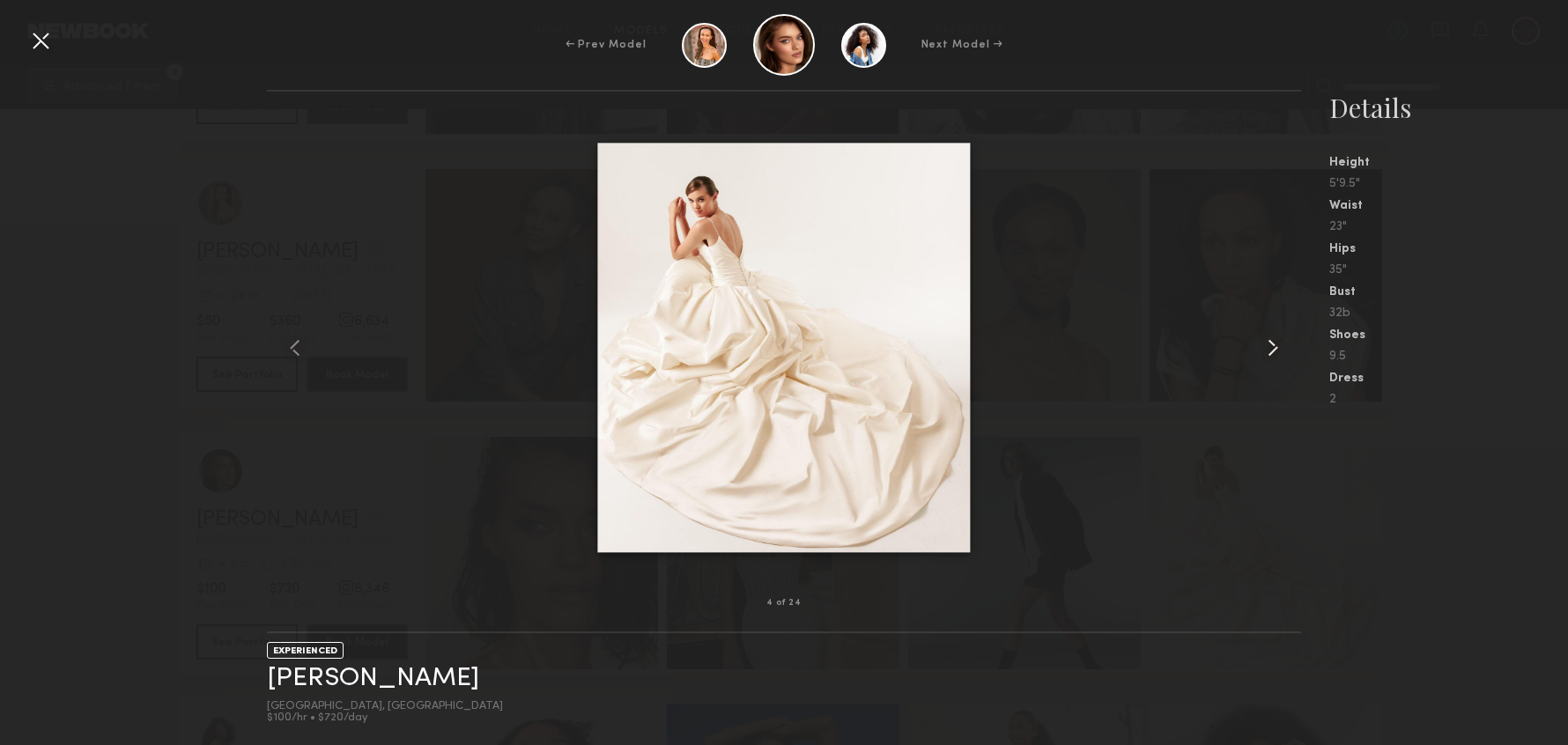
click at [1264, 343] on common-icon at bounding box center [1273, 347] width 28 height 28
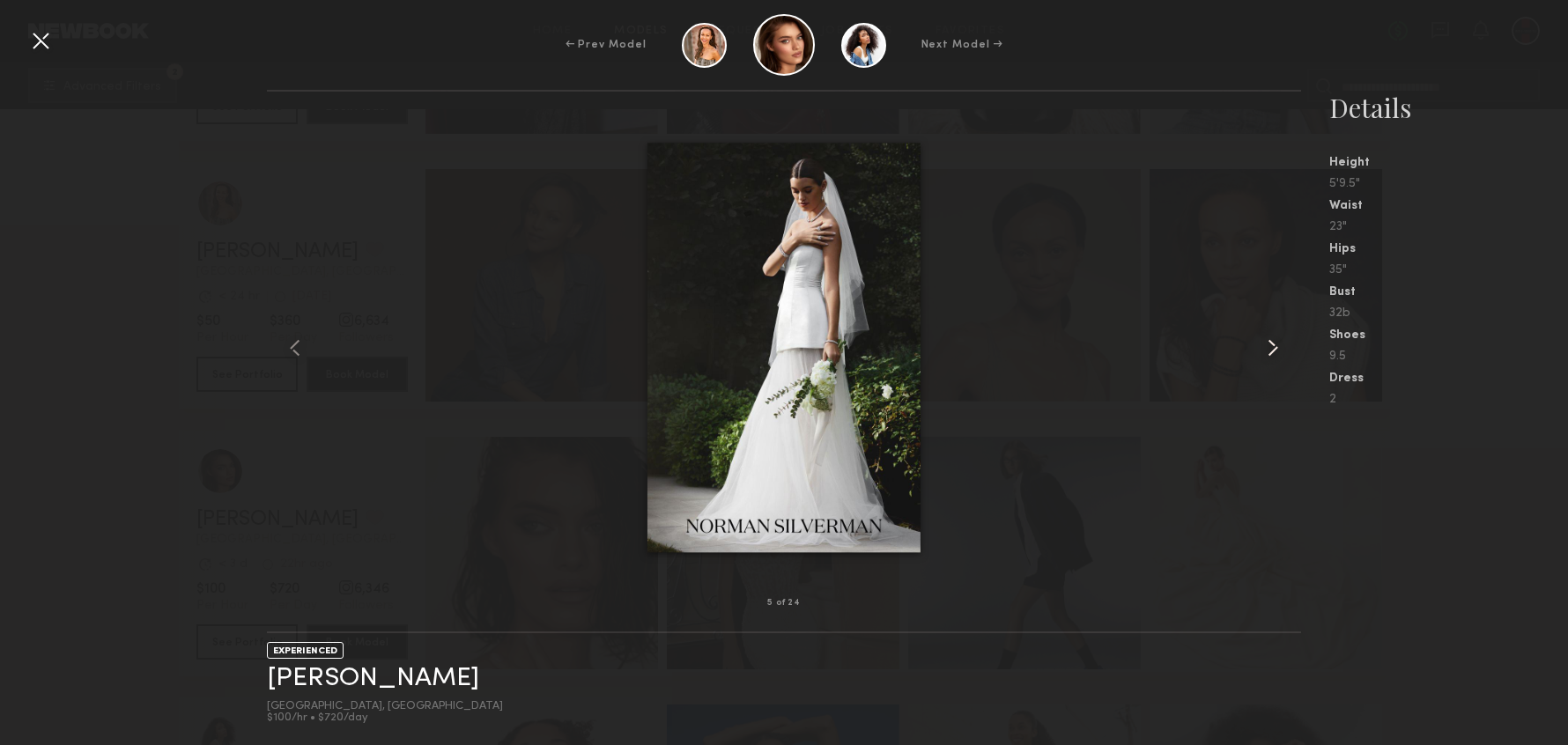
click at [1264, 343] on common-icon at bounding box center [1273, 347] width 28 height 28
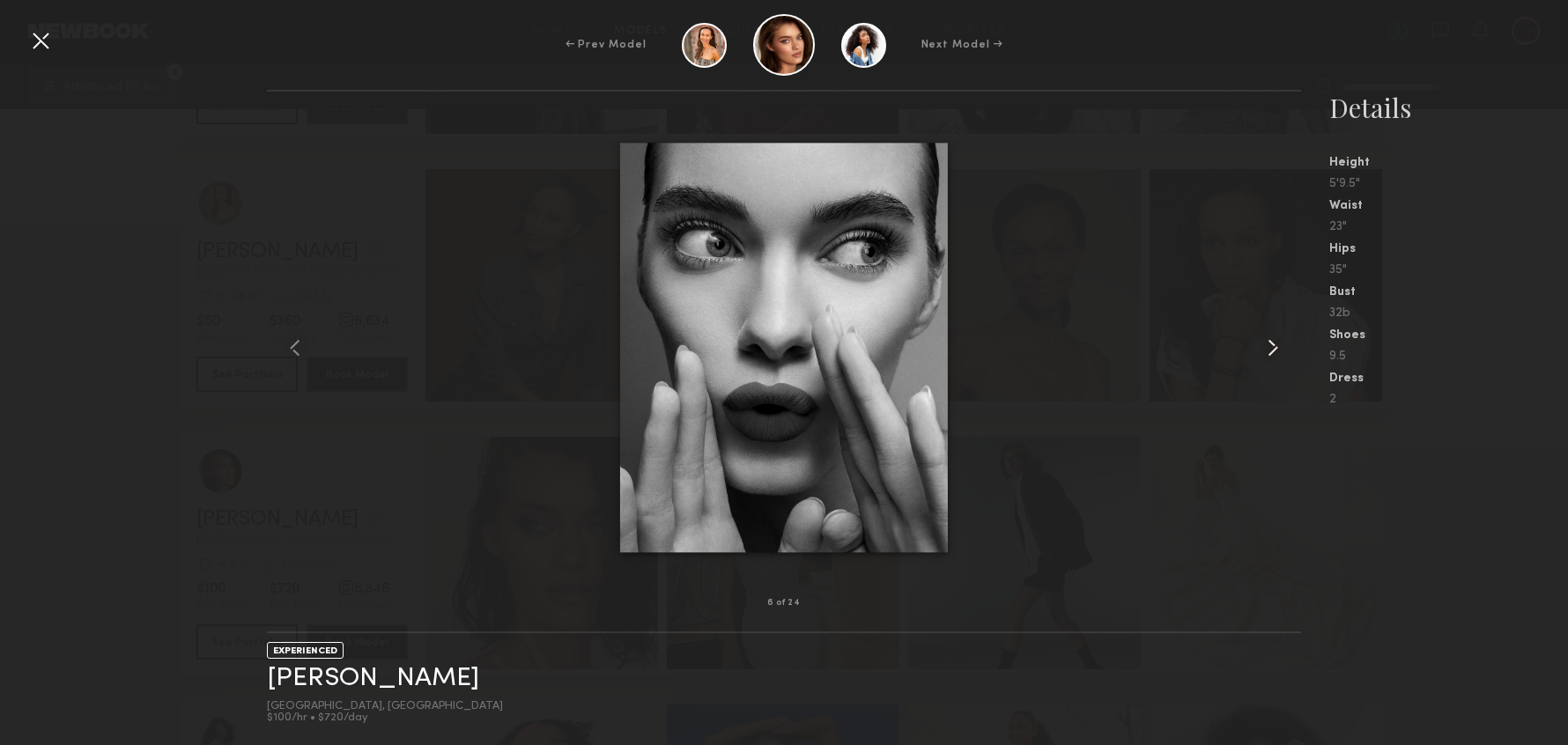
click at [1264, 343] on common-icon at bounding box center [1273, 347] width 28 height 28
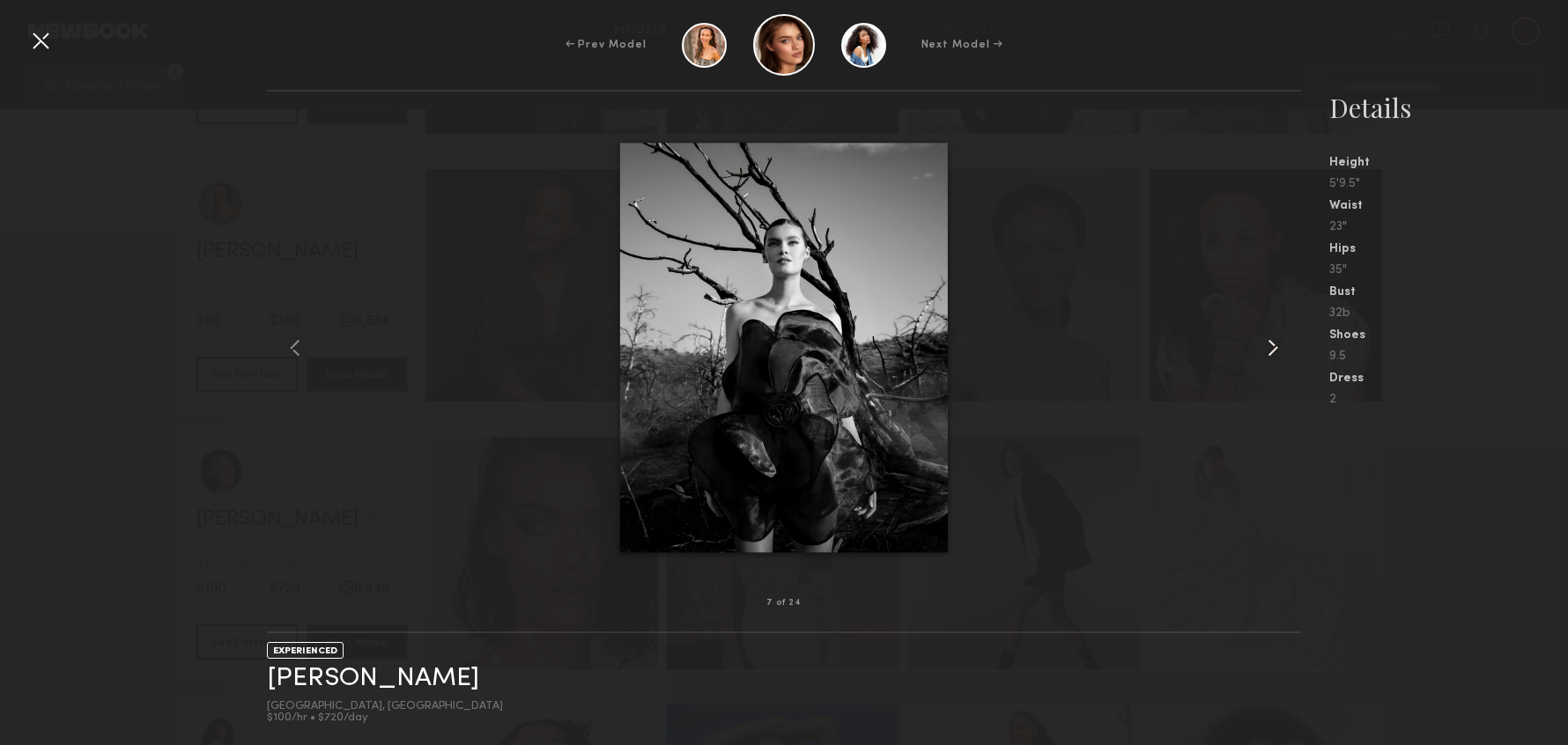
click at [1264, 343] on common-icon at bounding box center [1273, 347] width 28 height 28
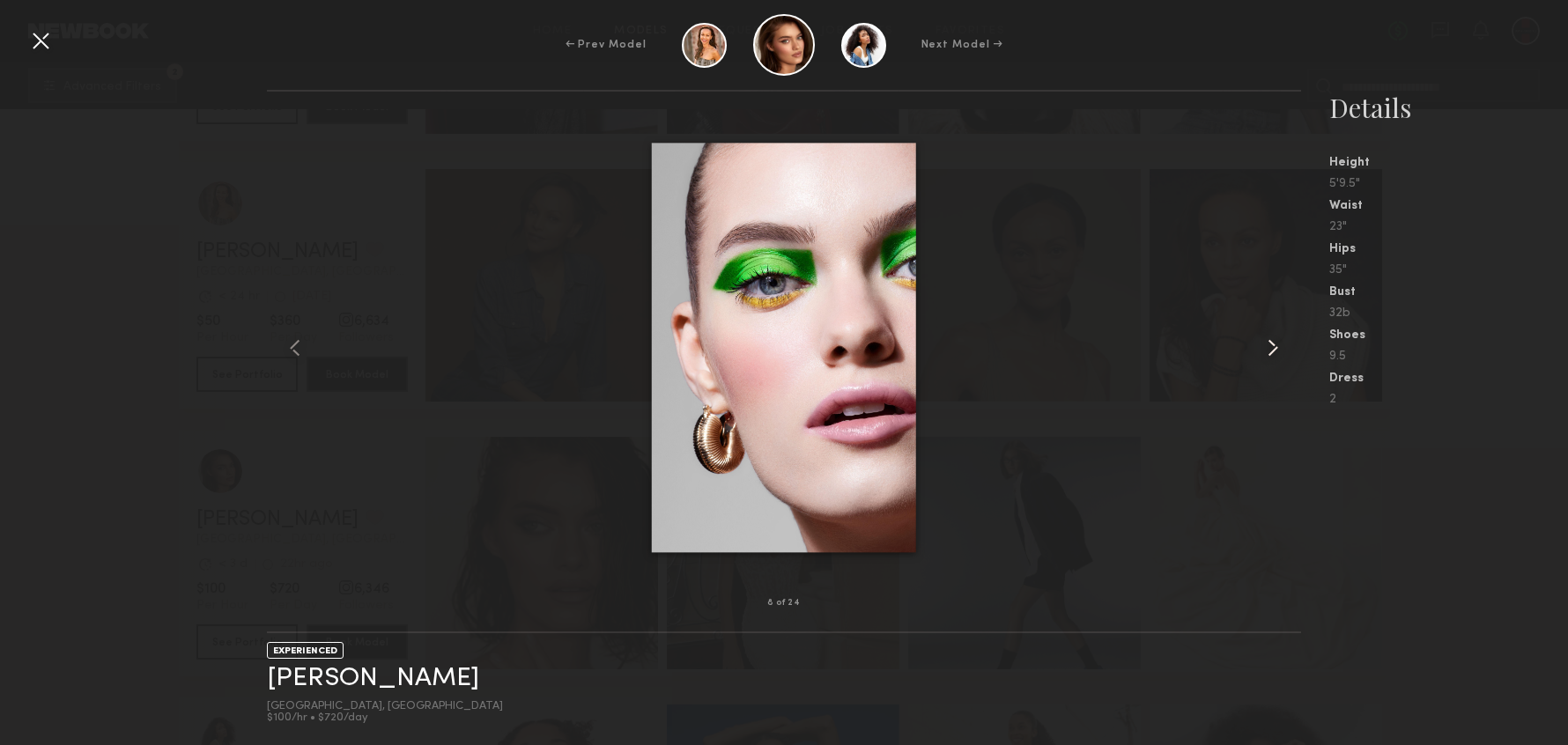
click at [1264, 343] on common-icon at bounding box center [1273, 347] width 28 height 28
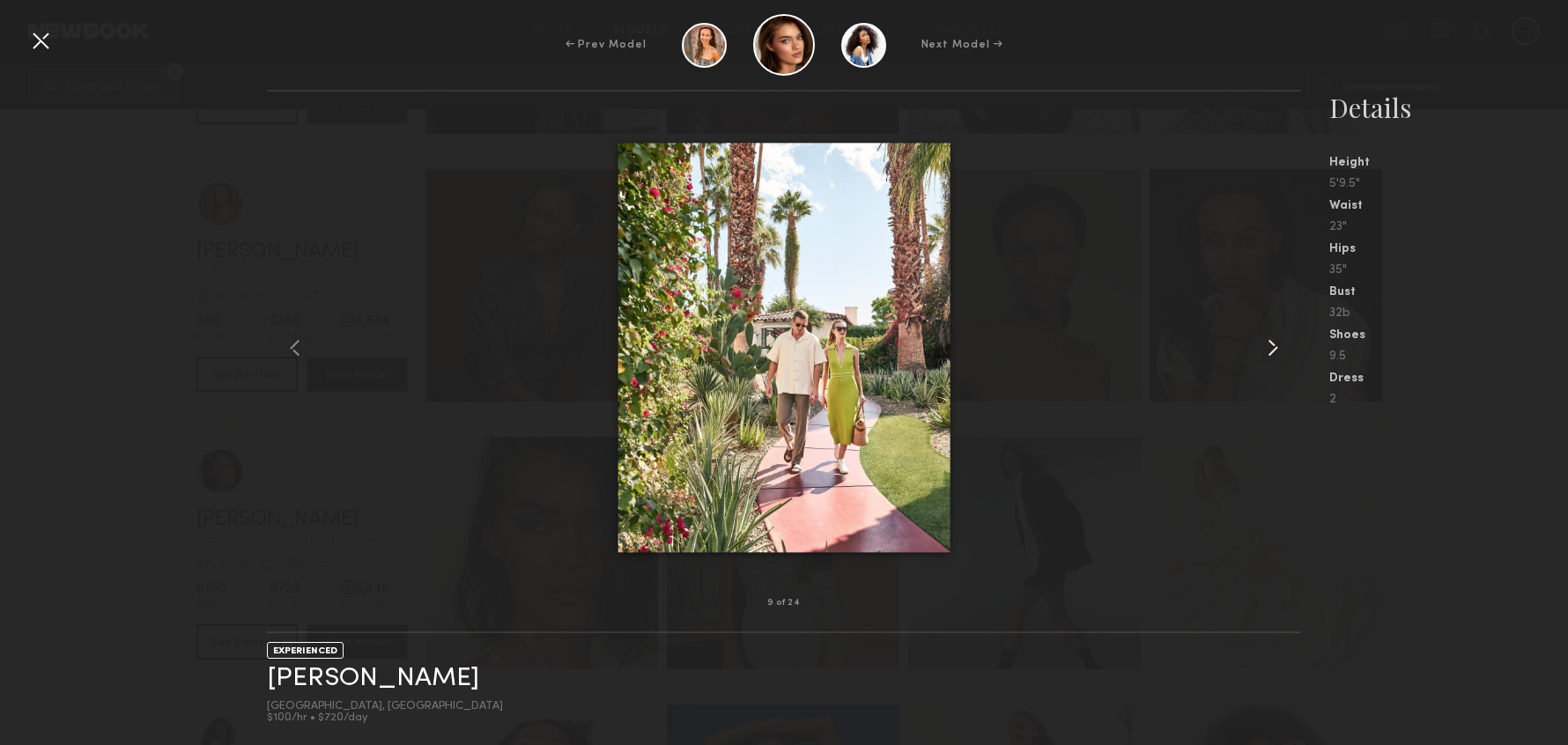
click at [1264, 343] on common-icon at bounding box center [1273, 347] width 28 height 28
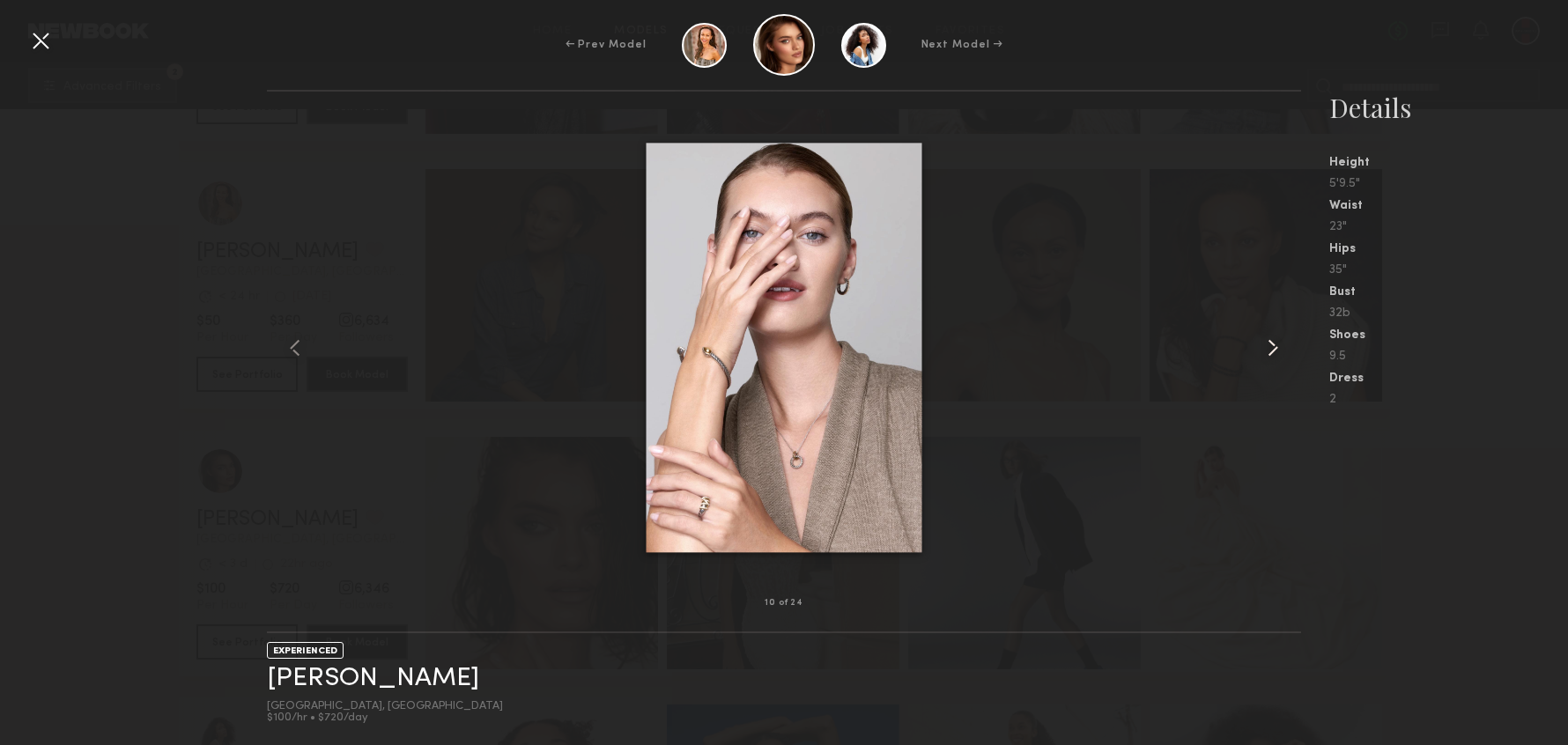
click at [1264, 343] on common-icon at bounding box center [1273, 347] width 28 height 28
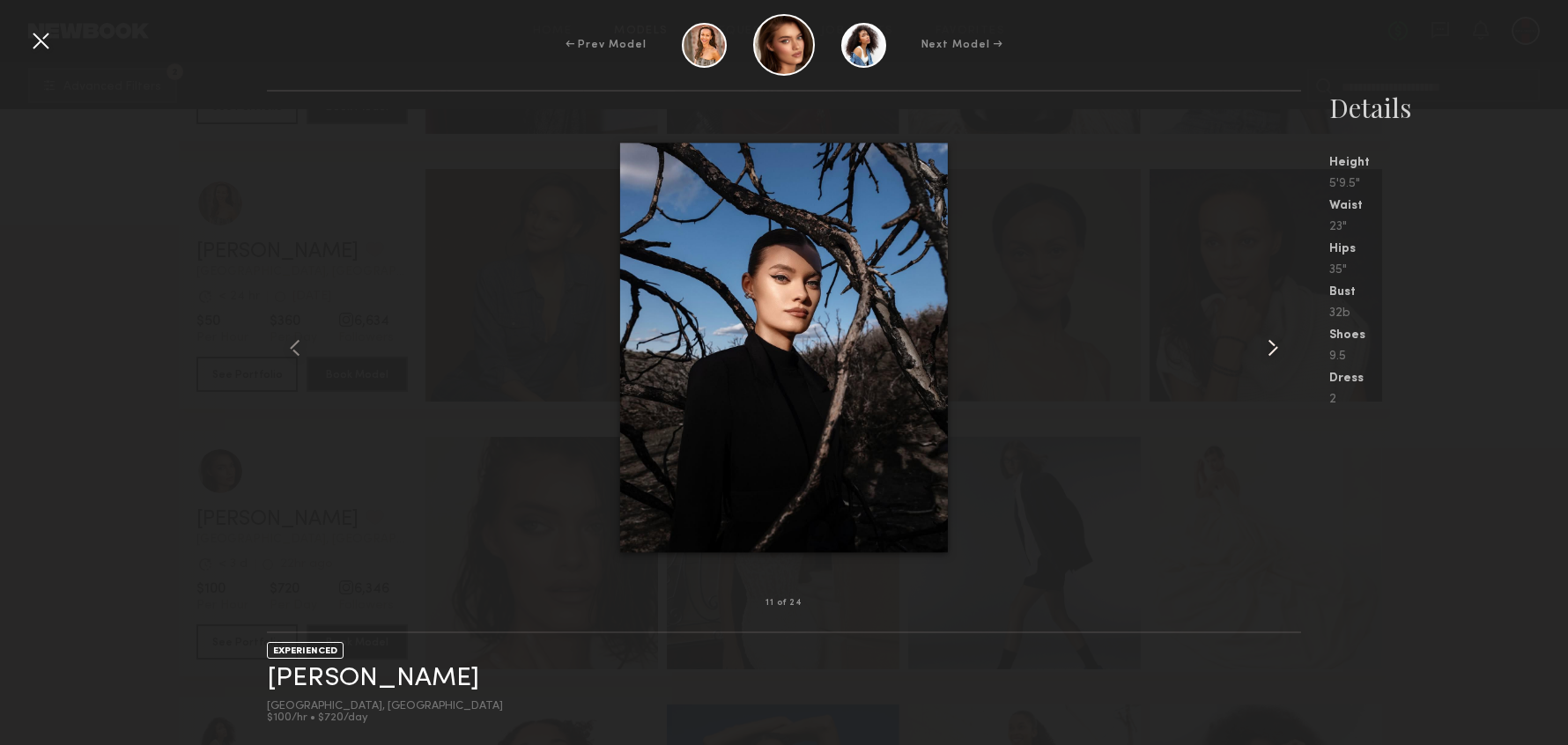
click at [1264, 343] on common-icon at bounding box center [1273, 347] width 28 height 28
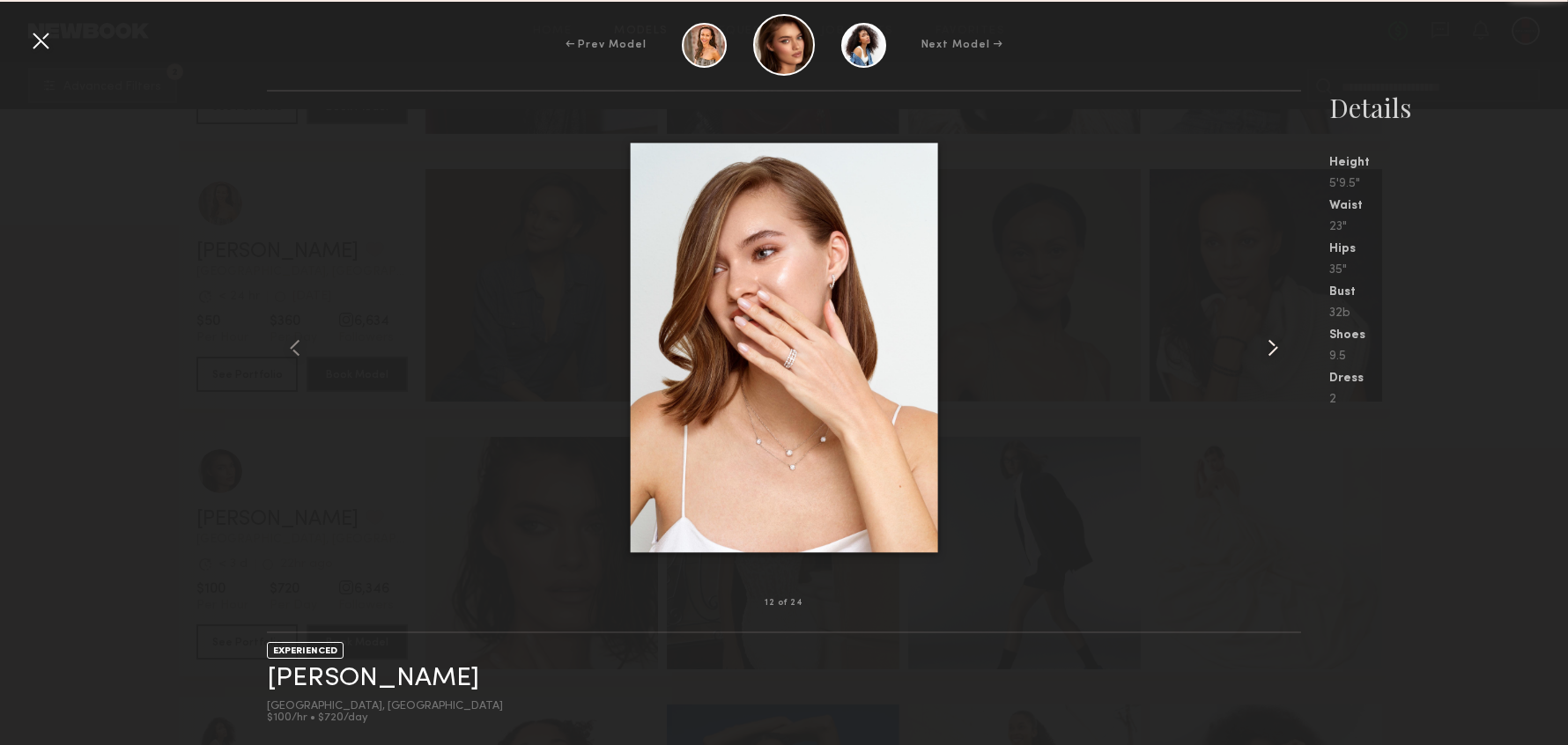
click at [1264, 343] on common-icon at bounding box center [1273, 347] width 28 height 28
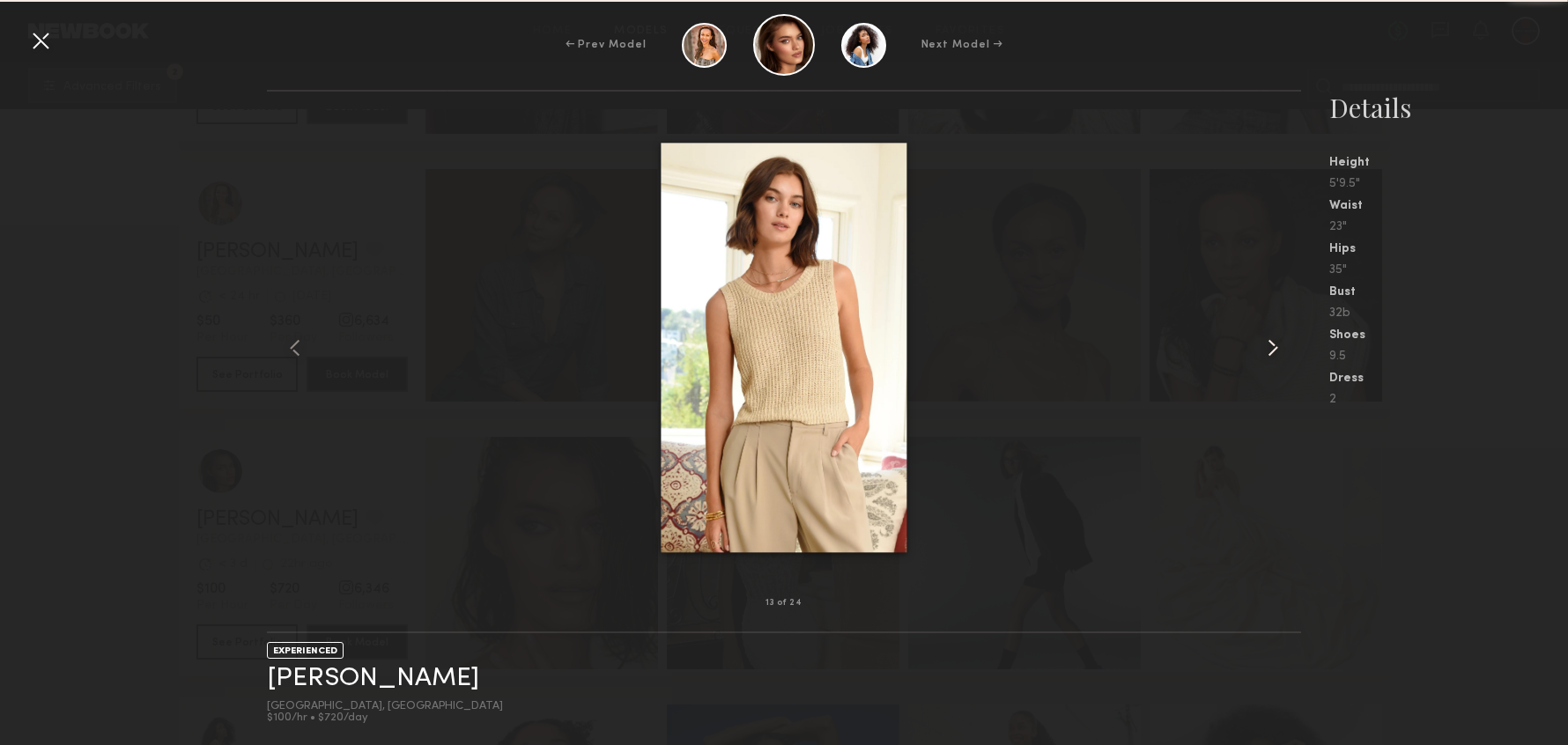
click at [1264, 343] on common-icon at bounding box center [1273, 347] width 28 height 28
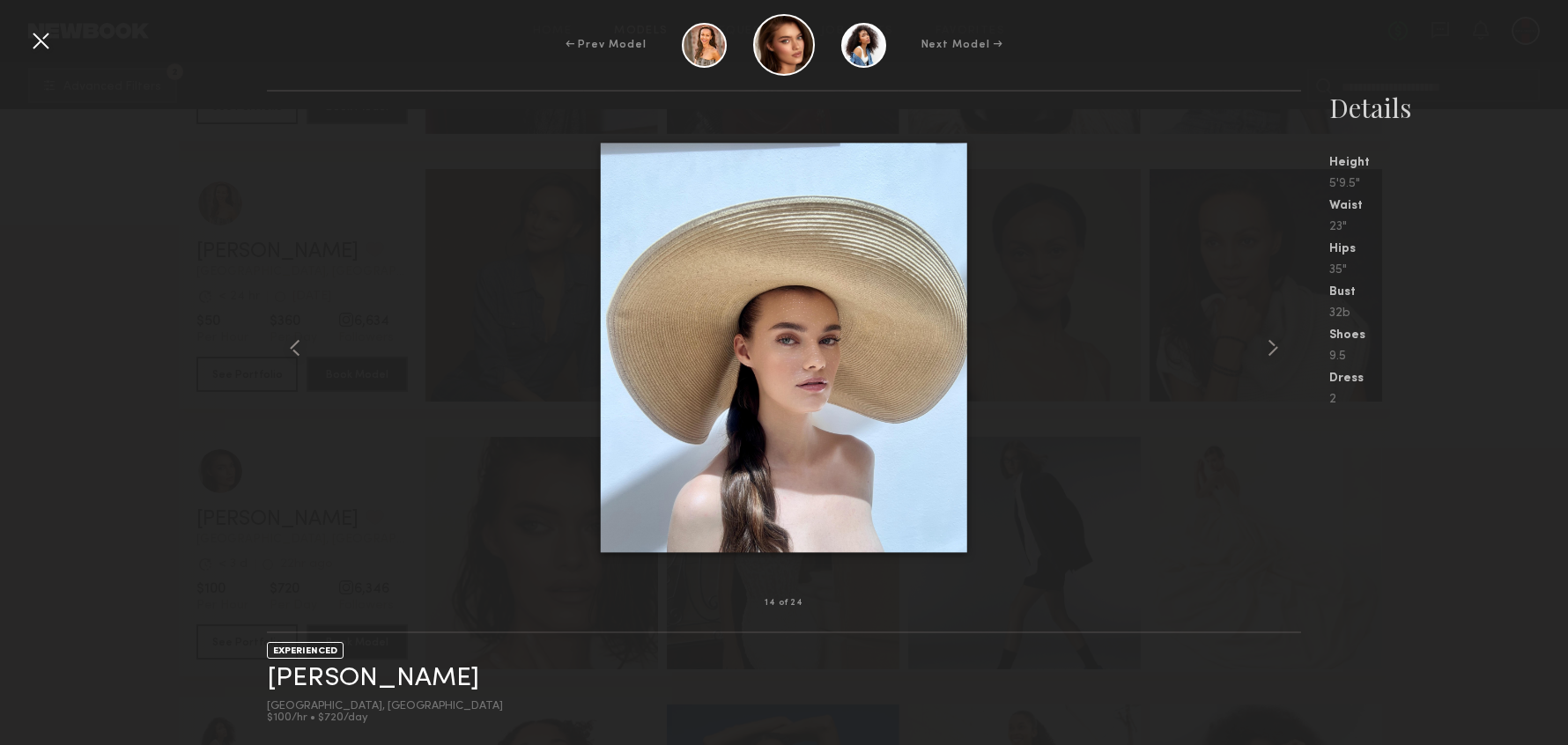
click at [38, 39] on div at bounding box center [40, 40] width 28 height 28
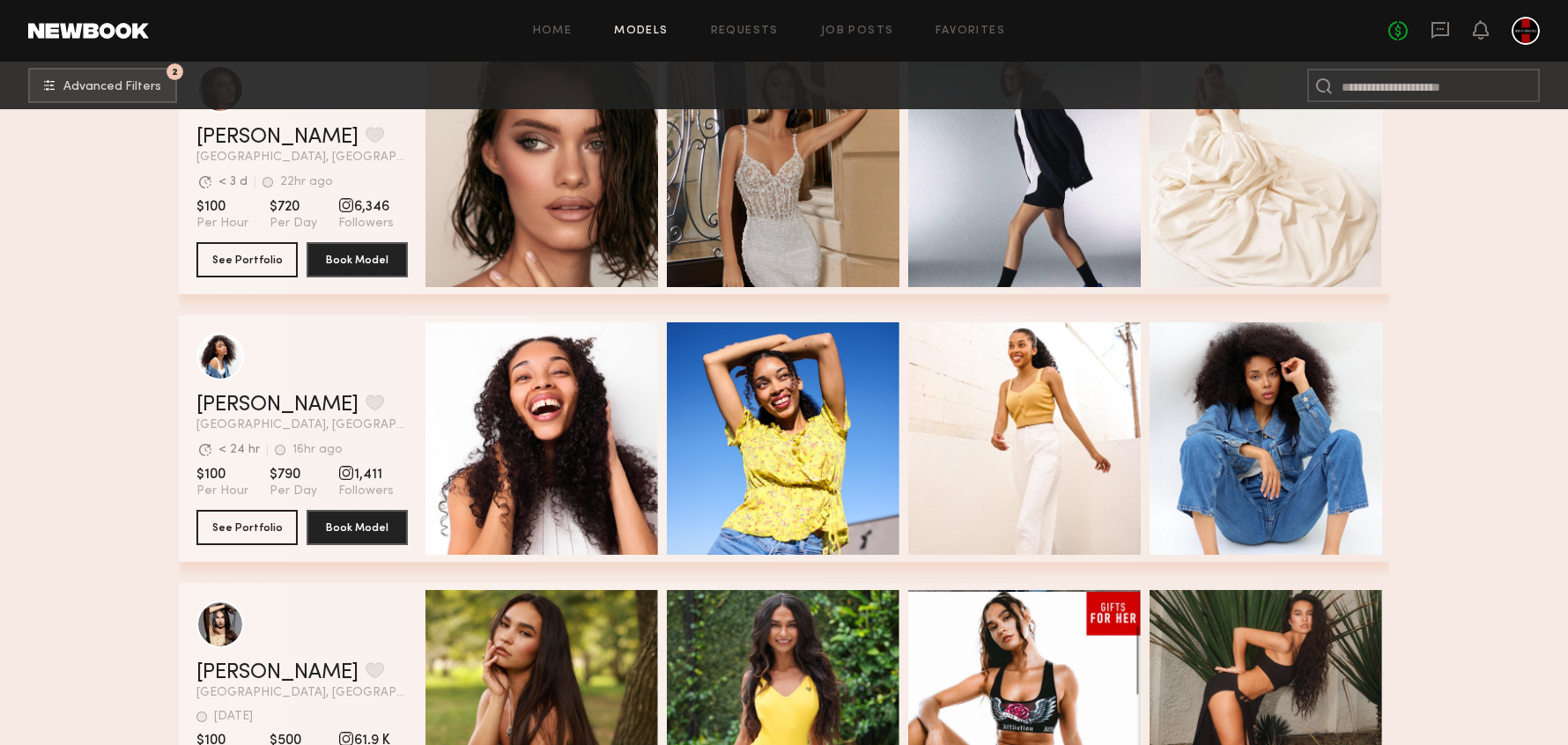
scroll to position [10284, 0]
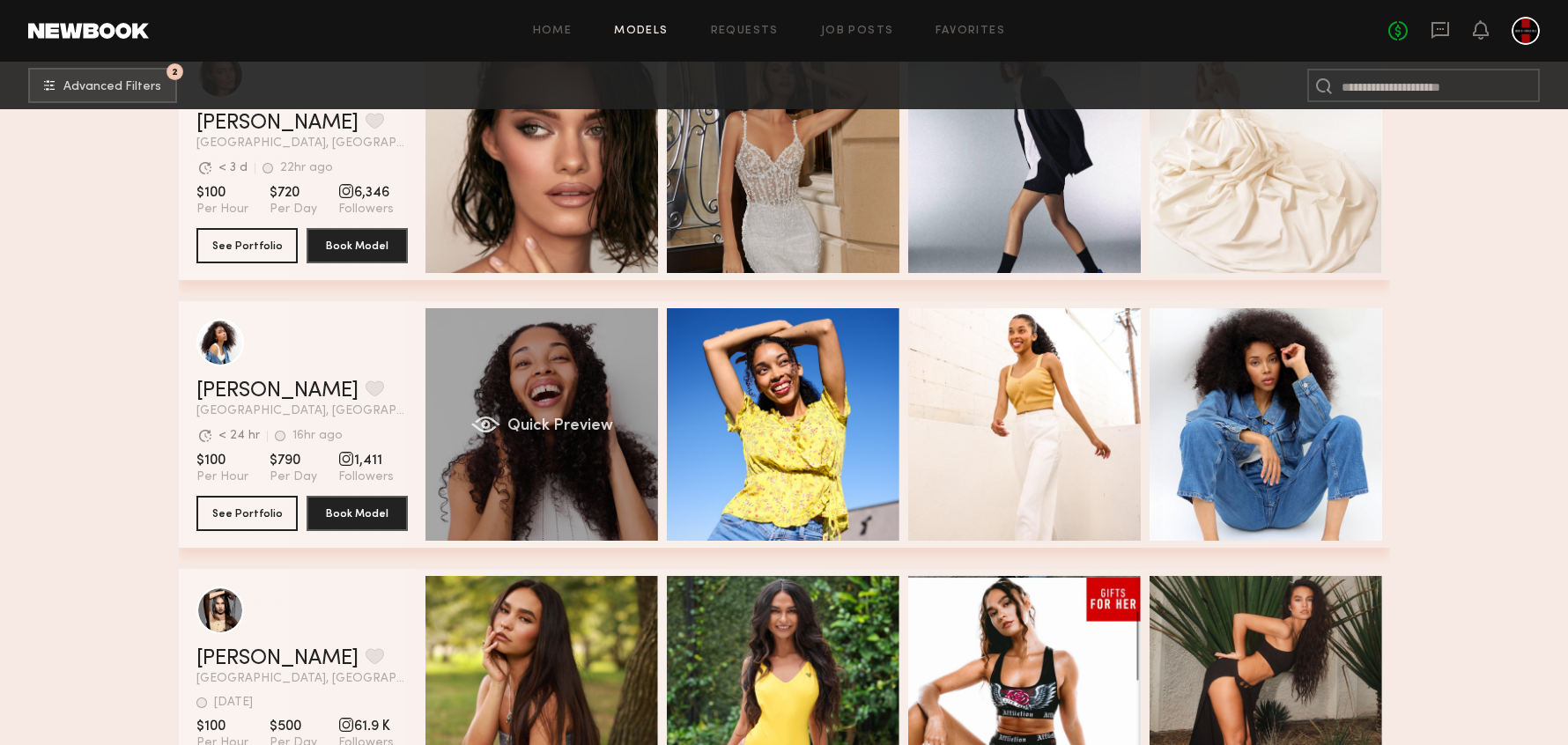
click at [519, 424] on span "Quick Preview" at bounding box center [559, 426] width 106 height 15
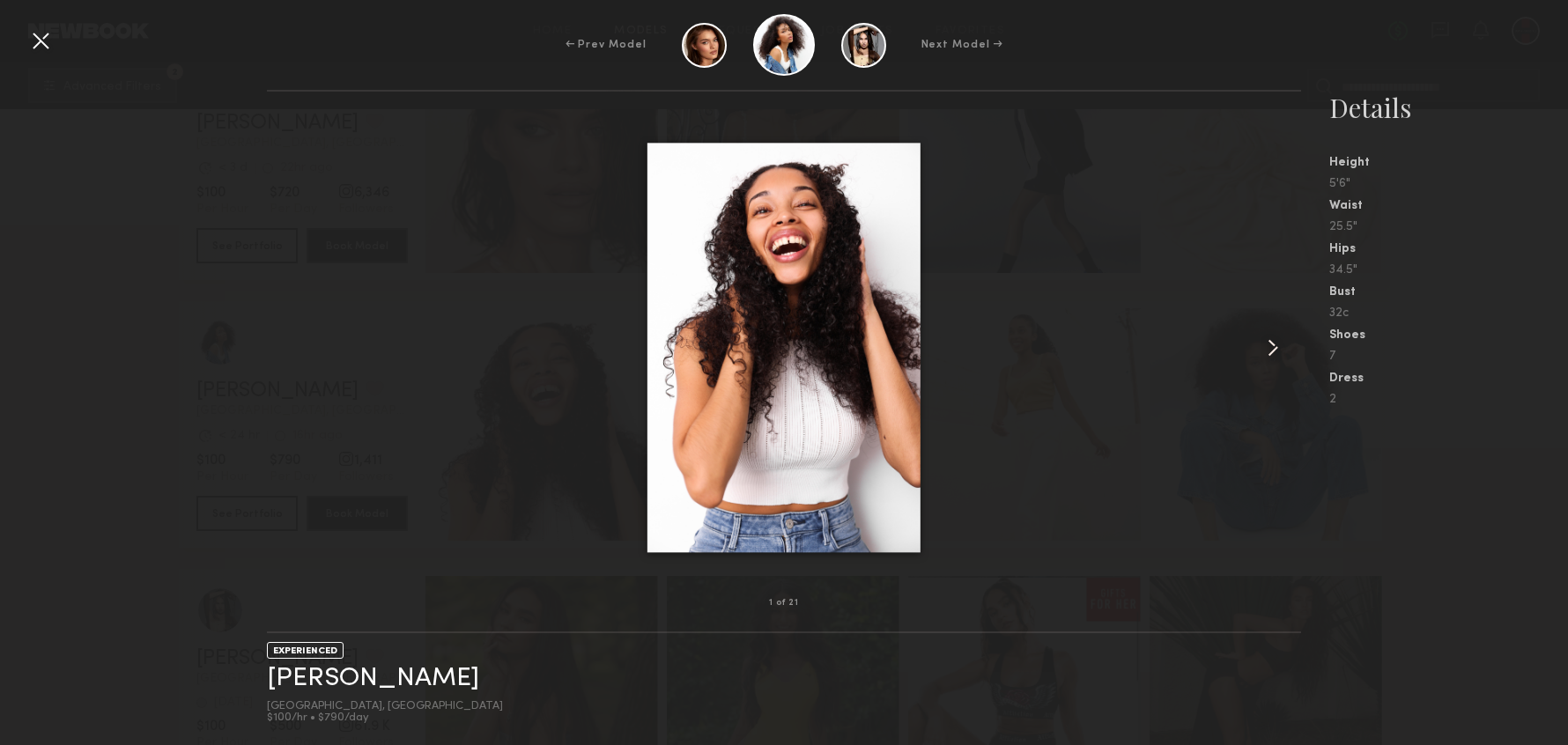
click at [1268, 347] on common-icon at bounding box center [1273, 347] width 28 height 28
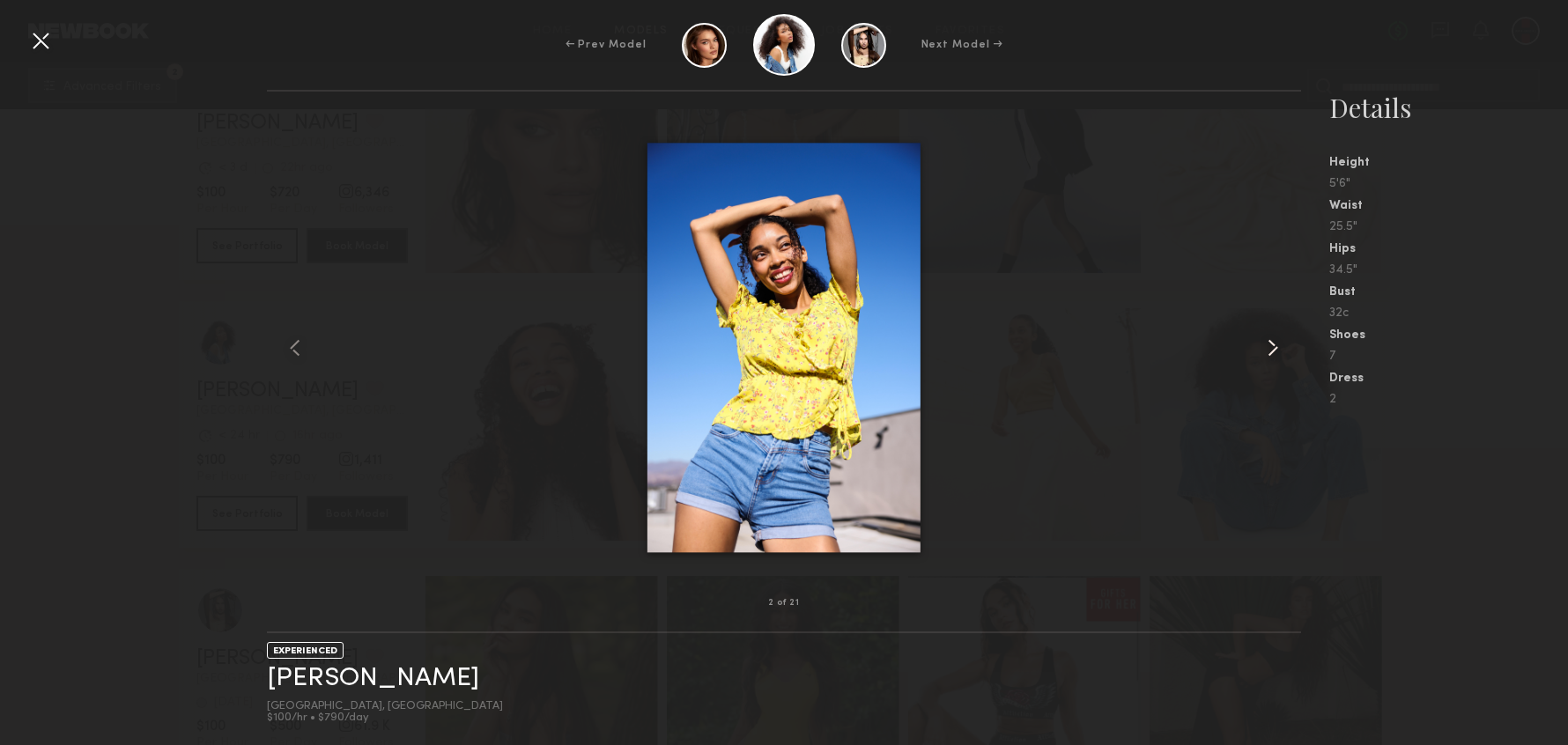
click at [1267, 343] on common-icon at bounding box center [1273, 347] width 28 height 28
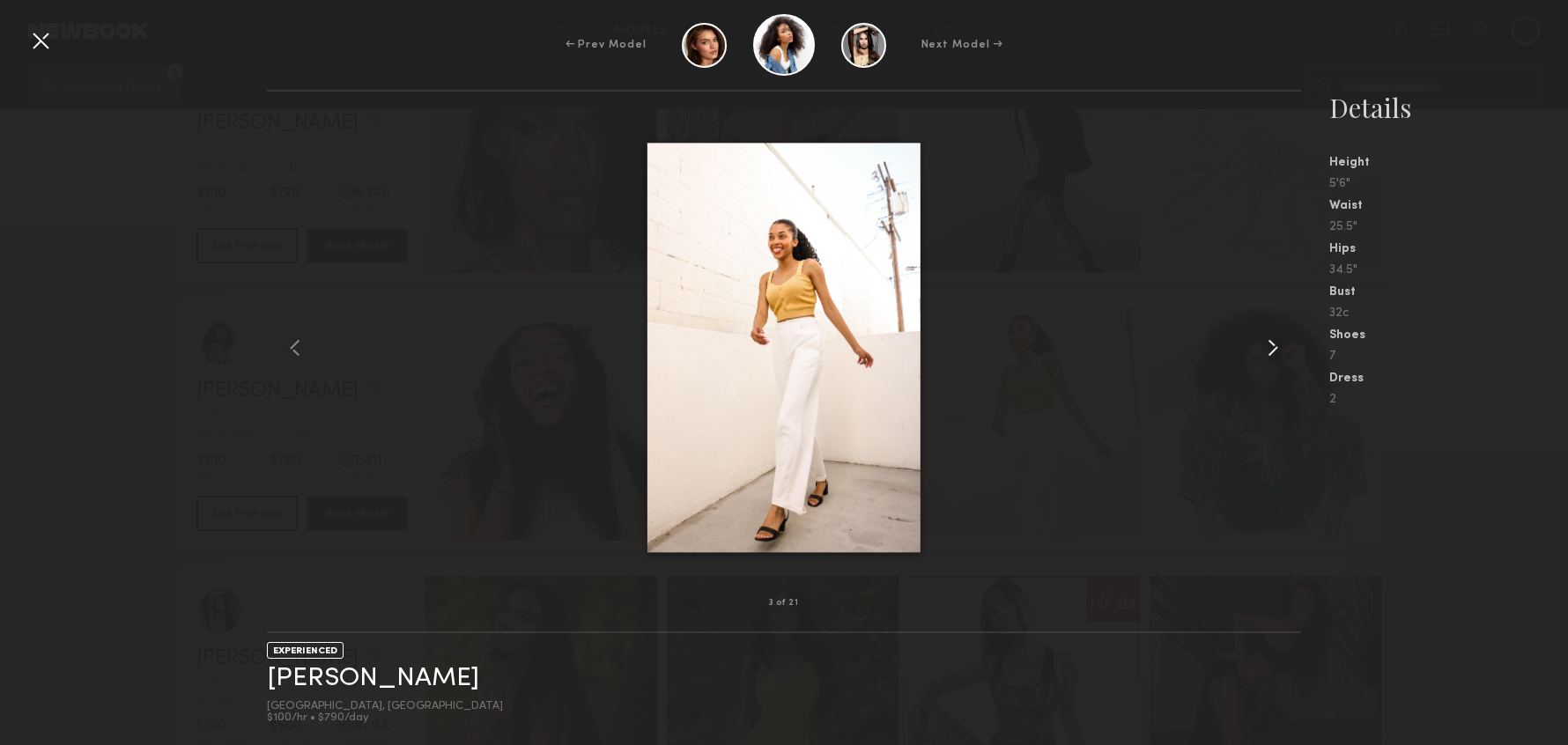
click at [1270, 343] on common-icon at bounding box center [1273, 347] width 28 height 28
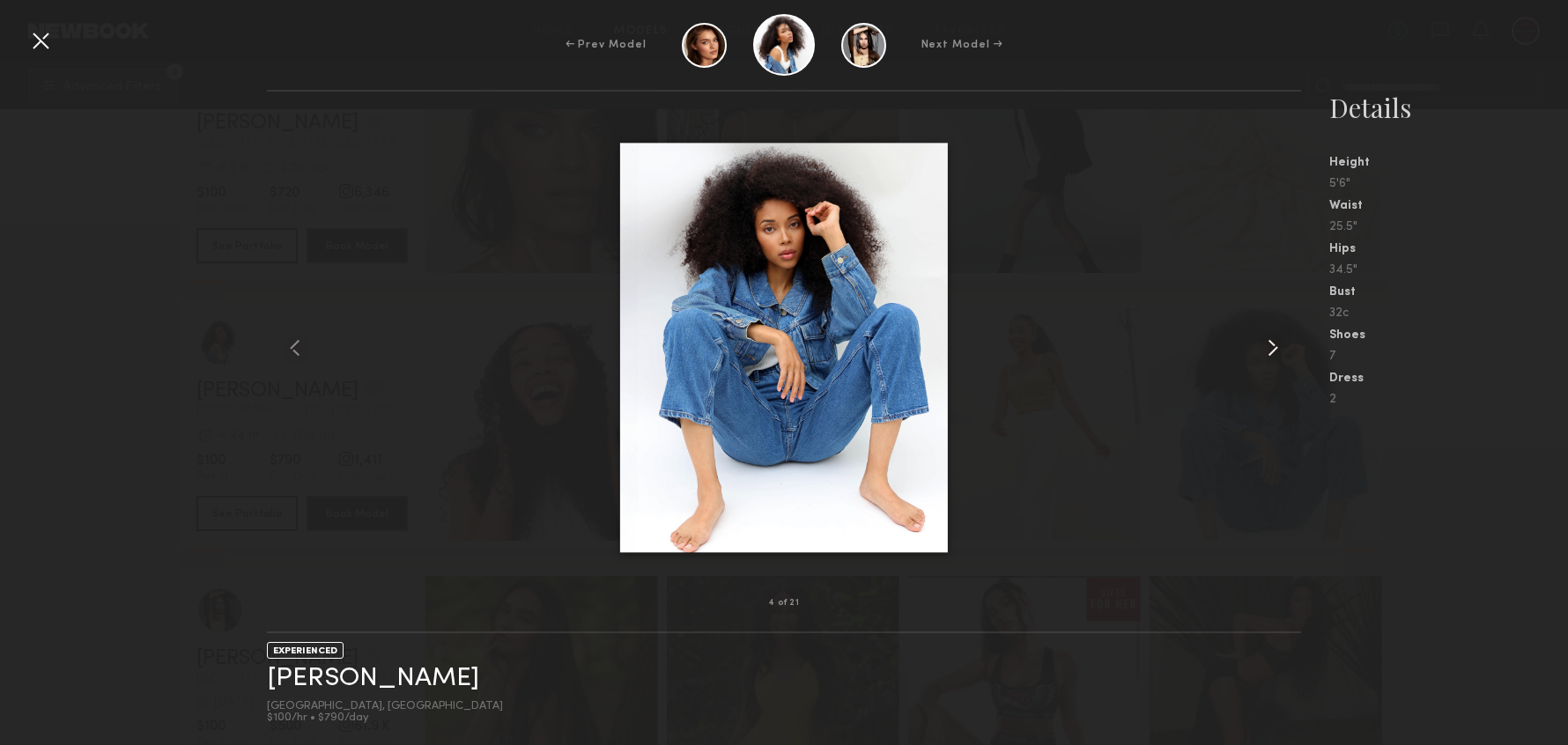
click at [1270, 343] on common-icon at bounding box center [1273, 347] width 28 height 28
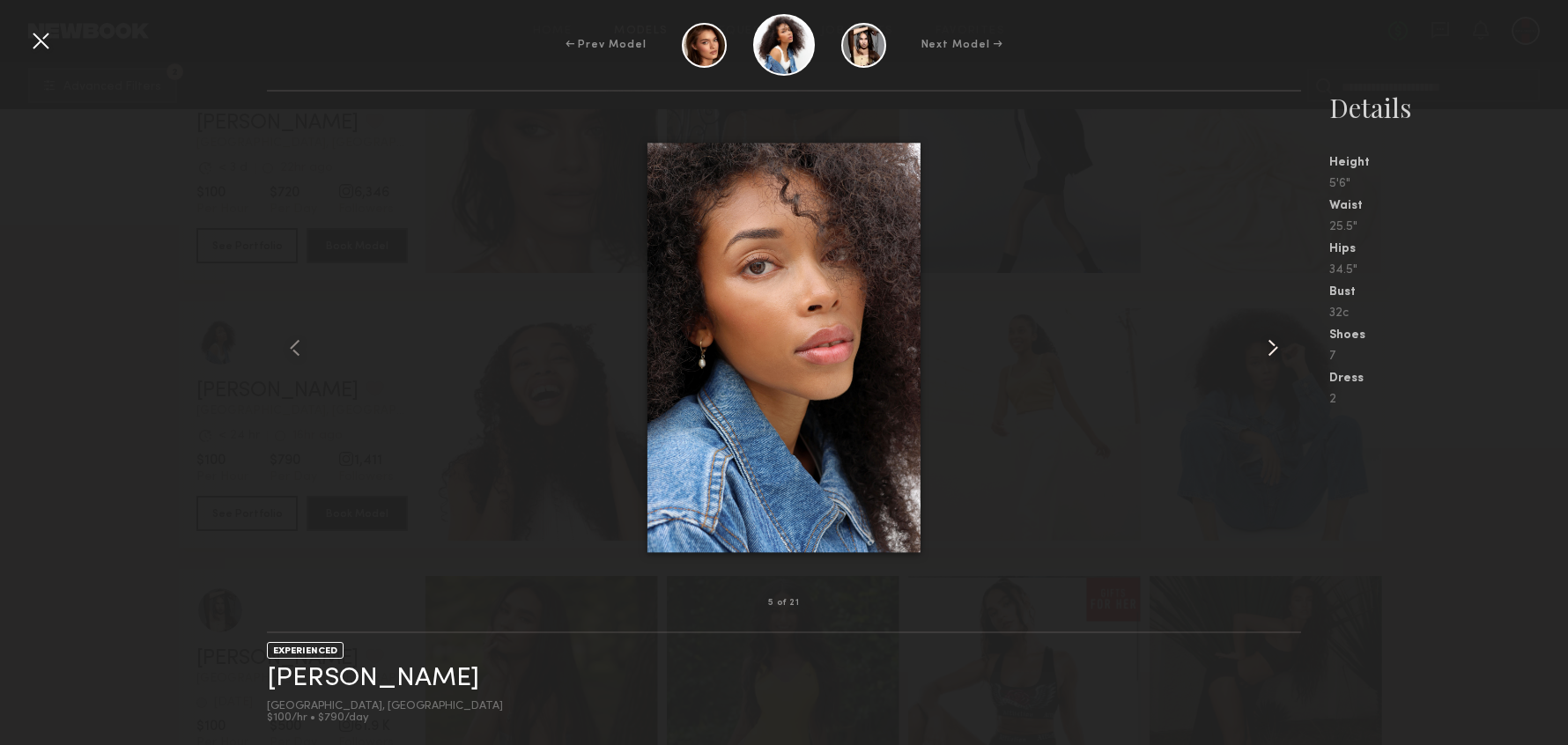
click at [1270, 343] on common-icon at bounding box center [1273, 347] width 28 height 28
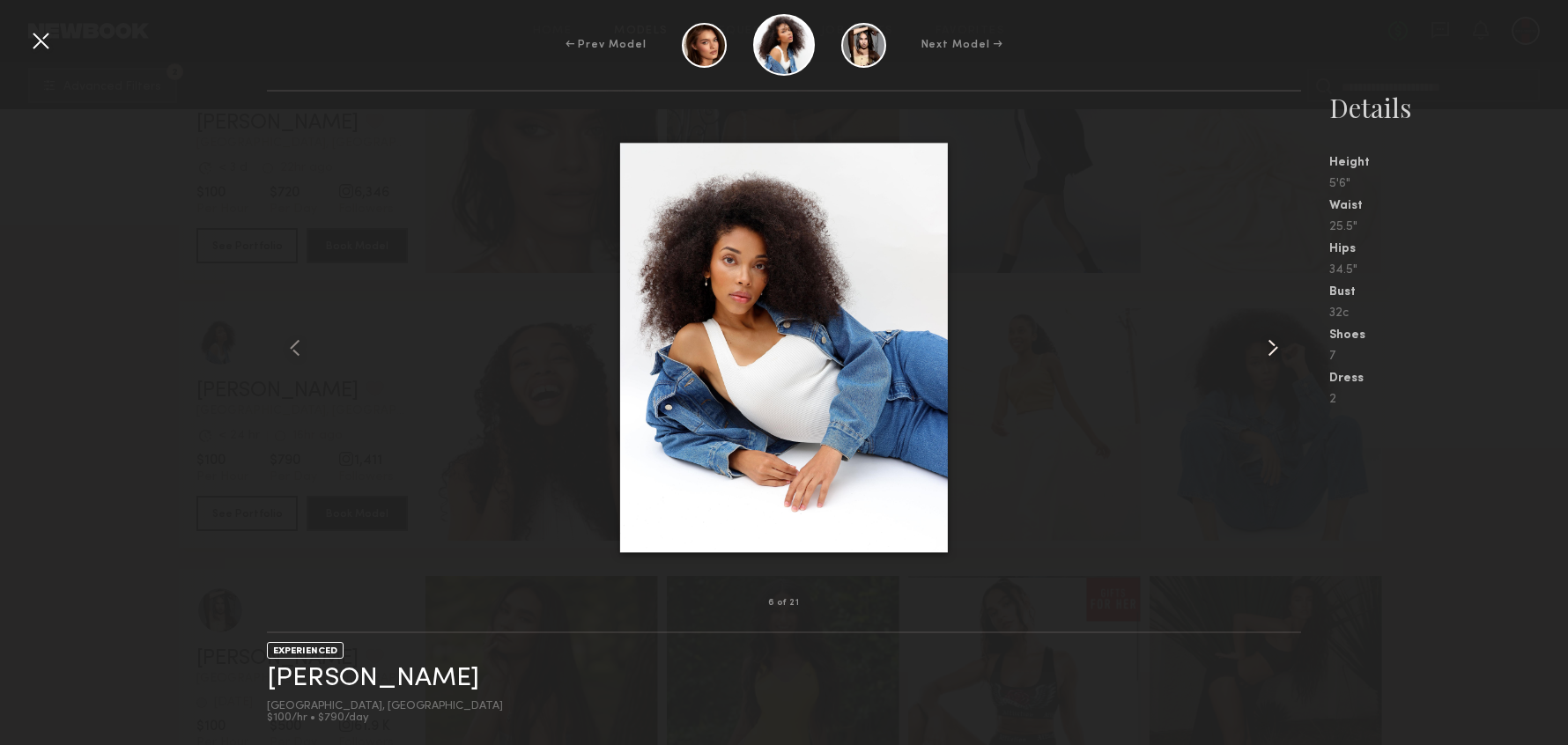
click at [1270, 343] on common-icon at bounding box center [1273, 347] width 28 height 28
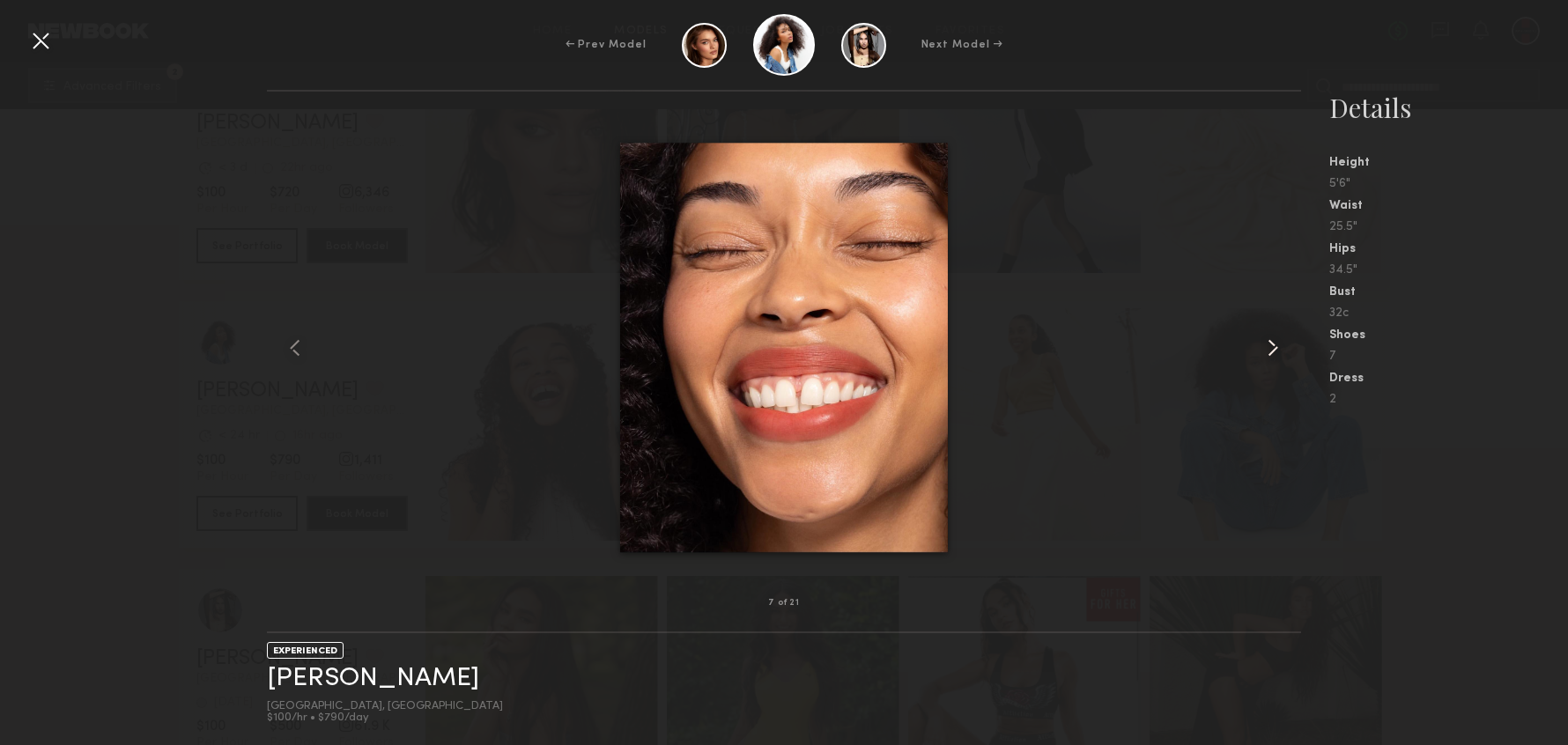
click at [1271, 343] on common-icon at bounding box center [1273, 347] width 28 height 28
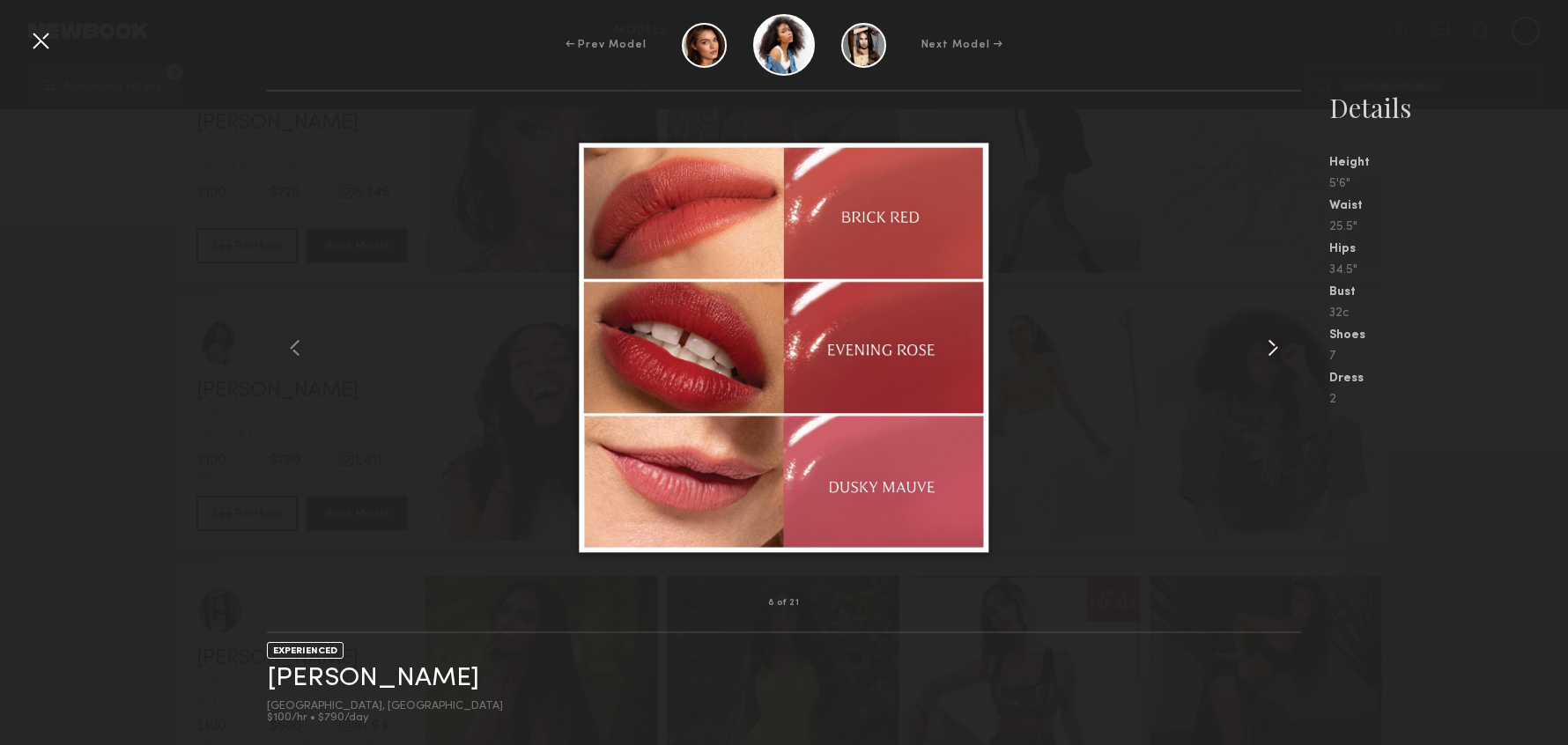
click at [1271, 343] on common-icon at bounding box center [1273, 347] width 28 height 28
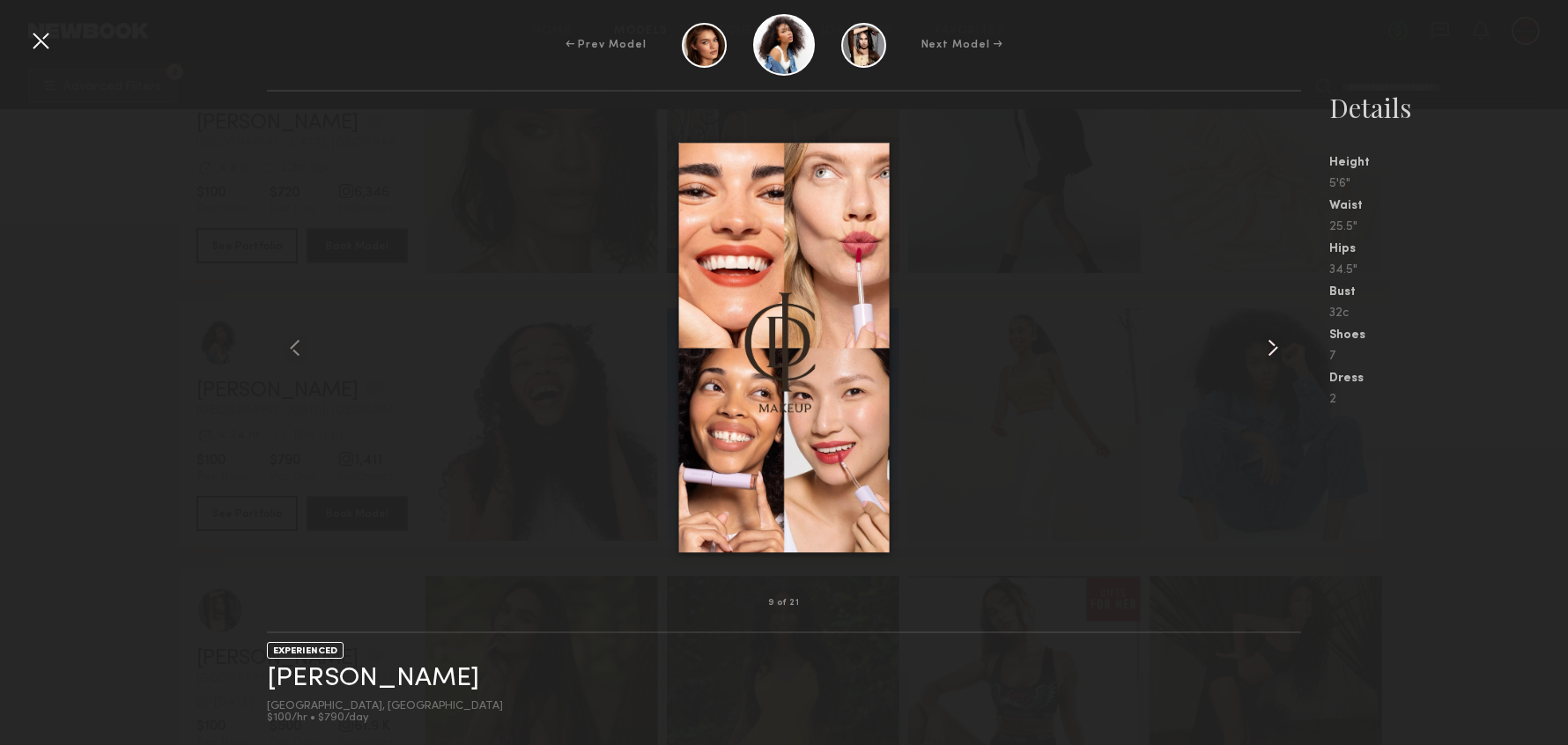
click at [1272, 343] on common-icon at bounding box center [1273, 347] width 28 height 28
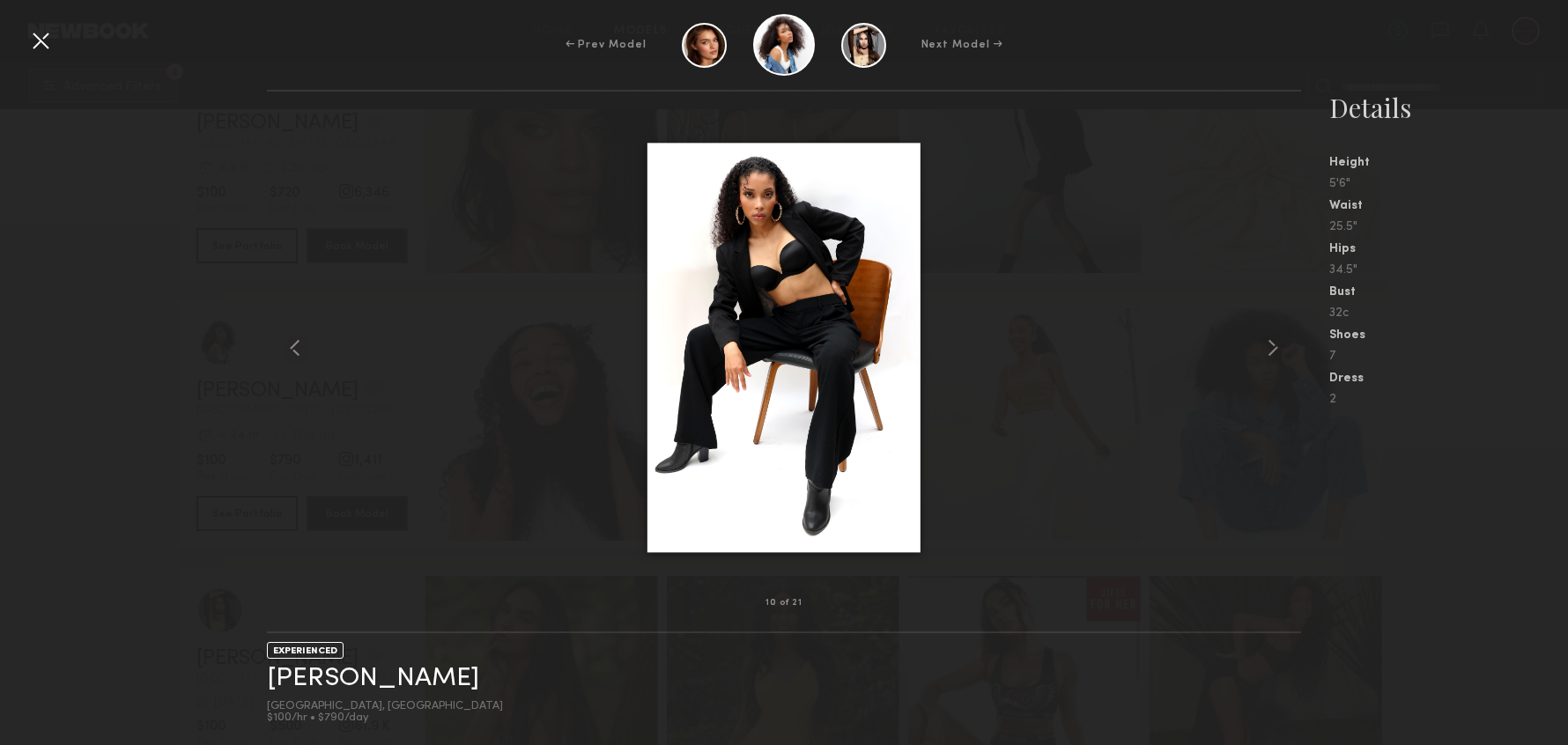
click at [42, 49] on div at bounding box center [40, 40] width 28 height 28
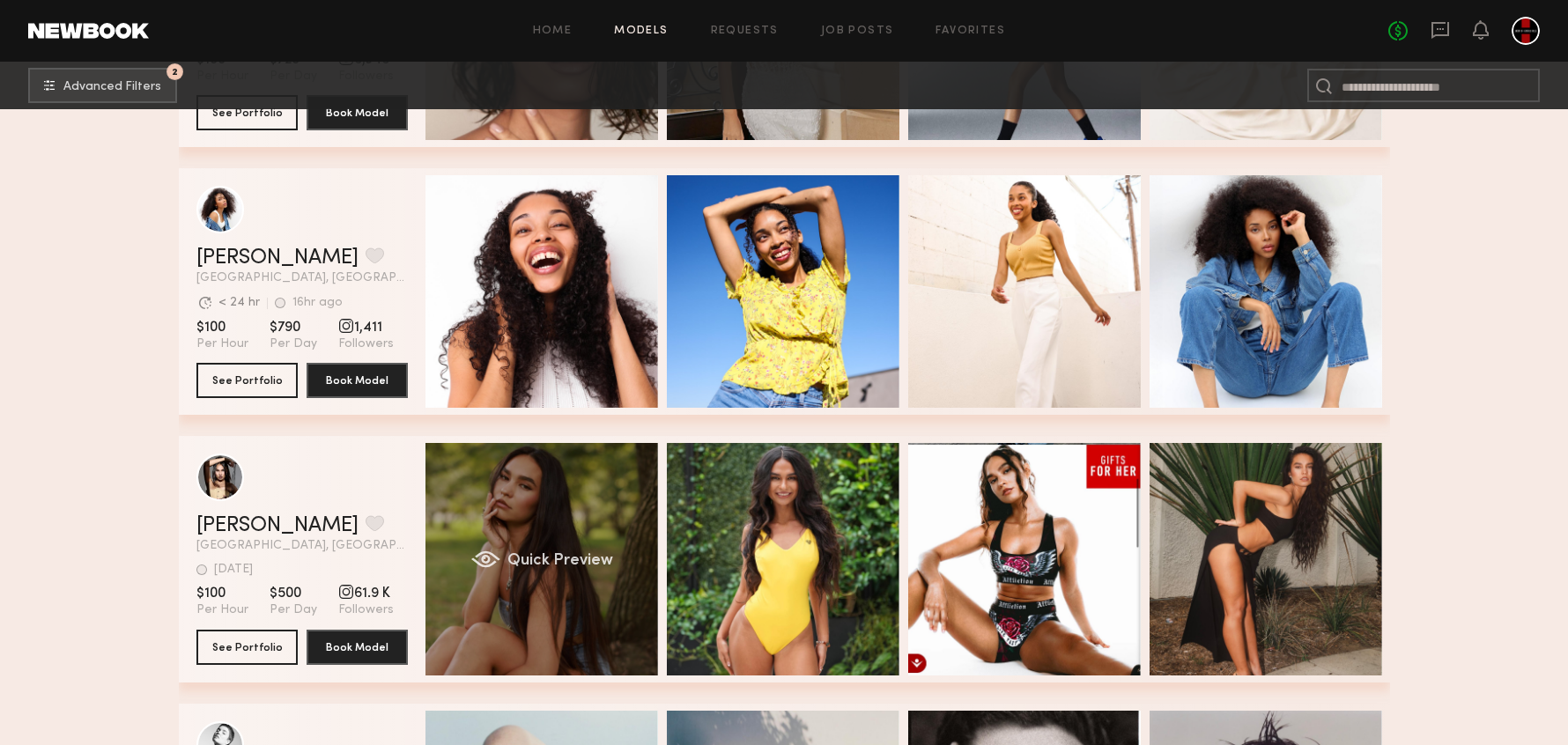
scroll to position [10548, 0]
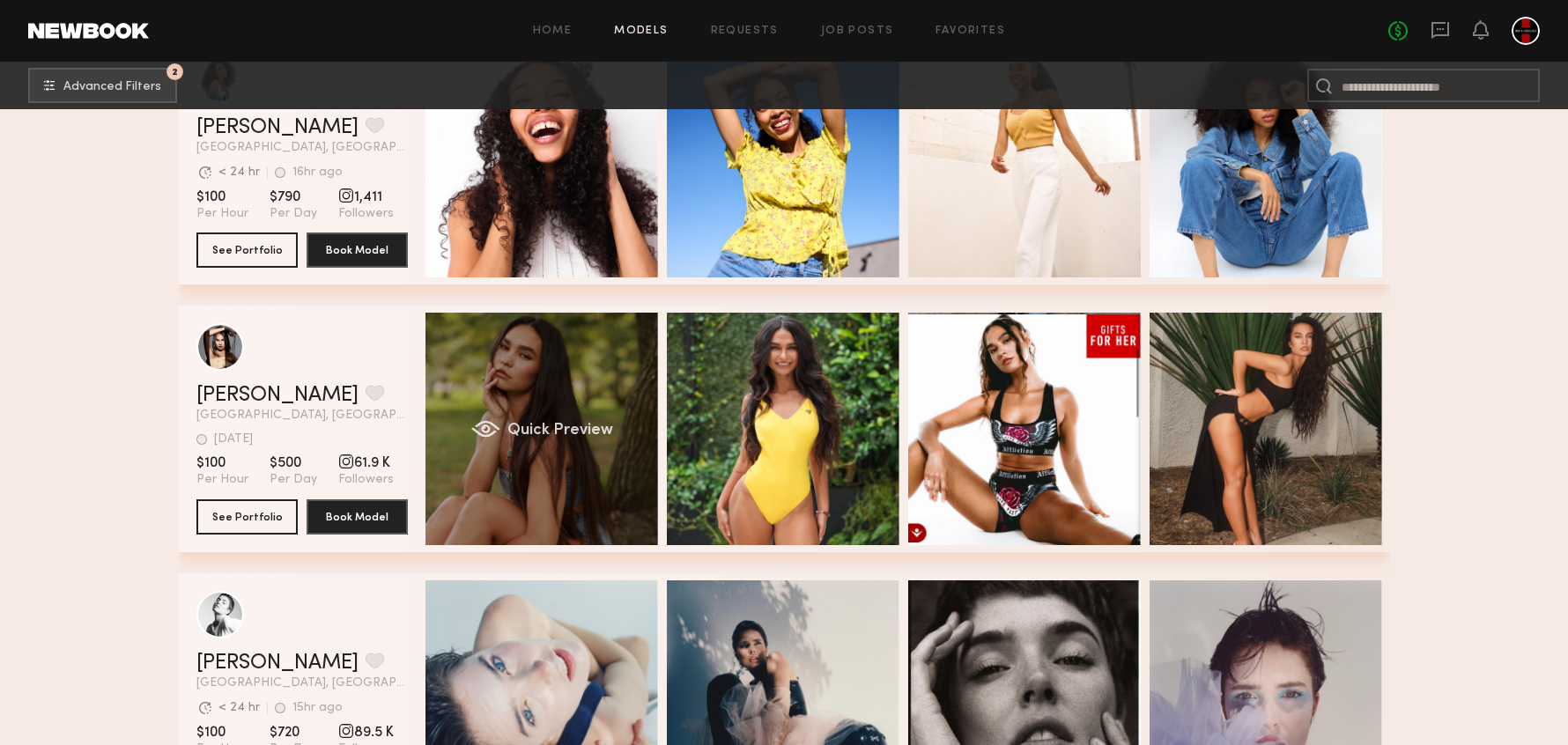
click at [562, 415] on div "Quick Preview" at bounding box center [541, 429] width 233 height 233
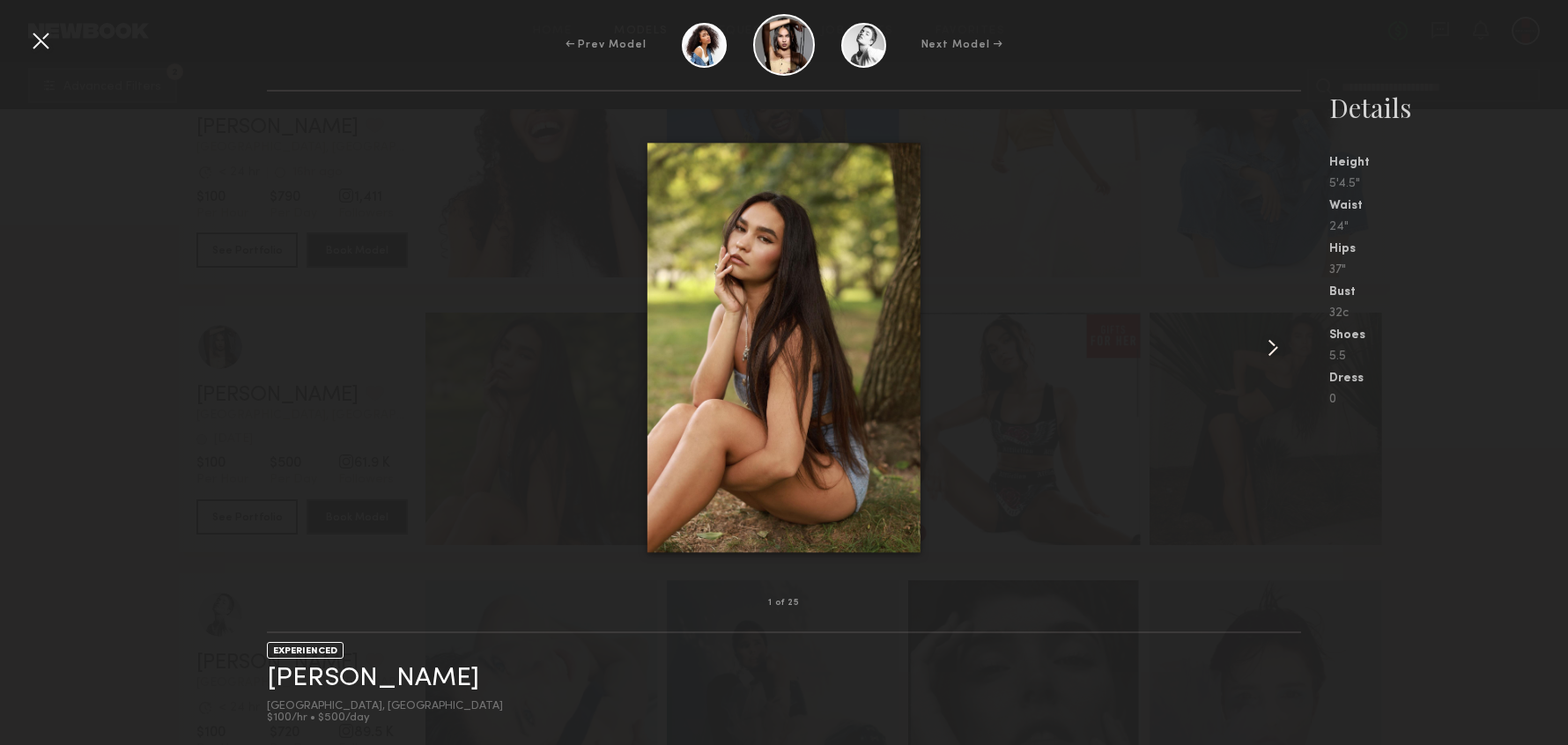
click at [1280, 351] on common-icon at bounding box center [1273, 347] width 28 height 28
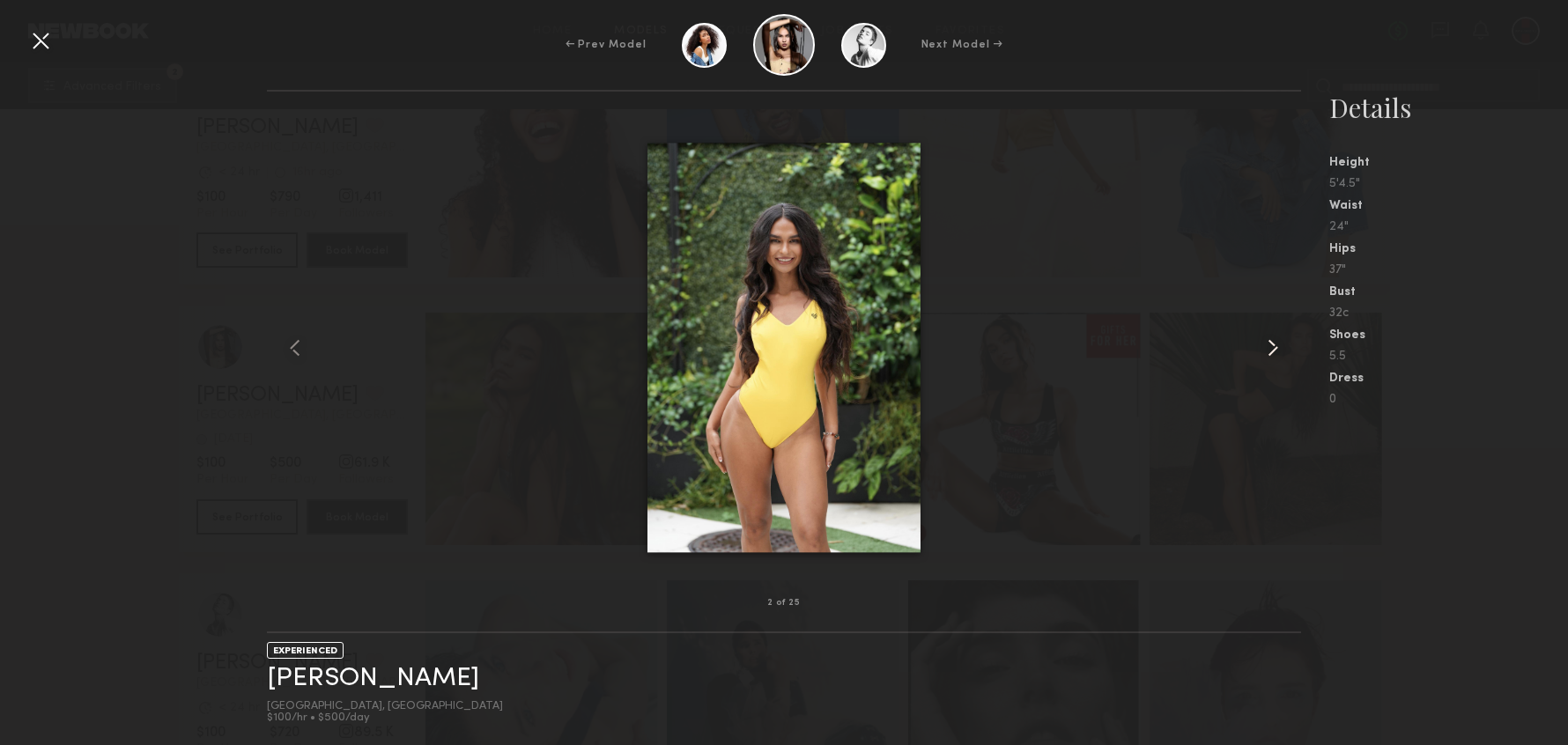
click at [1280, 351] on common-icon at bounding box center [1273, 347] width 28 height 28
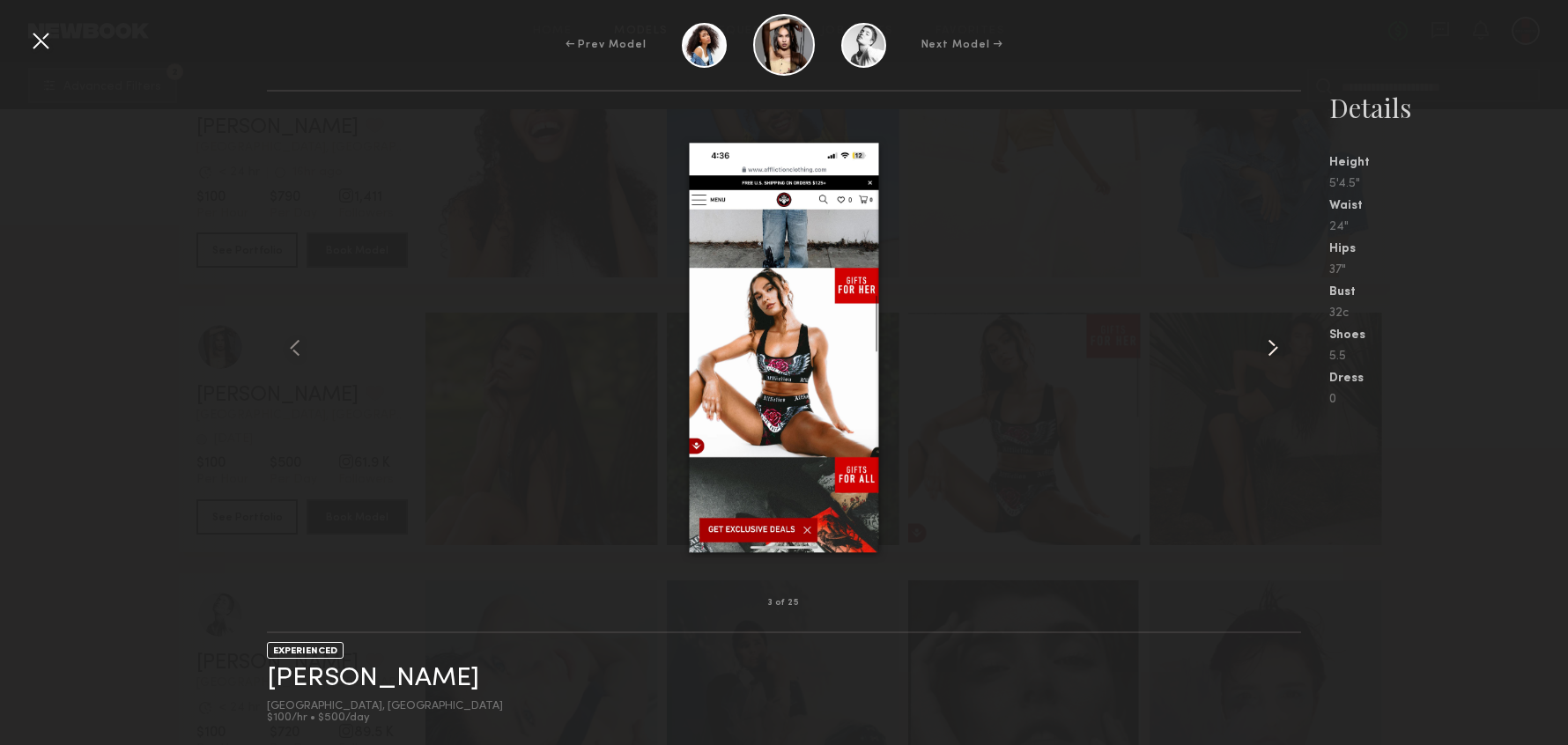
click at [1280, 351] on common-icon at bounding box center [1273, 347] width 28 height 28
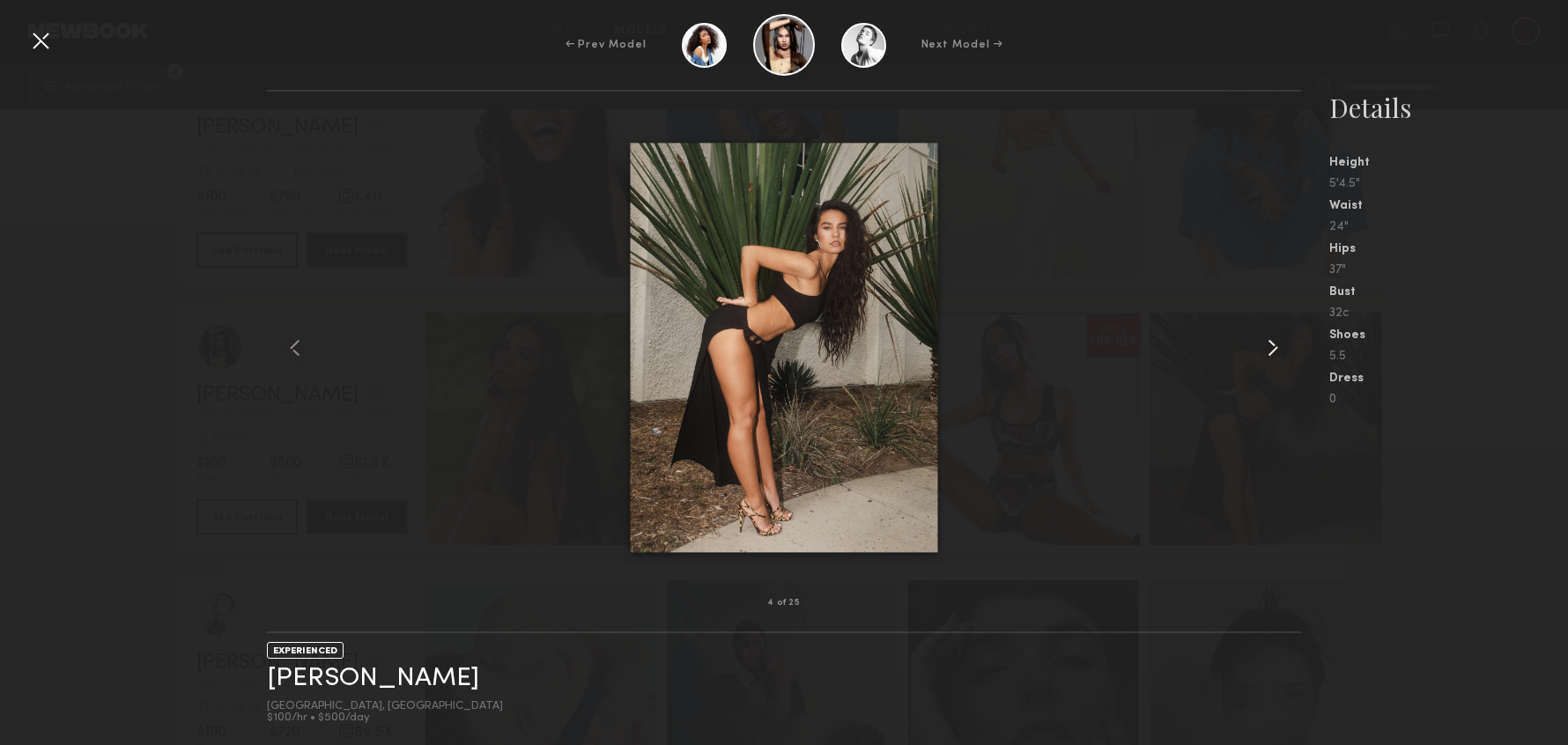
click at [1280, 351] on common-icon at bounding box center [1273, 347] width 28 height 28
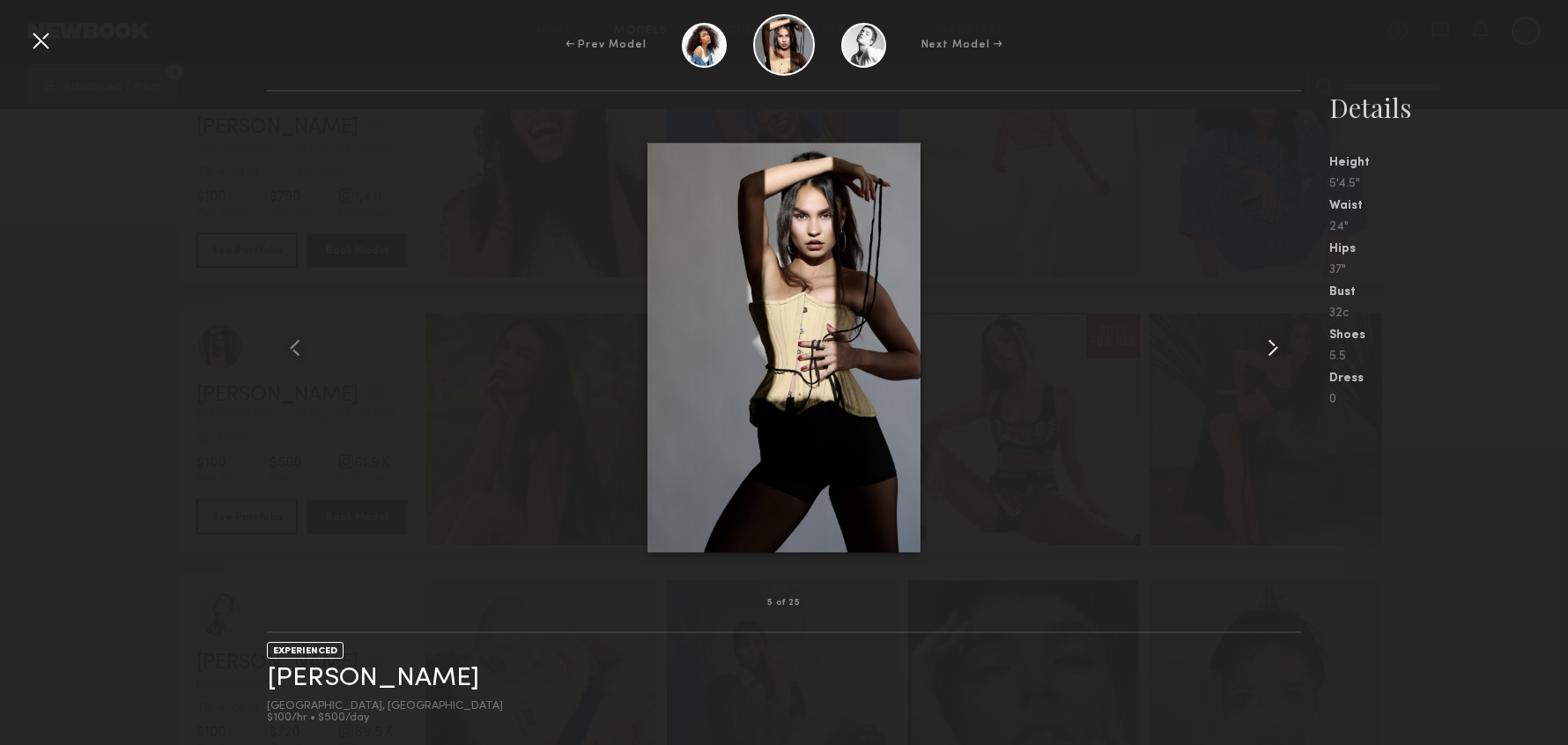
click at [1280, 350] on common-icon at bounding box center [1273, 347] width 28 height 28
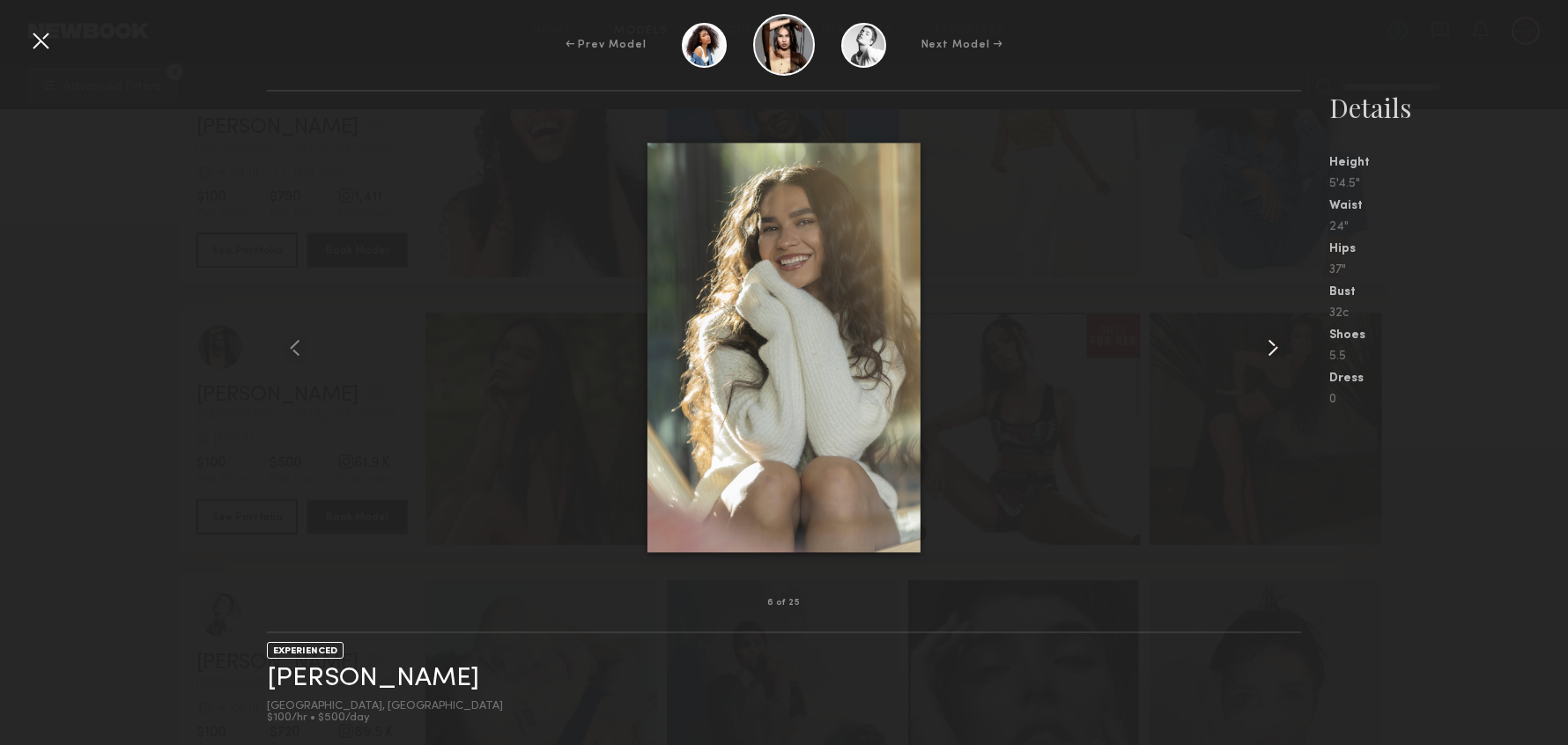
click at [1280, 350] on common-icon at bounding box center [1273, 347] width 28 height 28
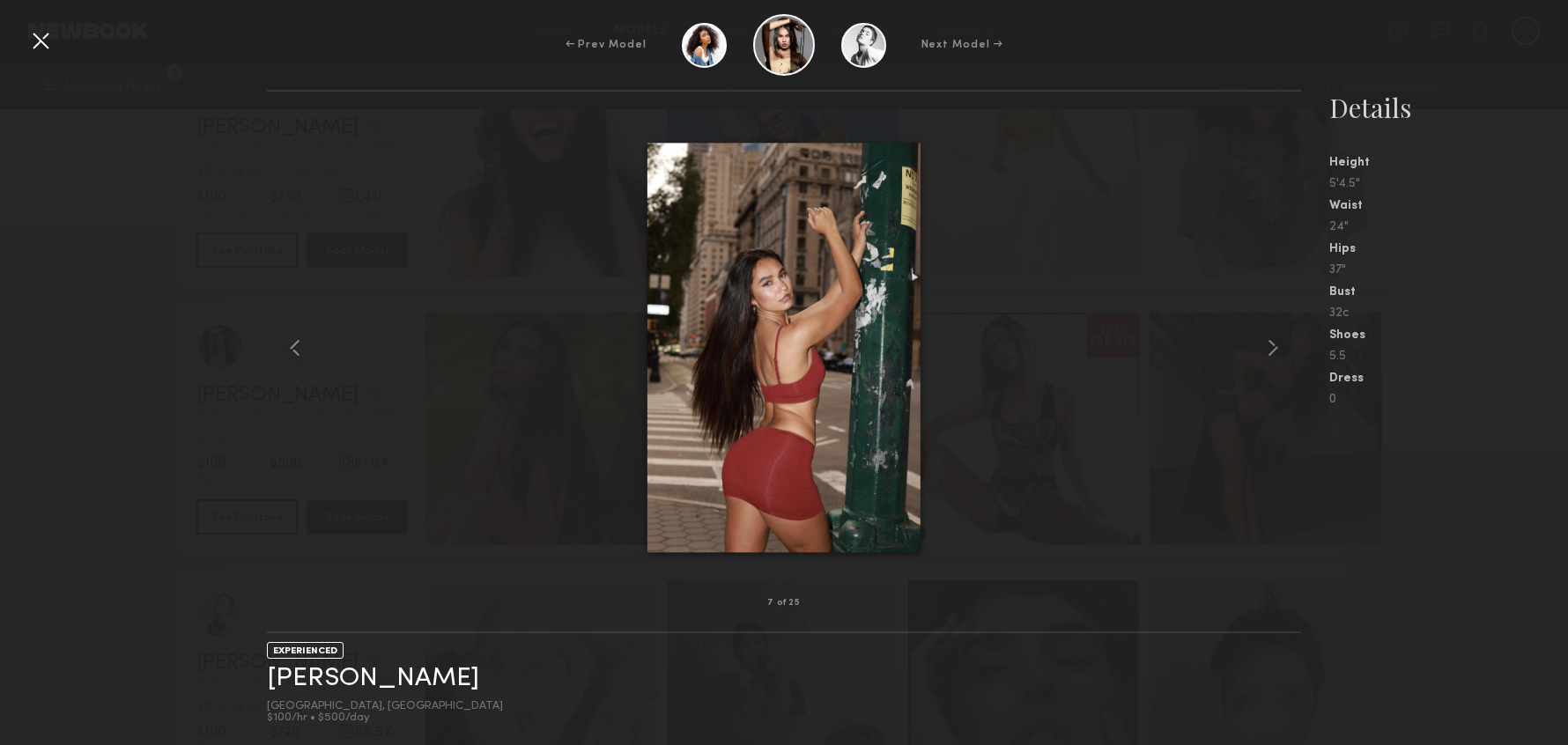
click at [44, 47] on div at bounding box center [40, 40] width 28 height 28
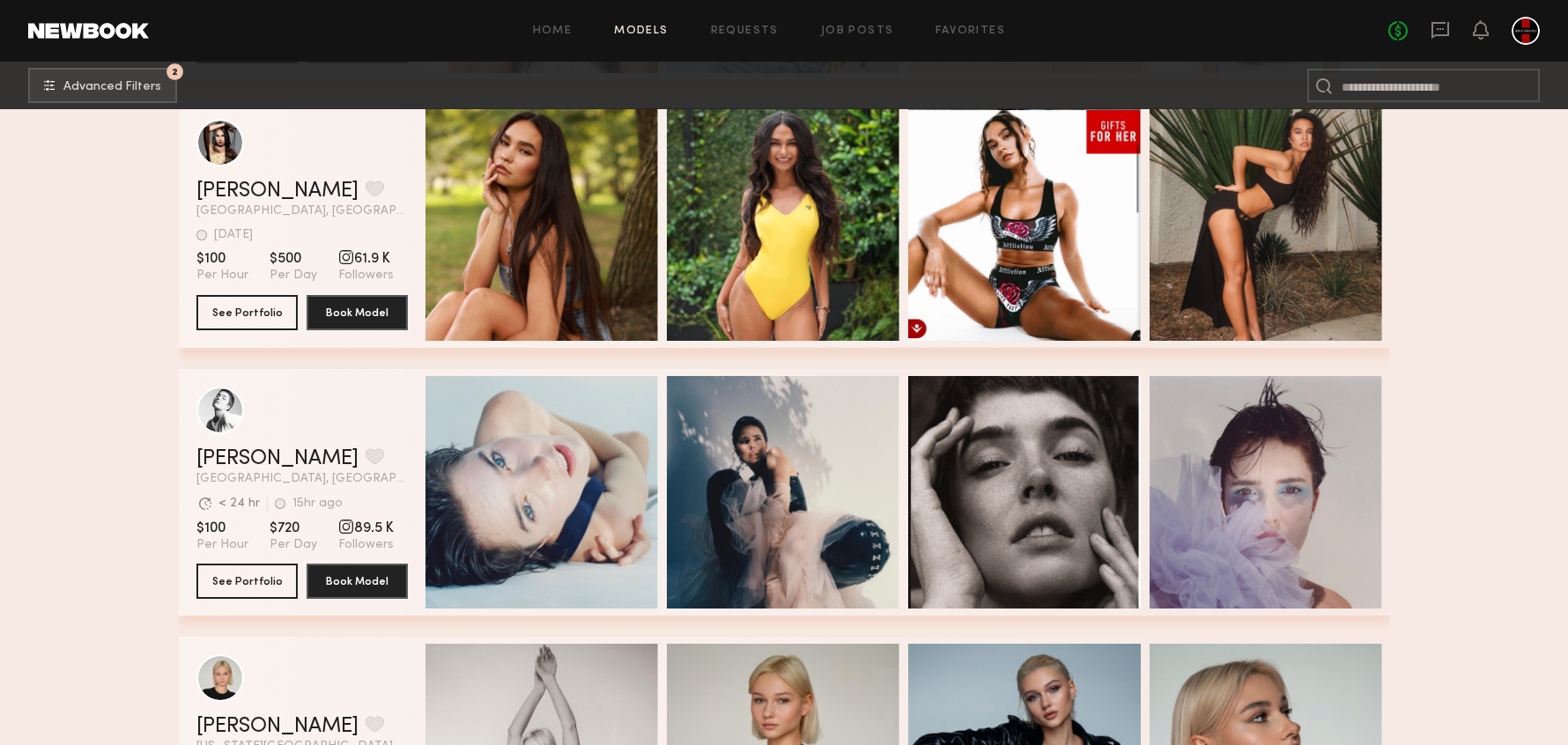
scroll to position [10976, 0]
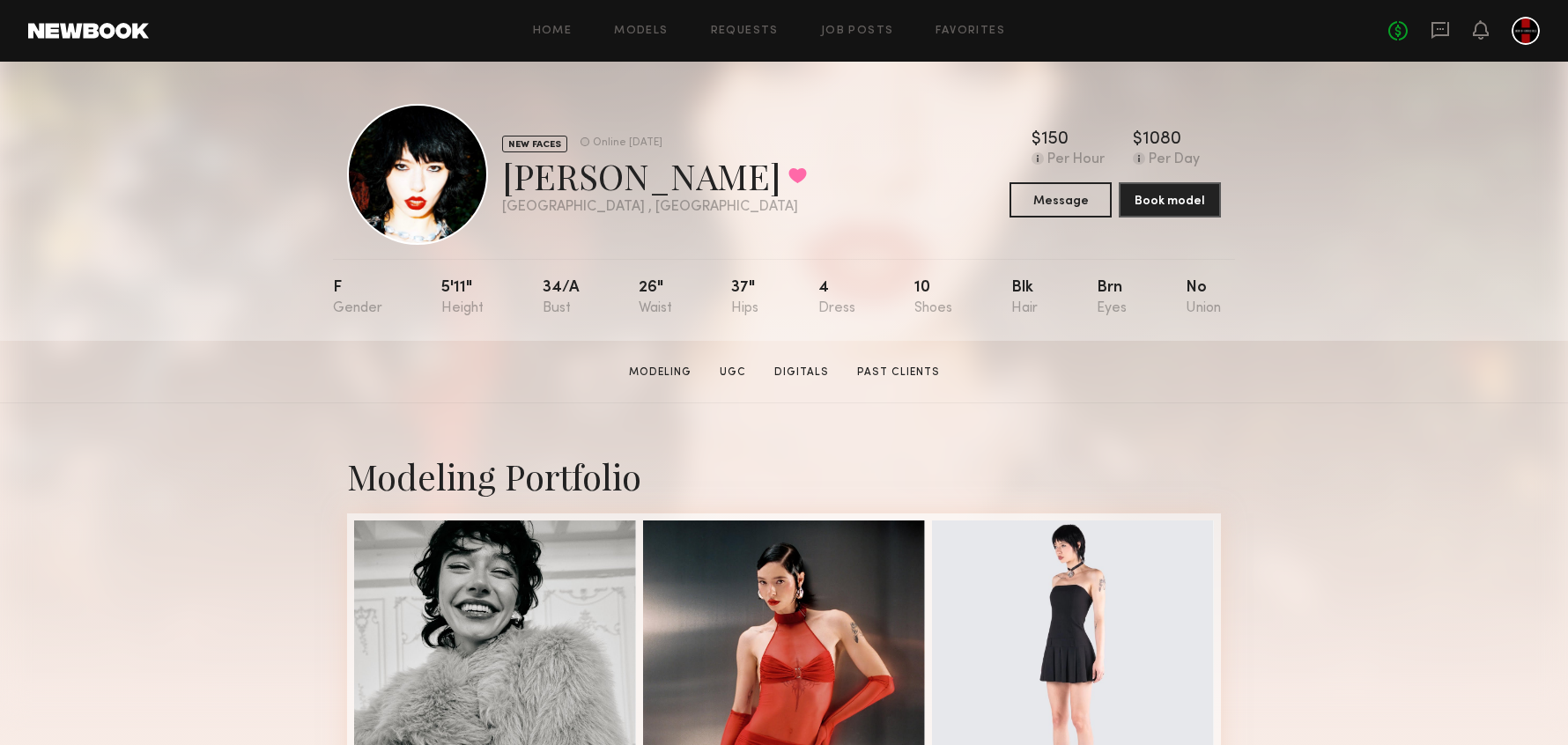
drag, startPoint x: 82, startPoint y: 133, endPoint x: 440, endPoint y: 24, distance: 374.2
click at [83, 132] on div "NEW FACES Online 3d ago Casey E. Favorited Los Angeles , CA Online 3d ago $ Typ…" at bounding box center [784, 201] width 1568 height 279
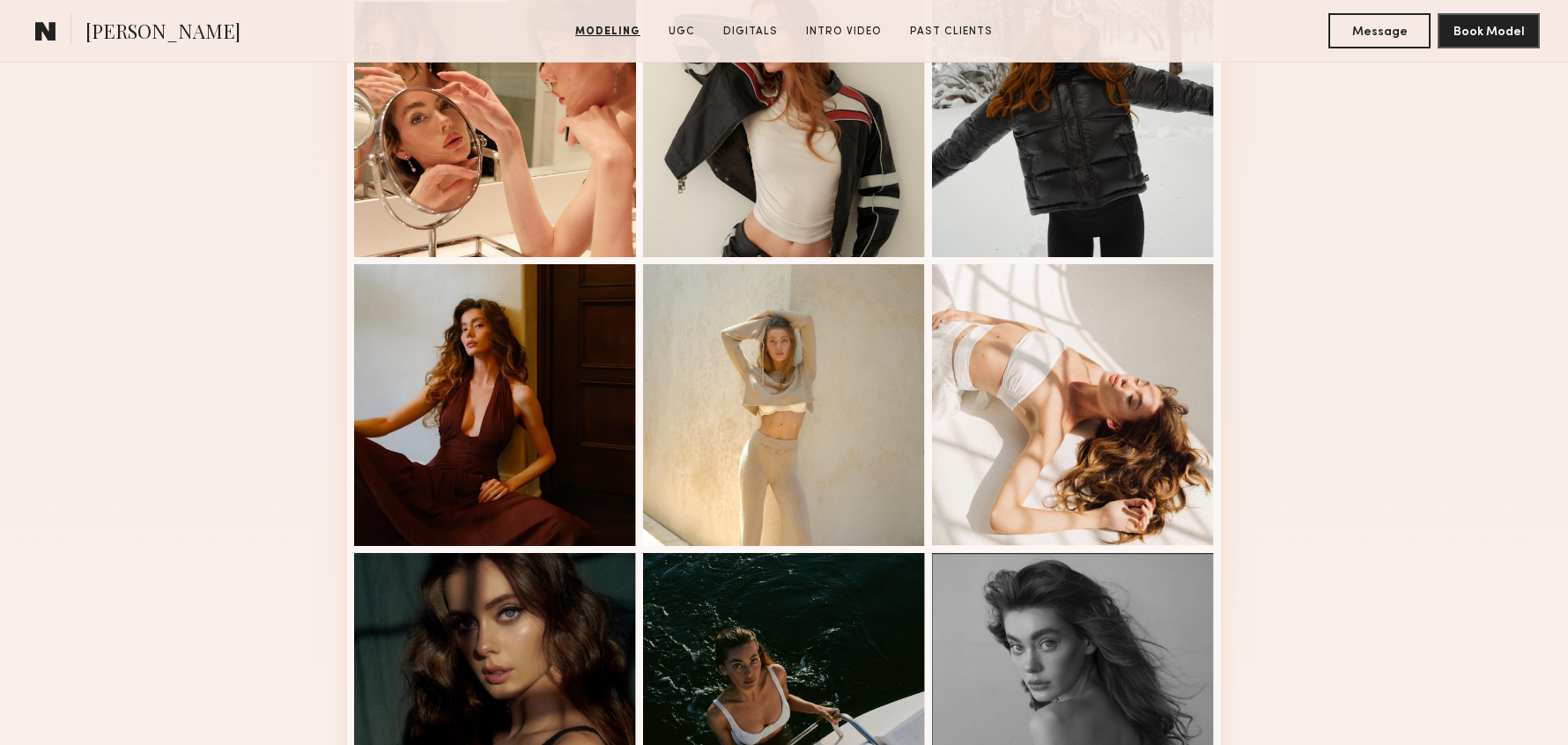
scroll to position [1202, 0]
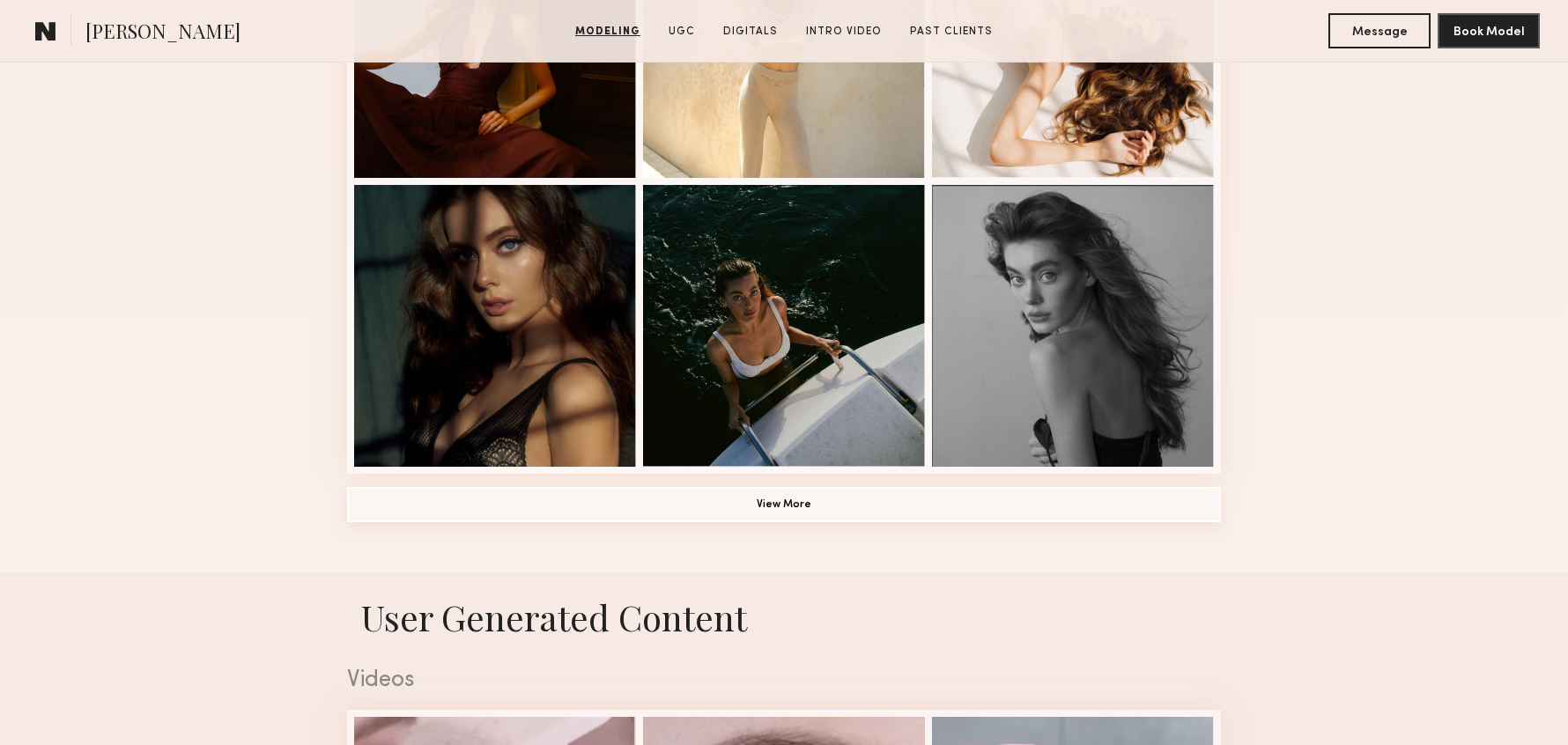
click at [819, 500] on button "View More" at bounding box center [784, 504] width 874 height 35
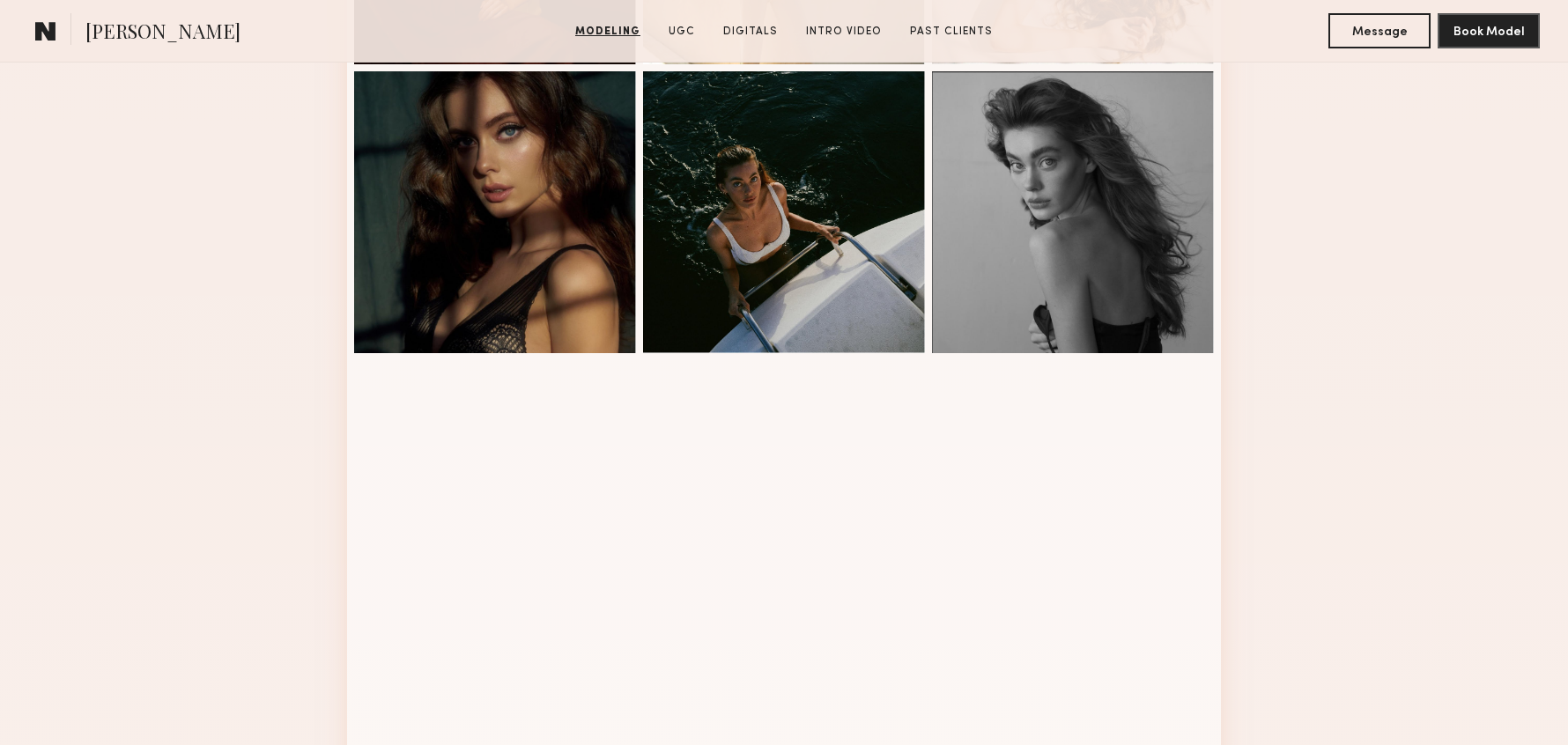
scroll to position [803, 0]
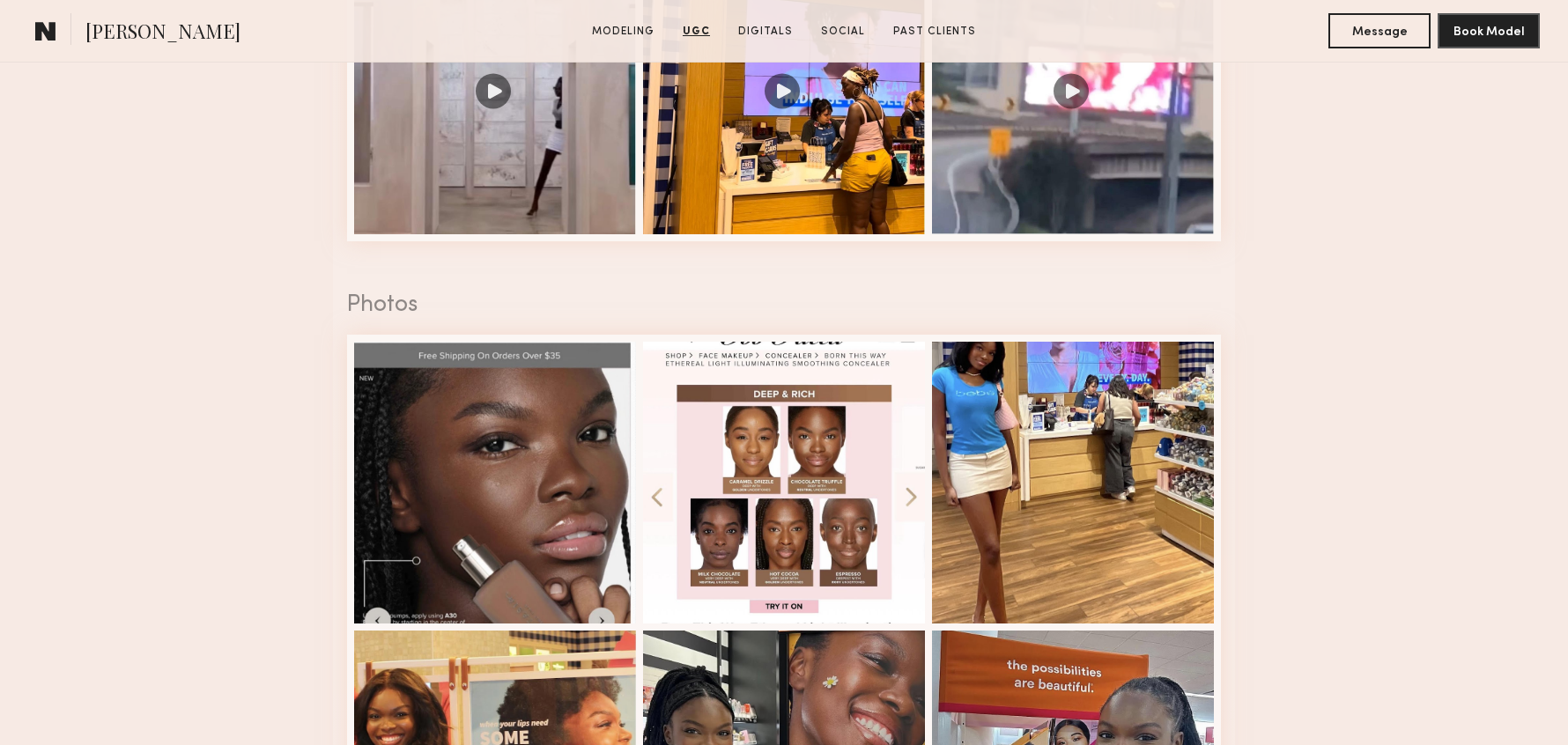
scroll to position [3081, 0]
